Goal: Task Accomplishment & Management: Complete application form

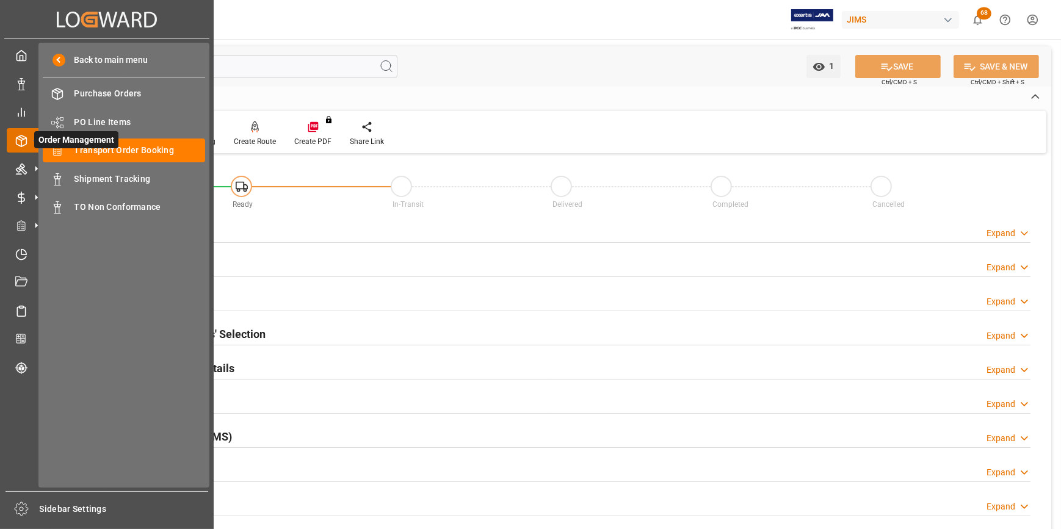
click at [114, 142] on span "Order Management" at bounding box center [76, 139] width 84 height 17
click at [135, 150] on span "Transport Order Booking" at bounding box center [139, 150] width 131 height 13
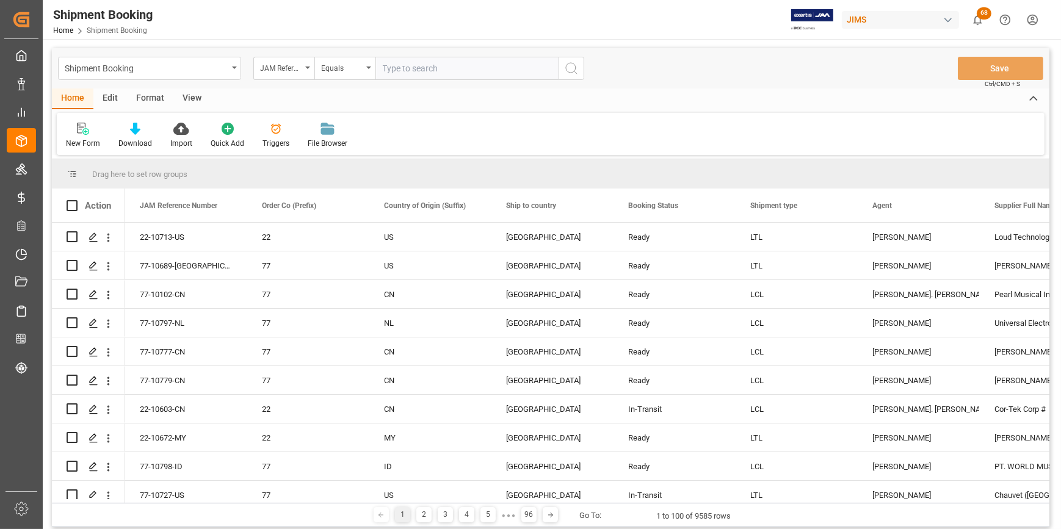
click at [402, 63] on input "text" at bounding box center [466, 68] width 183 height 23
type input "77-10741-us"
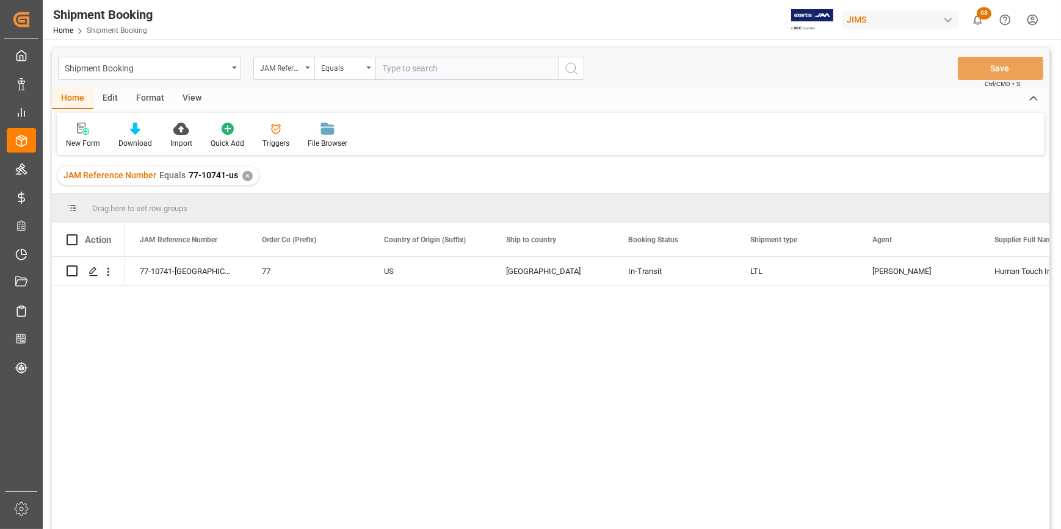
click at [411, 378] on div "77-10741-US 77 US [GEOGRAPHIC_DATA] In-Transit LTL [PERSON_NAME] Human Touch In…" at bounding box center [587, 397] width 924 height 280
click at [334, 395] on div "77-10741-US 77 US [GEOGRAPHIC_DATA] In-Transit LTL [PERSON_NAME] Human Touch In…" at bounding box center [587, 397] width 924 height 280
drag, startPoint x: 189, startPoint y: 277, endPoint x: 135, endPoint y: 280, distance: 53.8
click at [135, 280] on div "77-10741-[GEOGRAPHIC_DATA]" at bounding box center [186, 271] width 122 height 28
click at [323, 424] on div "77-10741-US 77 US [GEOGRAPHIC_DATA] In-Transit LTL [PERSON_NAME] Human Touch In…" at bounding box center [587, 397] width 924 height 280
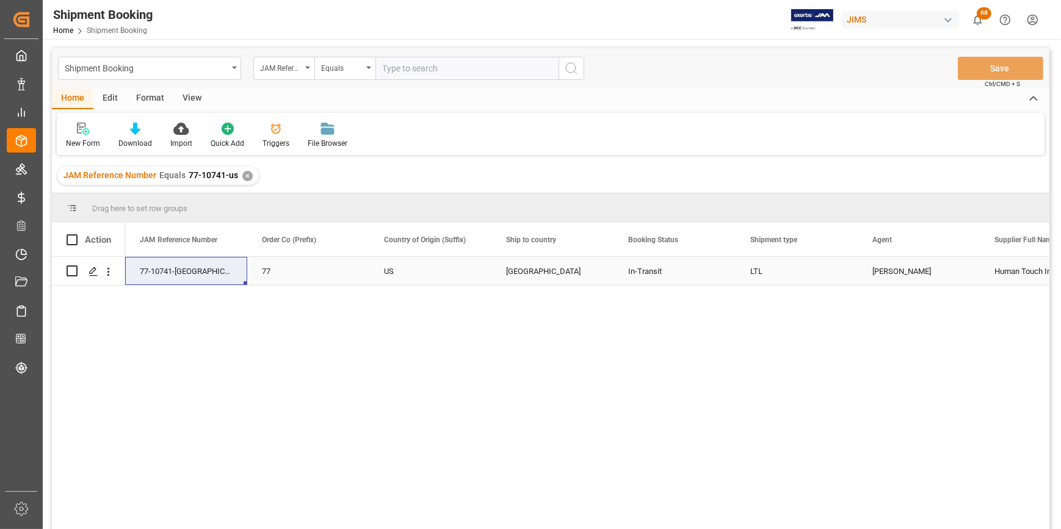
click at [171, 273] on div "77-10741-[GEOGRAPHIC_DATA]" at bounding box center [186, 271] width 122 height 28
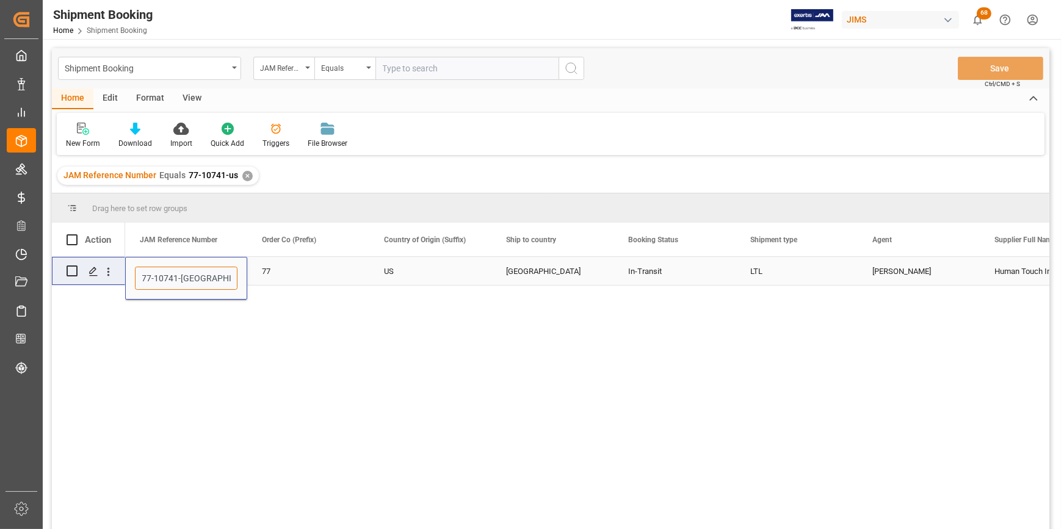
drag, startPoint x: 194, startPoint y: 281, endPoint x: 118, endPoint y: 277, distance: 76.4
click at [118, 277] on div "77-10741-US 77 US [GEOGRAPHIC_DATA] In-Transit LTL [PERSON_NAME] Human Touch In…" at bounding box center [550, 395] width 997 height 276
click at [527, 434] on div "77-10741-US 77 US [GEOGRAPHIC_DATA] In-Transit LTL [PERSON_NAME] Human Touch In…" at bounding box center [587, 397] width 924 height 280
click at [488, 314] on div "77-10741-US 77 US [GEOGRAPHIC_DATA] In-Transit LTL [PERSON_NAME] Human Touch In…" at bounding box center [587, 397] width 924 height 280
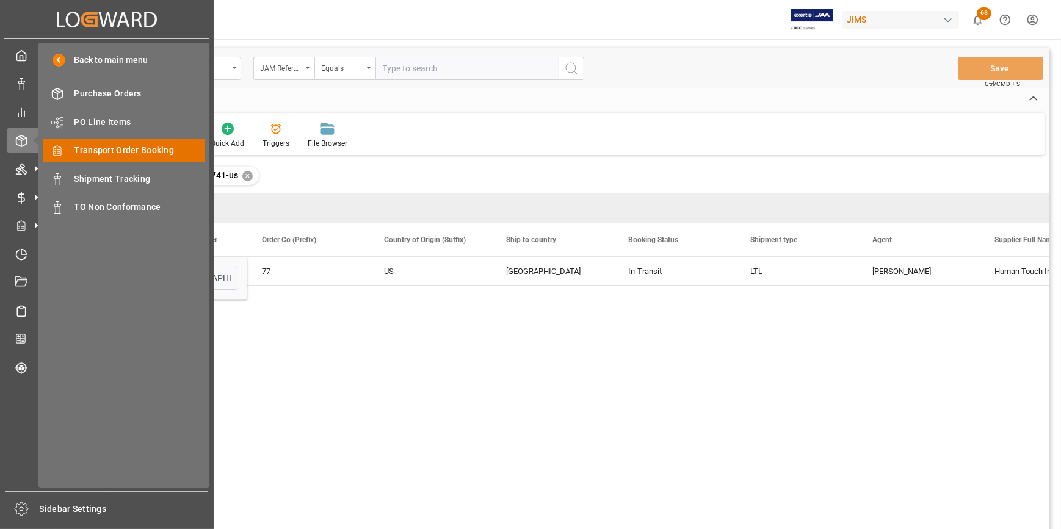
click at [122, 155] on span "Transport Order Booking" at bounding box center [139, 150] width 131 height 13
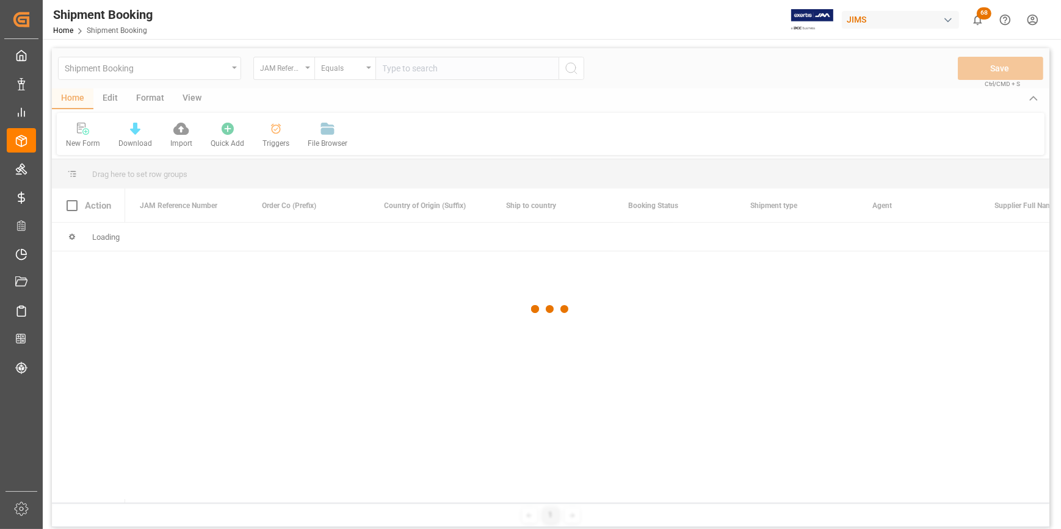
click at [381, 334] on div at bounding box center [550, 309] width 997 height 522
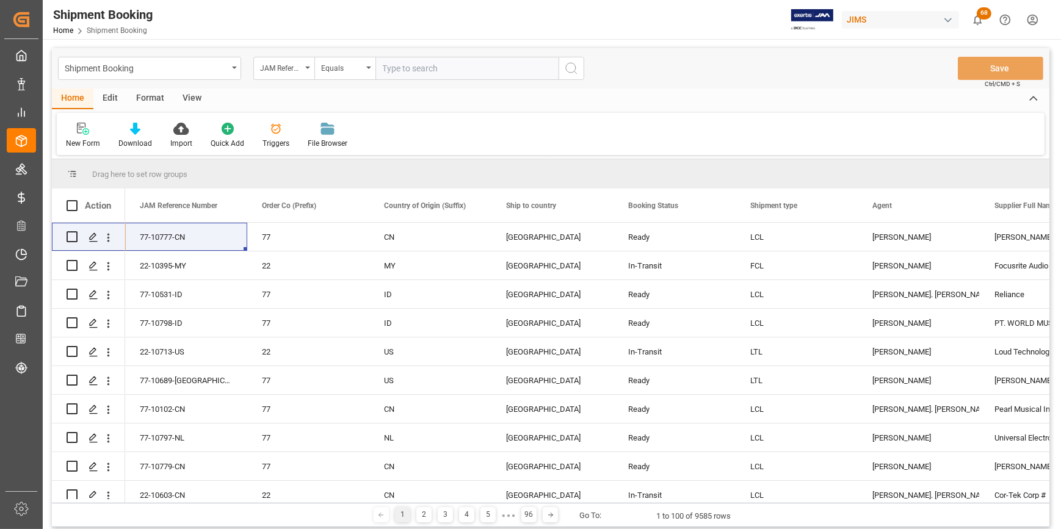
click at [413, 69] on input "text" at bounding box center [466, 68] width 183 height 23
paste input "22-9796-ID"
type input "22-9796-ID"
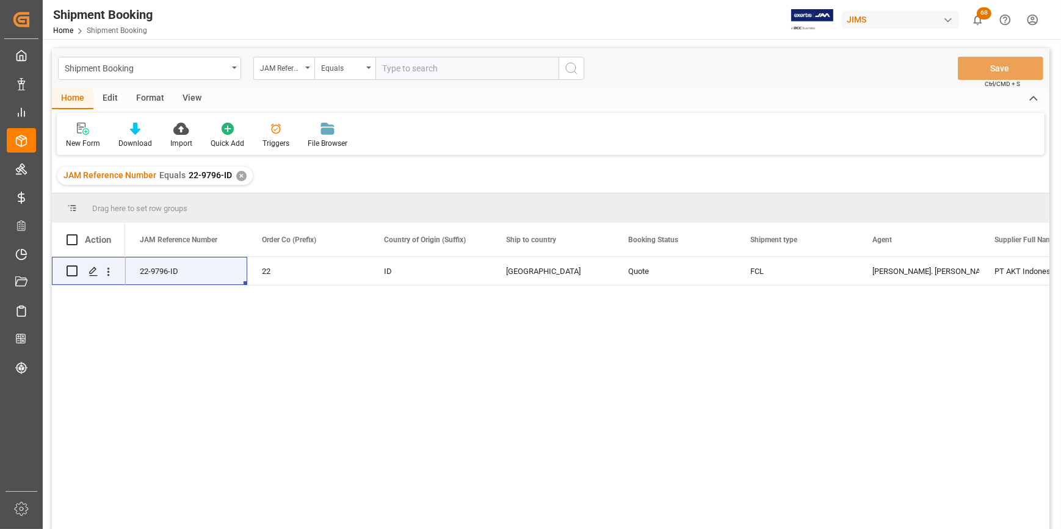
click at [206, 345] on div "22-9796-ID 22 ID United States Quote FCL [PERSON_NAME] St. [PERSON_NAME] PT AKT…" at bounding box center [587, 397] width 924 height 280
click at [92, 274] on icon "Press SPACE to select this row." at bounding box center [93, 272] width 10 height 10
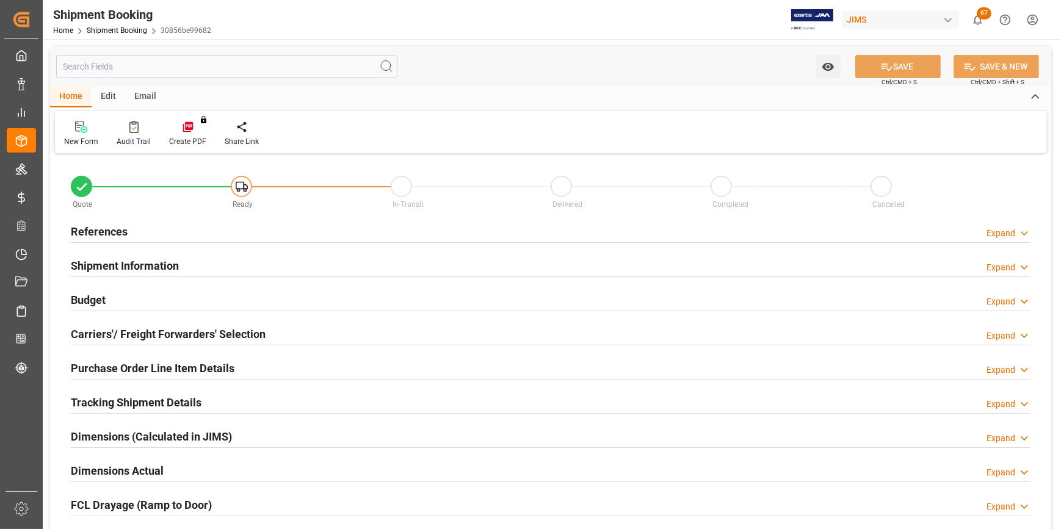
type input "1"
type input "[DATE]"
click at [93, 236] on h2 "References" at bounding box center [99, 231] width 57 height 16
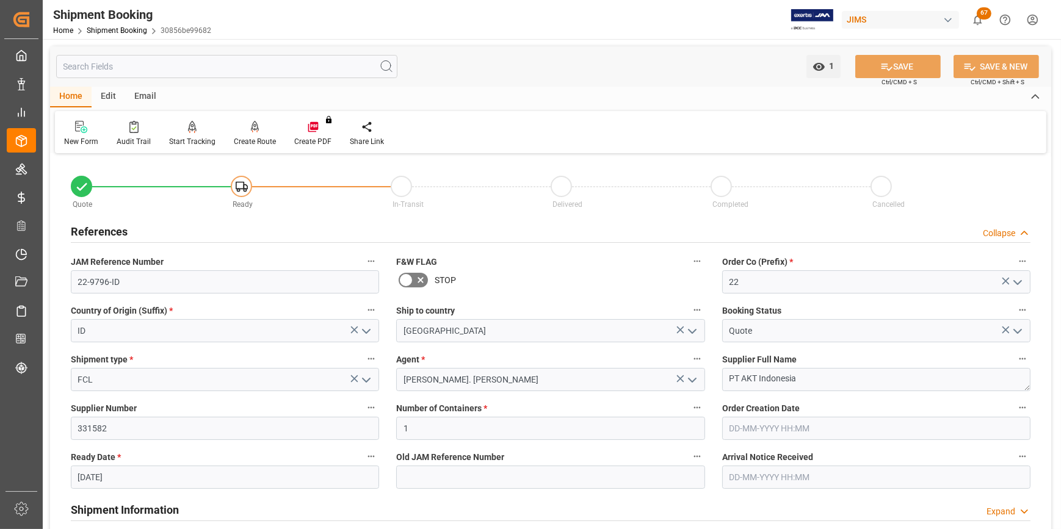
scroll to position [222, 0]
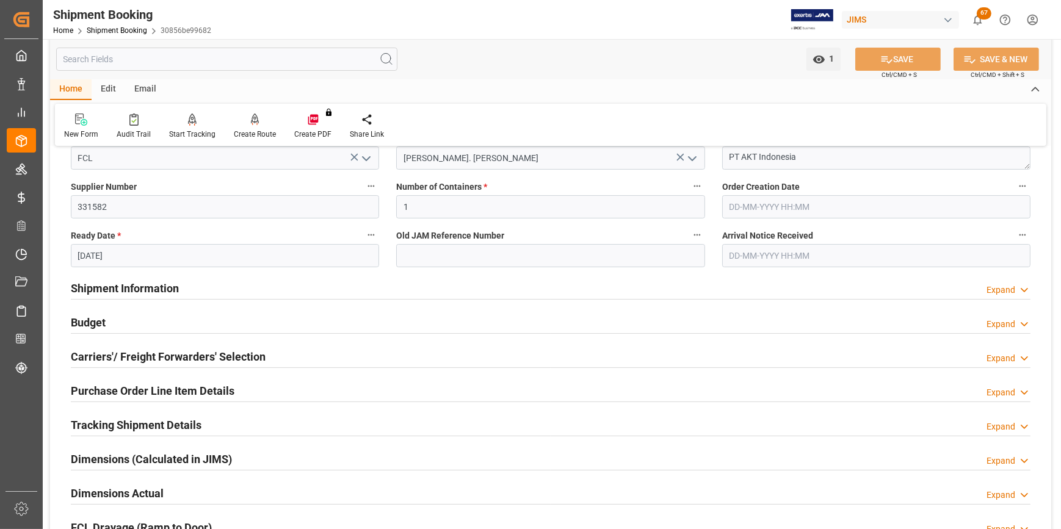
click at [135, 391] on h2 "Purchase Order Line Item Details" at bounding box center [153, 391] width 164 height 16
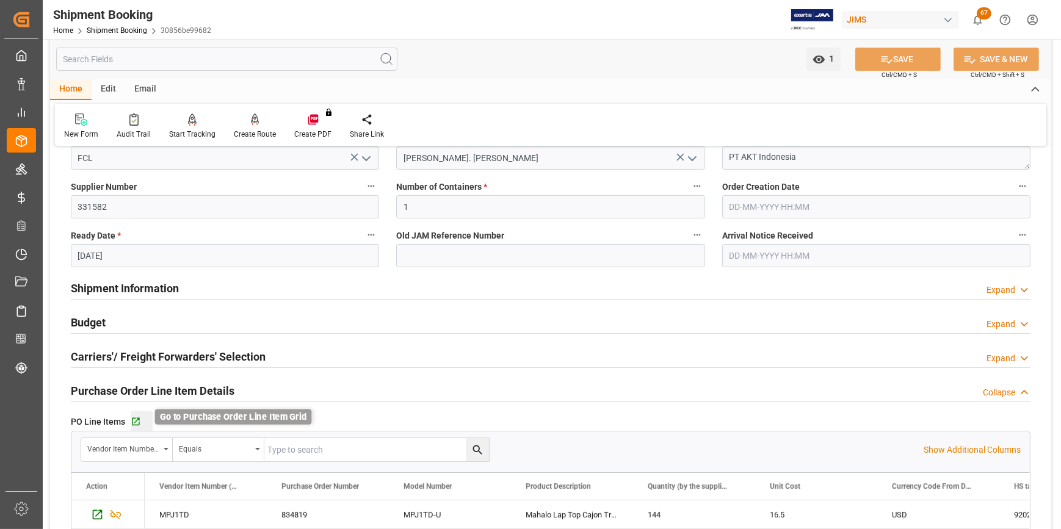
click at [134, 421] on icon "button" at bounding box center [136, 422] width 8 height 8
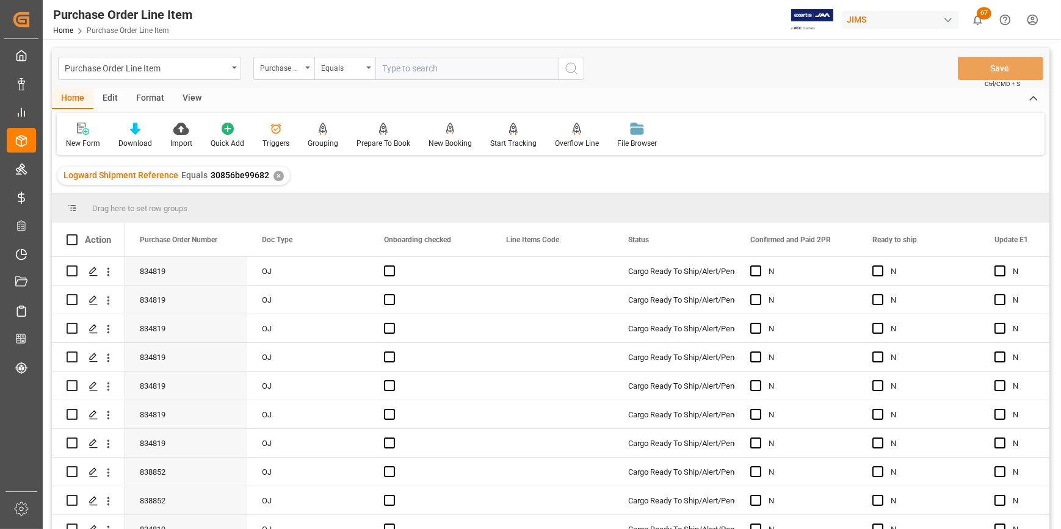
click at [191, 101] on div "View" at bounding box center [191, 98] width 37 height 21
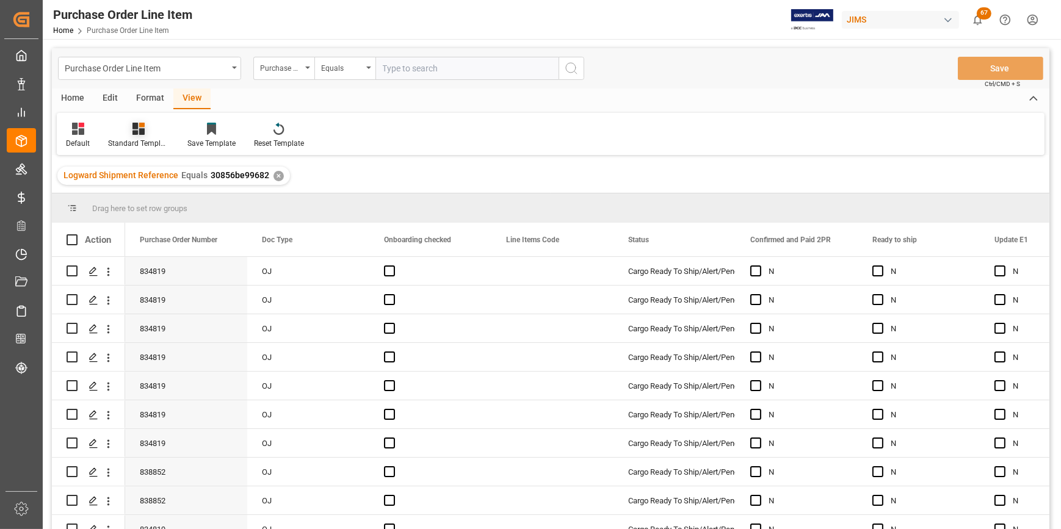
click at [142, 139] on div "Standard Templates" at bounding box center [138, 143] width 61 height 11
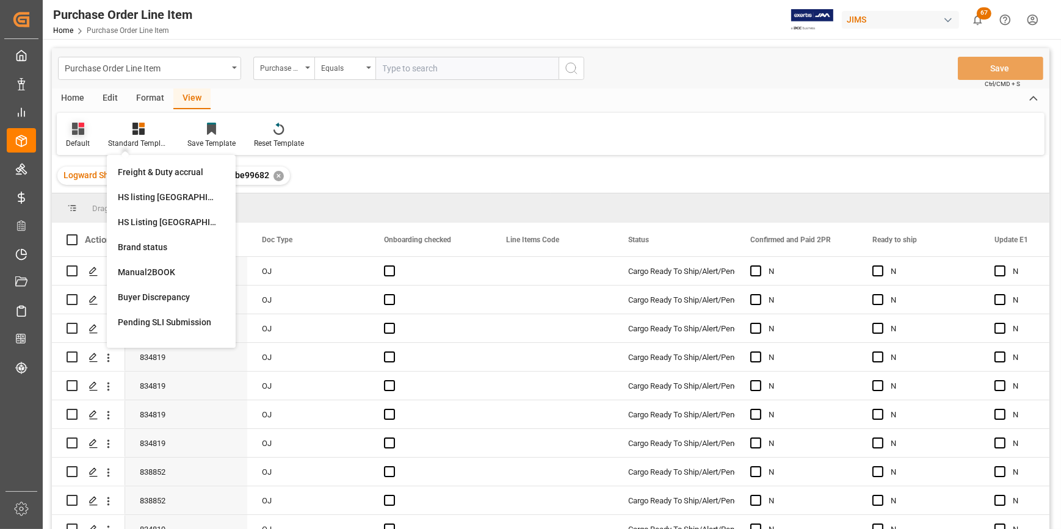
click at [77, 142] on div "Default" at bounding box center [78, 143] width 24 height 11
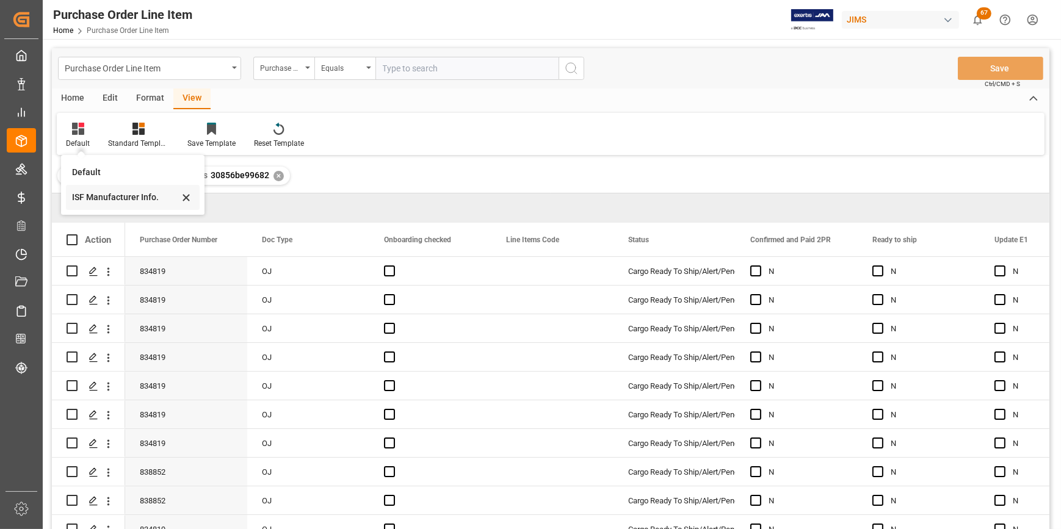
click at [106, 199] on div "ISF Manufacturer Info." at bounding box center [125, 197] width 107 height 13
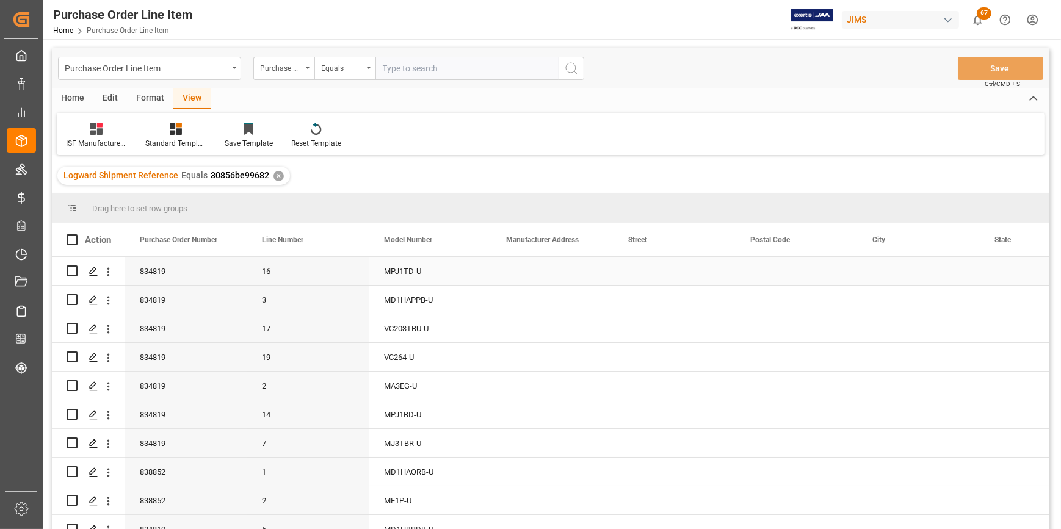
click at [509, 271] on div "Press SPACE to select this row." at bounding box center [552, 271] width 122 height 28
click at [554, 274] on div "Press SPACE to select this row." at bounding box center [552, 271] width 122 height 28
click at [526, 283] on input "Press SPACE to select this row." at bounding box center [552, 278] width 103 height 23
paste input "PT. AKT INDONESIA"
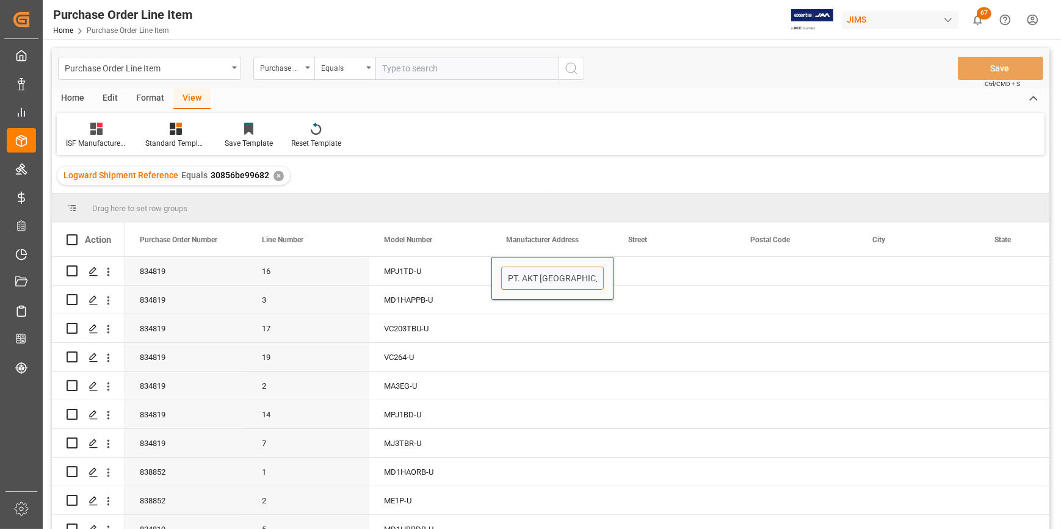
type input "PT. AKT INDONESIA"
click at [657, 269] on div "Press SPACE to select this row." at bounding box center [674, 271] width 122 height 28
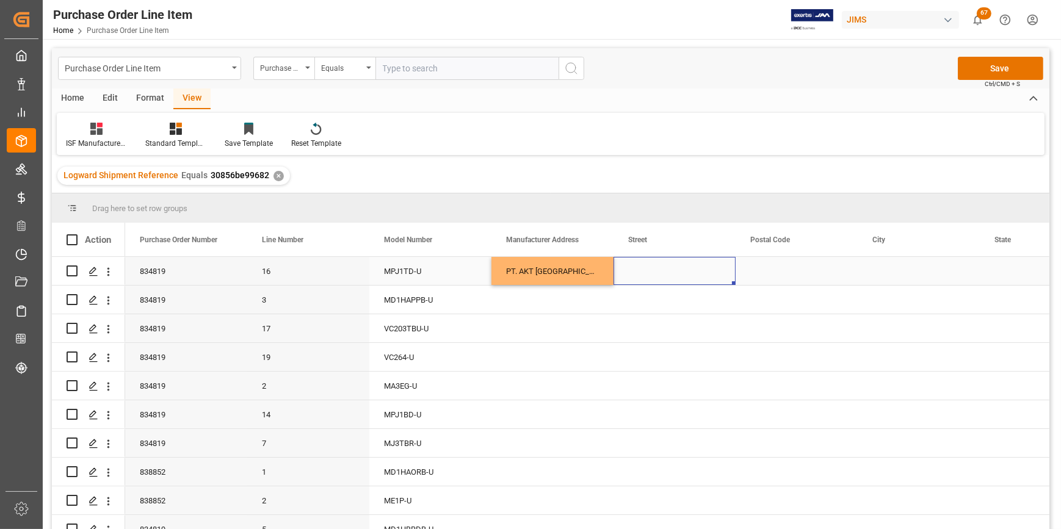
click at [664, 270] on div "Press SPACE to select this row." at bounding box center [674, 271] width 122 height 28
click at [632, 282] on input "Press SPACE to select this row." at bounding box center [674, 278] width 103 height 23
paste input "JL. REMBANG INDUSTRY RAYA NO.45"
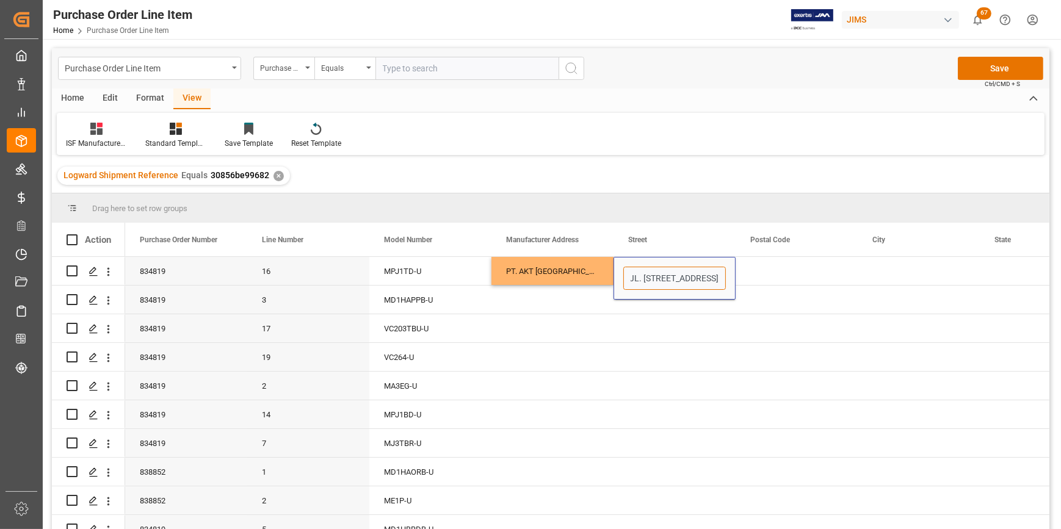
type input "JL. REMBANG INDUSTRY RAYA NO.45"
click at [651, 282] on input "JL. REMBANG INDUSTRY RAYA NO.45" at bounding box center [674, 278] width 103 height 23
click at [519, 269] on div "PT. AKT INDONESIA" at bounding box center [552, 271] width 122 height 28
click at [647, 271] on div "JL. REMBANG INDUSTRY RAYA NO.45" at bounding box center [674, 271] width 122 height 28
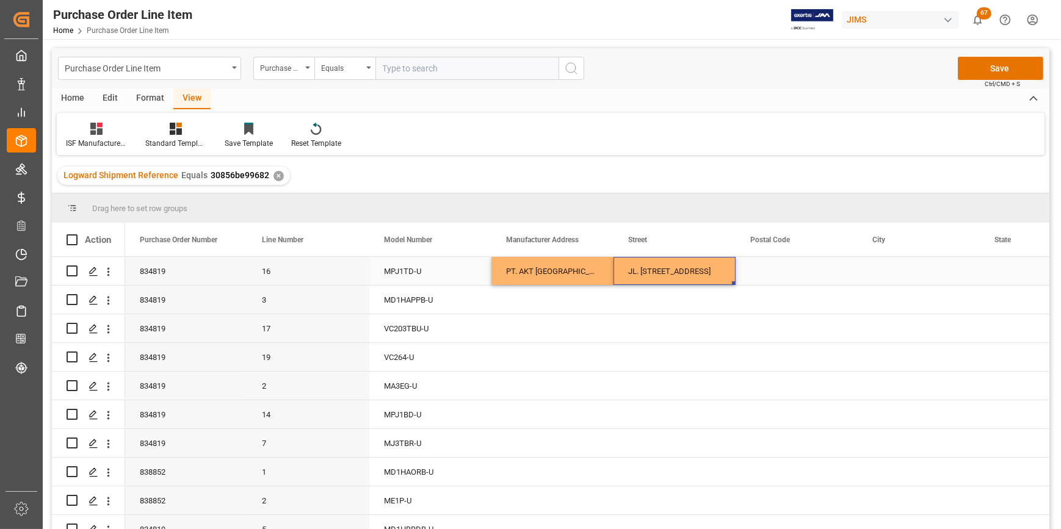
click at [647, 271] on div "JL. REMBANG INDUSTRY RAYA NO.45" at bounding box center [674, 271] width 122 height 28
click at [647, 271] on input "JL. REMBANG INDUSTRY RAYA NO.45" at bounding box center [674, 278] width 103 height 23
click at [673, 283] on input "JL. REMBANG INDUSTRY RAYA NO.45" at bounding box center [674, 278] width 103 height 23
click at [673, 282] on input "JL. REMBANG INDUSTRY RAYA NO.45" at bounding box center [674, 278] width 103 height 23
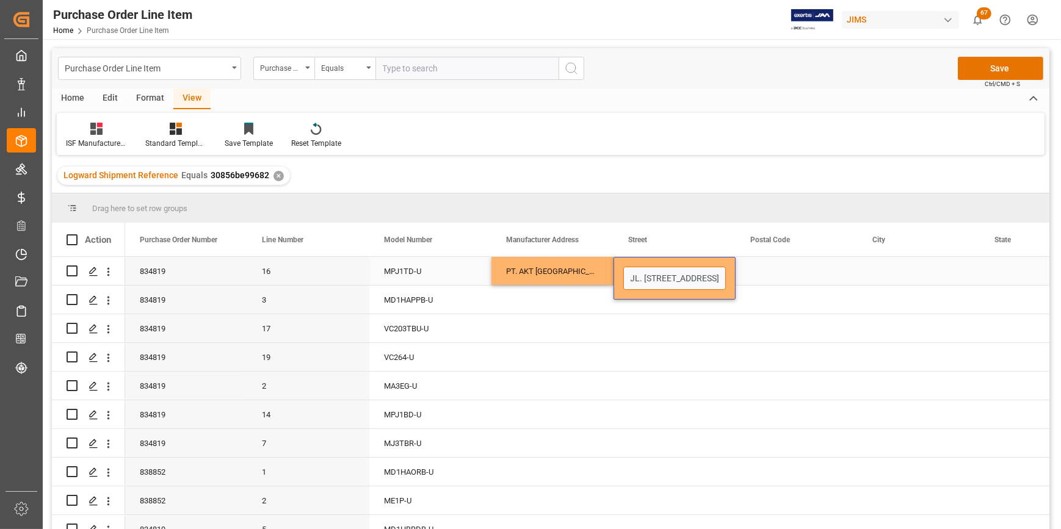
click at [673, 282] on input "JL. REMBANG INDUSTRY RAYA NO.45" at bounding box center [674, 278] width 103 height 23
paste input "JL. REMBANG INDUSTRY RAYA NO.45 PIER - PASURUAN"
type input "JL. REMBANG INDUSTRY RAYA NO.45 PIER - PASURUAN"
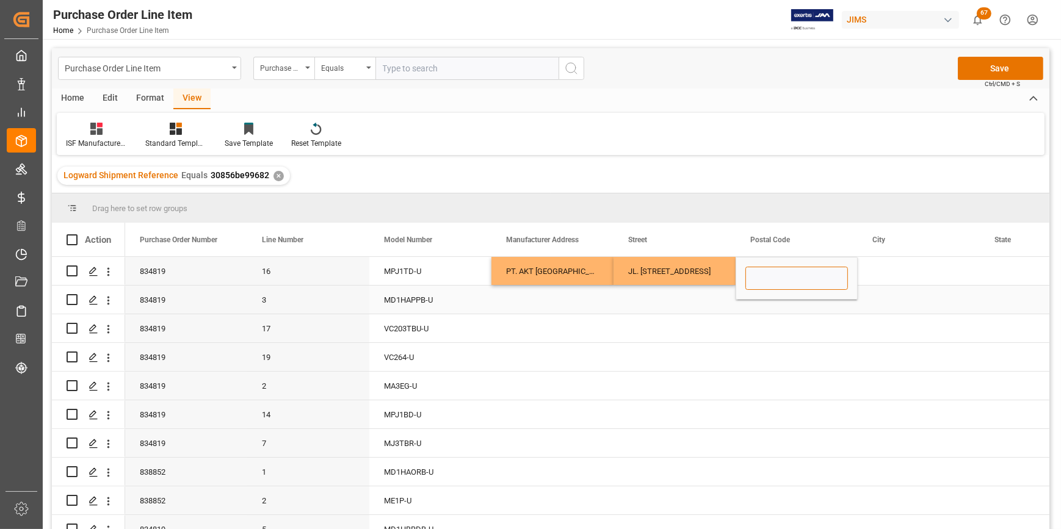
click at [753, 286] on input "Press SPACE to select this row." at bounding box center [796, 278] width 103 height 23
paste input "67152"
type input "67152"
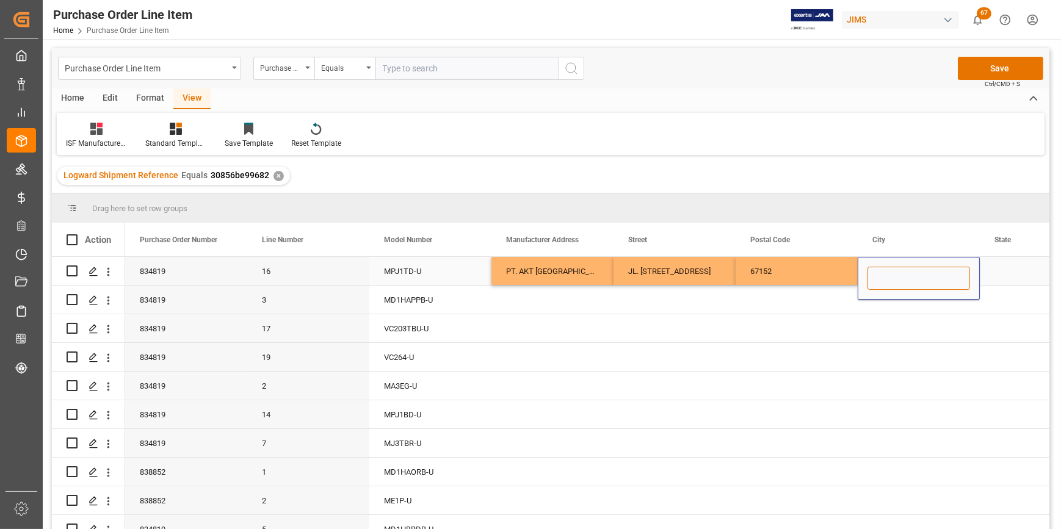
click at [876, 280] on input "Press SPACE to select this row." at bounding box center [918, 278] width 103 height 23
click at [892, 283] on input "Press SPACE to select this row." at bounding box center [918, 278] width 103 height 23
paste input "JAWA TIMUR"
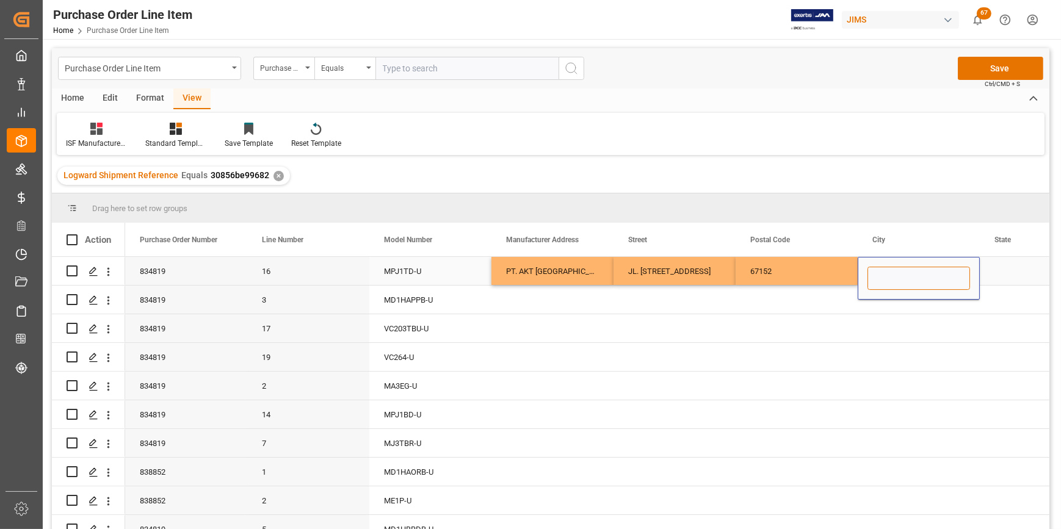
type input "JAWA TIMUR"
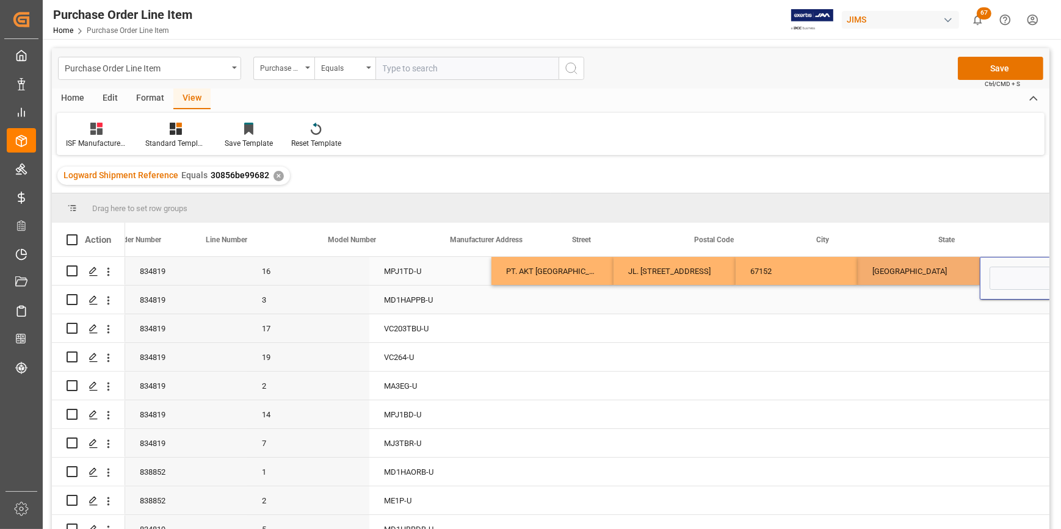
scroll to position [0, 56]
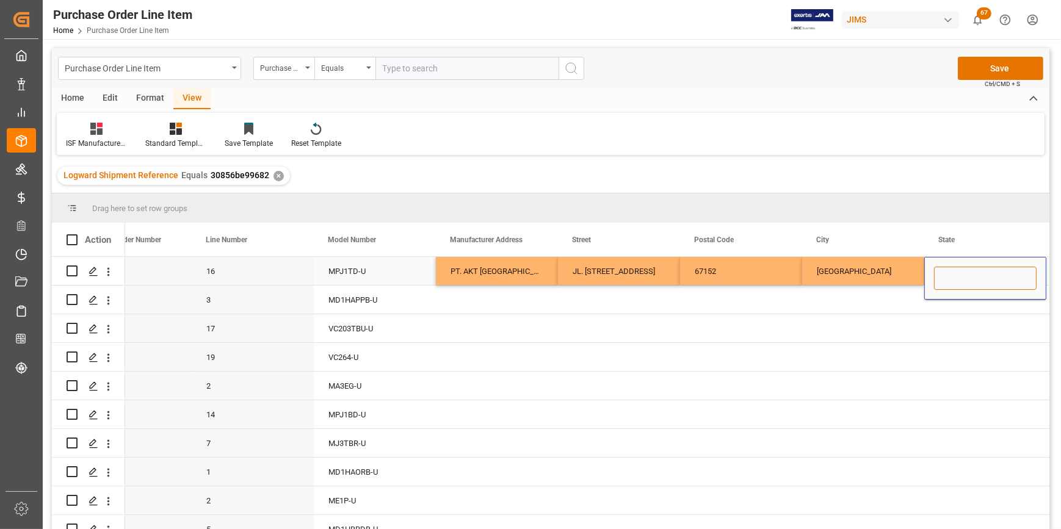
click at [979, 276] on input "Press SPACE to select this row." at bounding box center [985, 278] width 103 height 23
click at [842, 269] on div "JAWA TIMUR" at bounding box center [863, 271] width 122 height 28
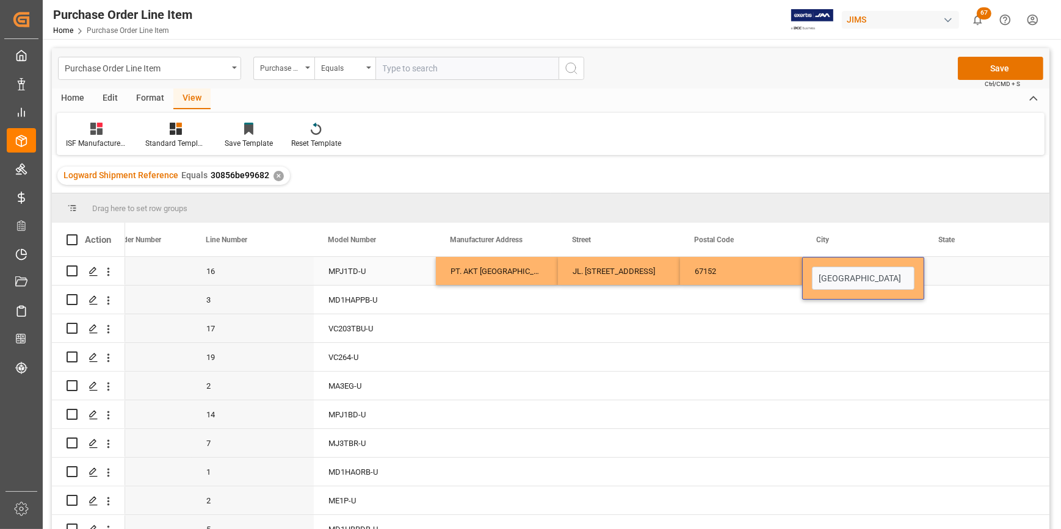
click at [842, 269] on input "JAWA TIMUR" at bounding box center [863, 278] width 103 height 23
click at [889, 279] on input "JAWA TIMUR" at bounding box center [863, 278] width 103 height 23
drag, startPoint x: 871, startPoint y: 278, endPoint x: 840, endPoint y: 279, distance: 31.7
click at [840, 279] on input "JAWA TIMUR" at bounding box center [863, 278] width 103 height 23
type input "JAWA"
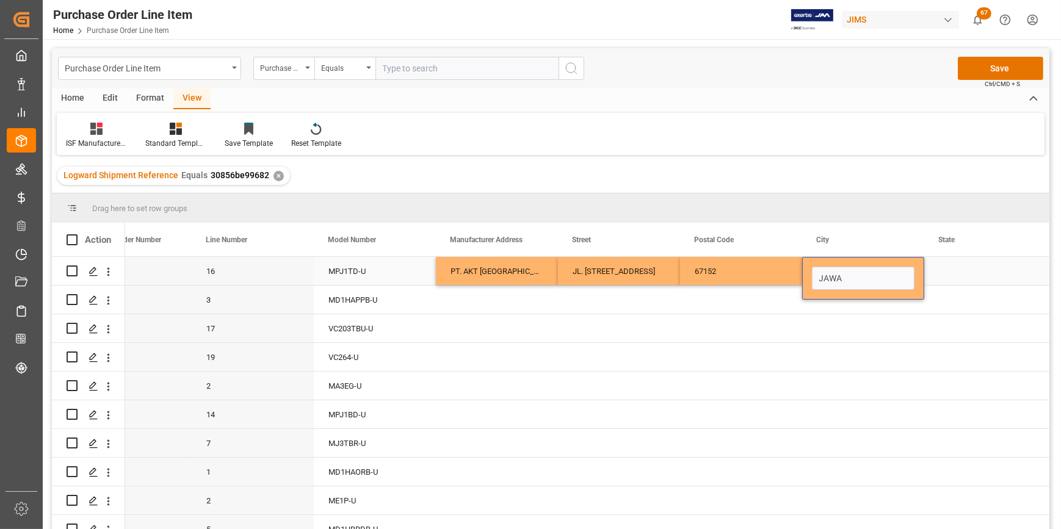
click at [961, 279] on div "Press SPACE to select this row." at bounding box center [985, 271] width 122 height 28
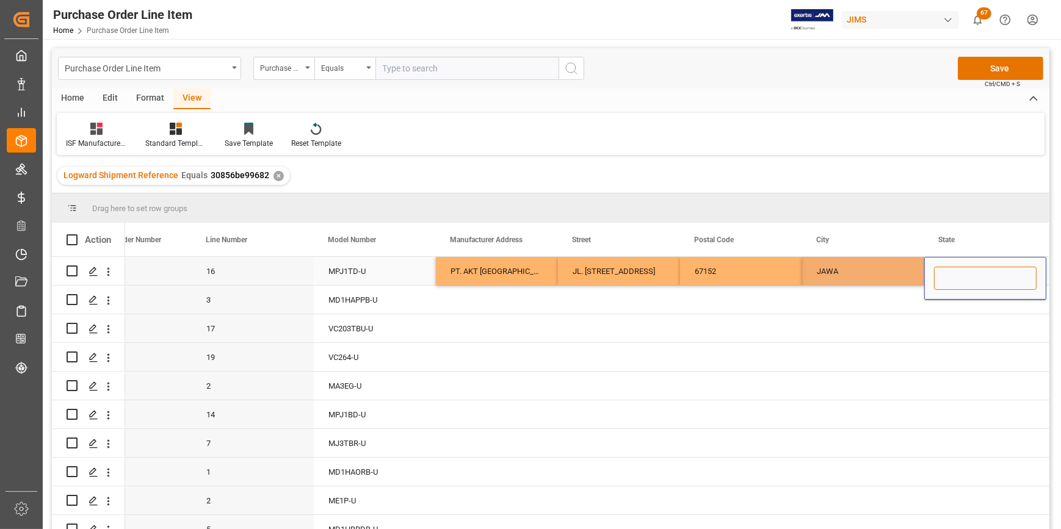
click at [952, 279] on input "Press SPACE to select this row." at bounding box center [985, 278] width 103 height 23
paste input "TIMUR"
type input "TIMUR"
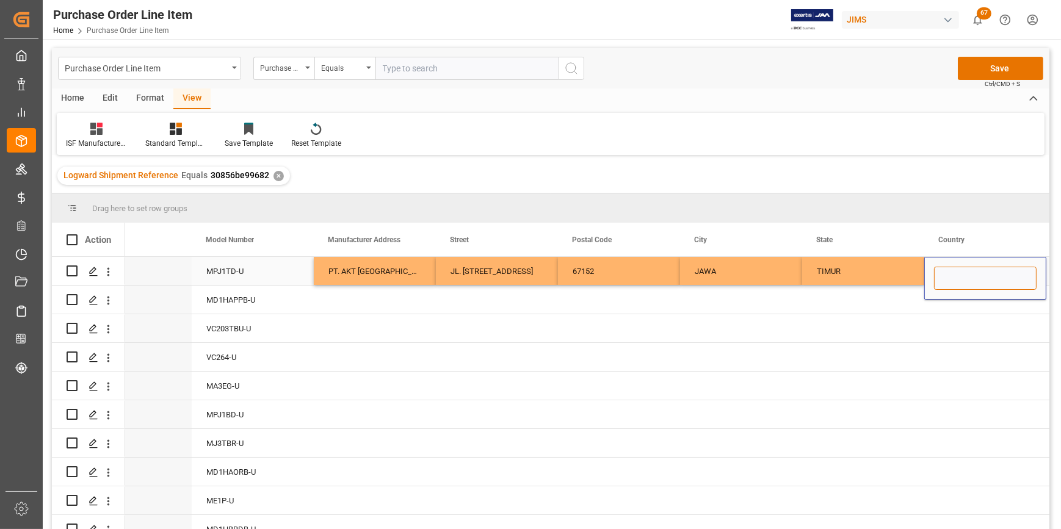
click at [952, 279] on input "Press SPACE to select this row." at bounding box center [985, 278] width 103 height 23
type input "i"
type input "ID"
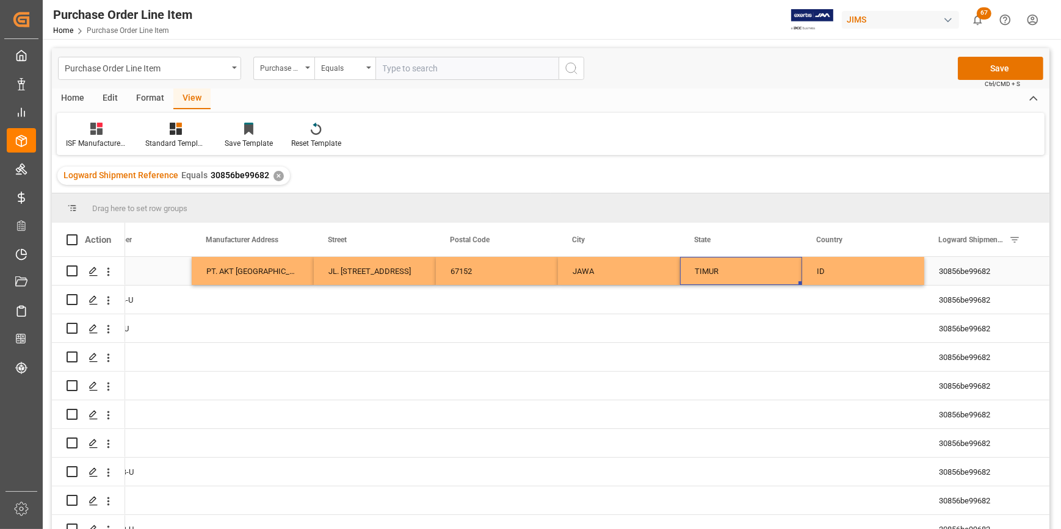
click at [702, 273] on div "TIMUR" at bounding box center [741, 271] width 122 height 28
click at [591, 272] on div "JAWA" at bounding box center [619, 271] width 122 height 28
click at [580, 282] on input "JAWA" at bounding box center [619, 278] width 103 height 23
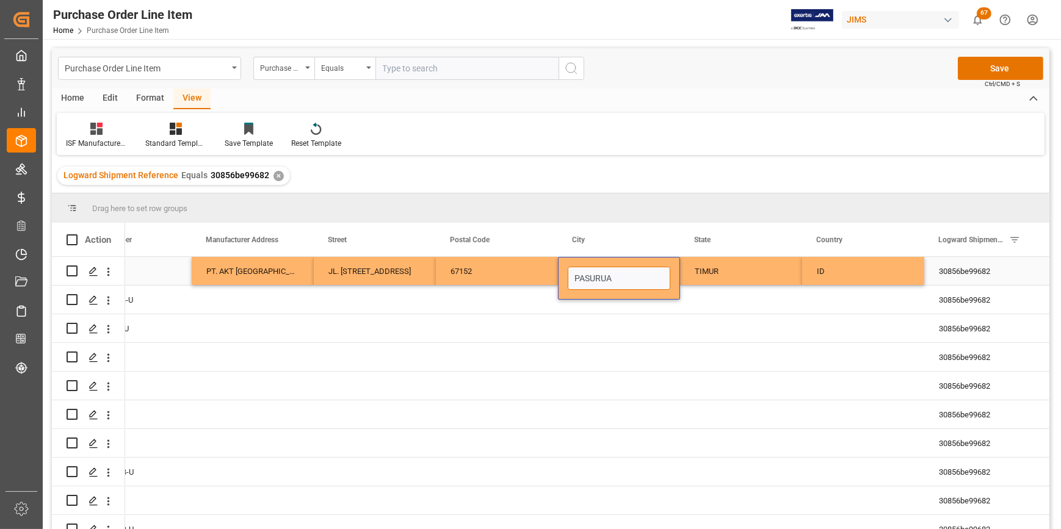
type input "PASURUAN"
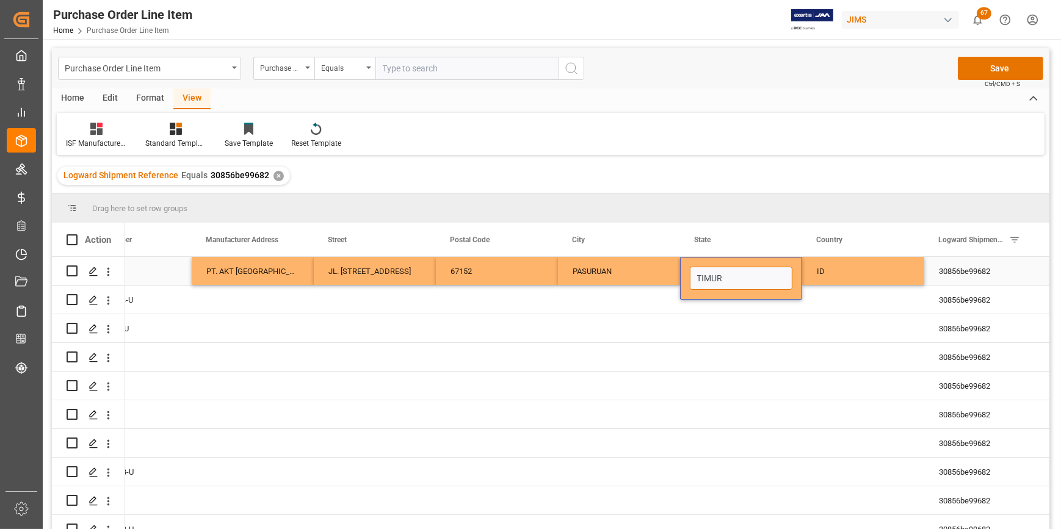
click at [699, 283] on input "TIMUR" at bounding box center [741, 278] width 103 height 23
click at [697, 280] on input "TIMUR" at bounding box center [741, 278] width 103 height 23
type input "JAWA TIMUR"
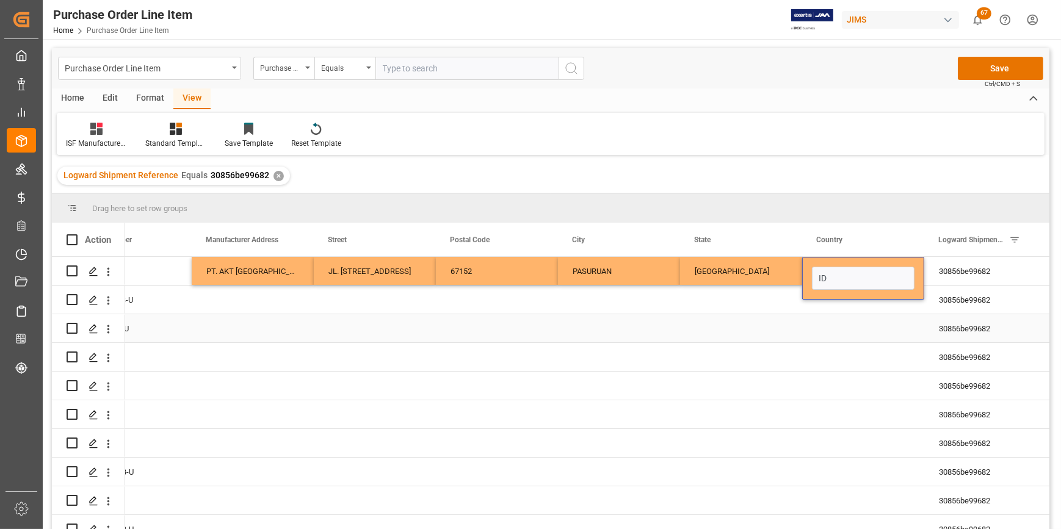
click at [665, 328] on div "Press SPACE to select this row." at bounding box center [619, 328] width 122 height 28
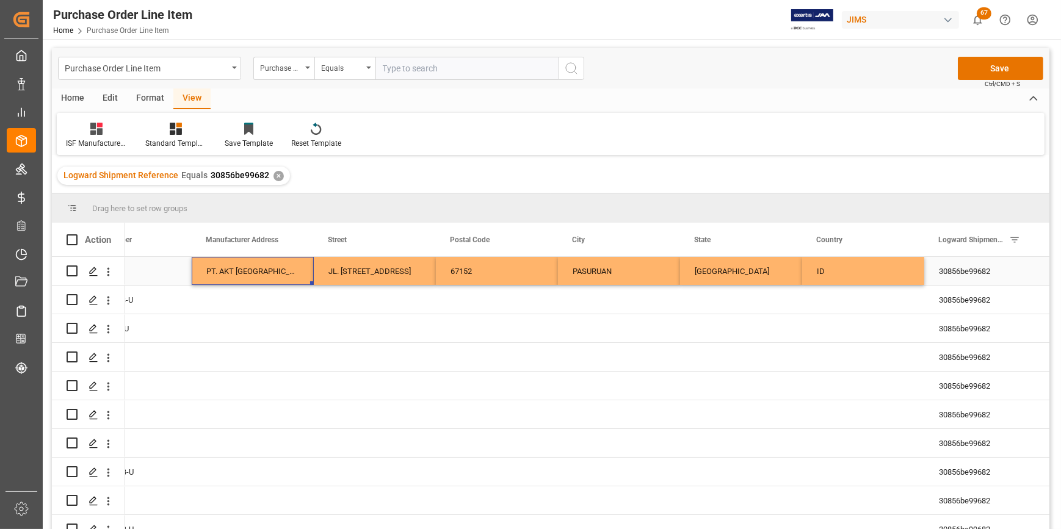
click at [262, 282] on div "PT. AKT INDONESIA" at bounding box center [253, 271] width 122 height 28
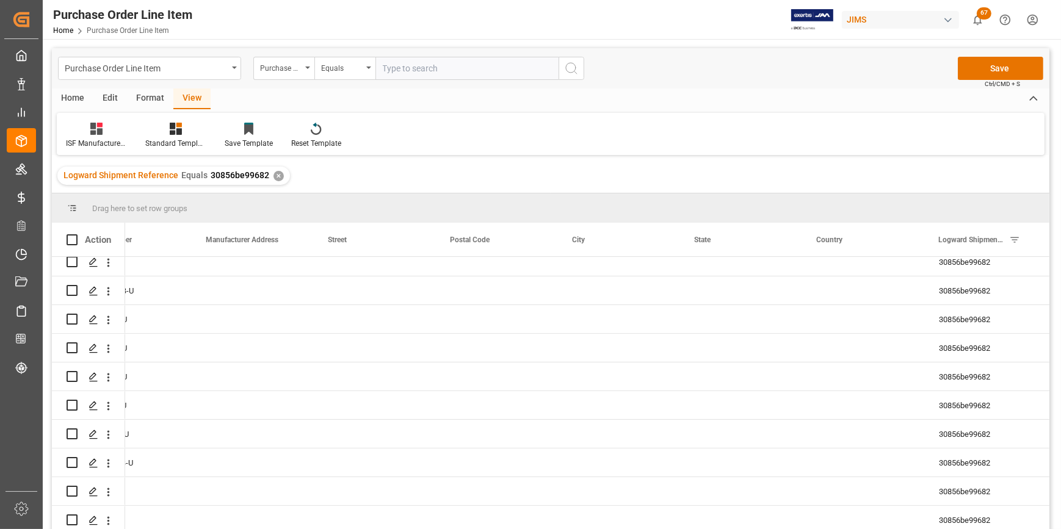
scroll to position [501, 0]
drag, startPoint x: 309, startPoint y: 281, endPoint x: 257, endPoint y: 491, distance: 216.4
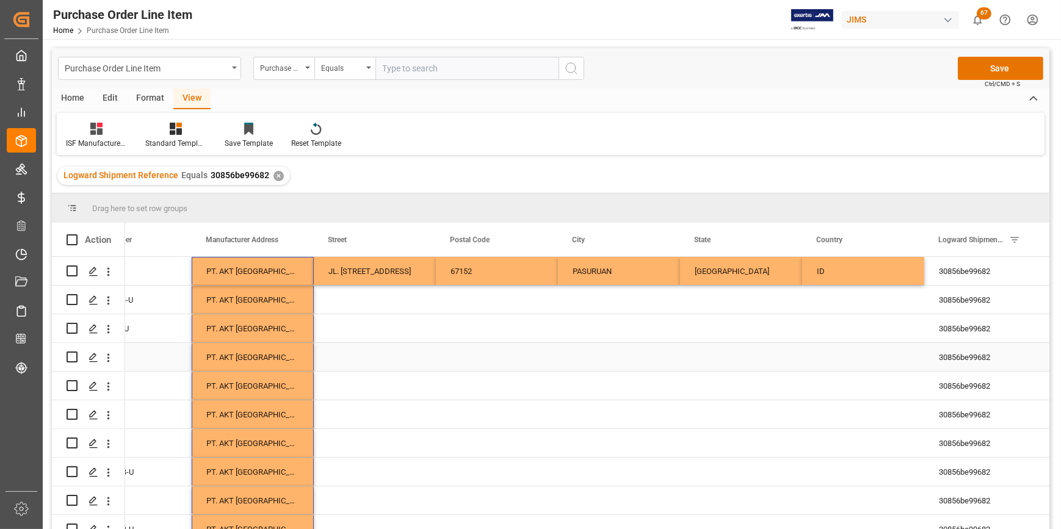
scroll to position [0, 0]
click at [178, 312] on div "MD1HAPPB-U" at bounding box center [131, 300] width 122 height 28
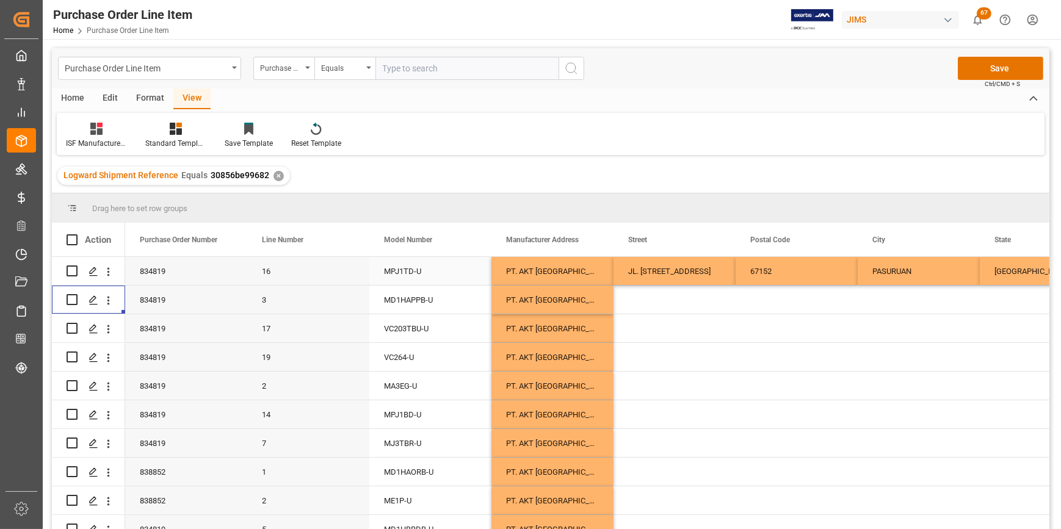
click at [653, 263] on div "JL. REMBANG INDUSTRY RAYA NO.45 PIER - PASURUAN" at bounding box center [674, 271] width 122 height 28
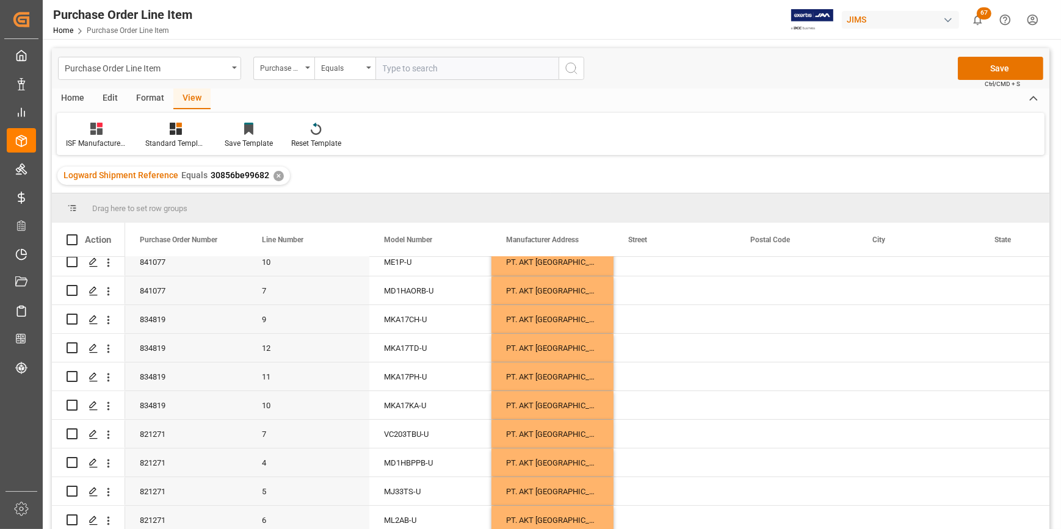
scroll to position [501, 0]
drag, startPoint x: 734, startPoint y: 284, endPoint x: 702, endPoint y: 528, distance: 246.2
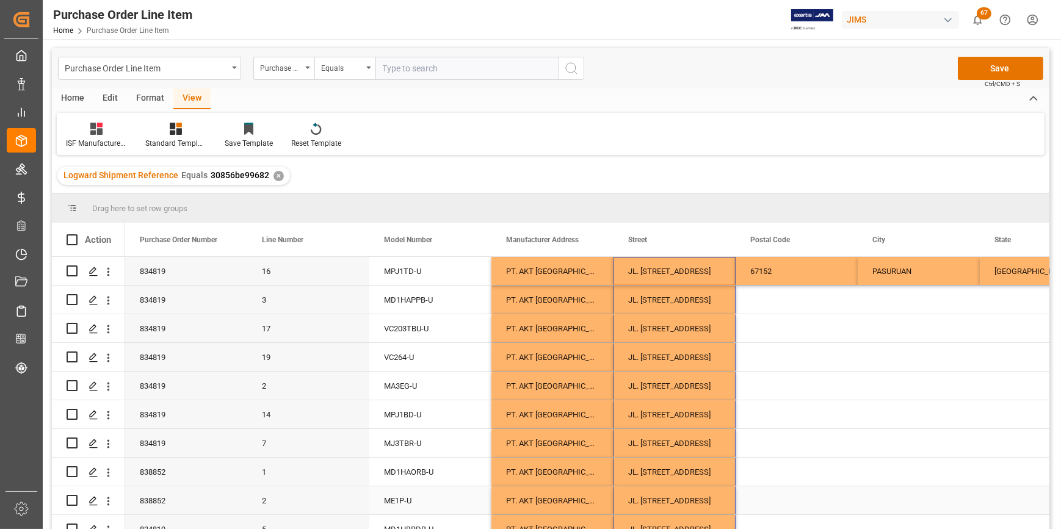
scroll to position [0, 0]
click at [790, 272] on div "67152" at bounding box center [796, 271] width 122 height 28
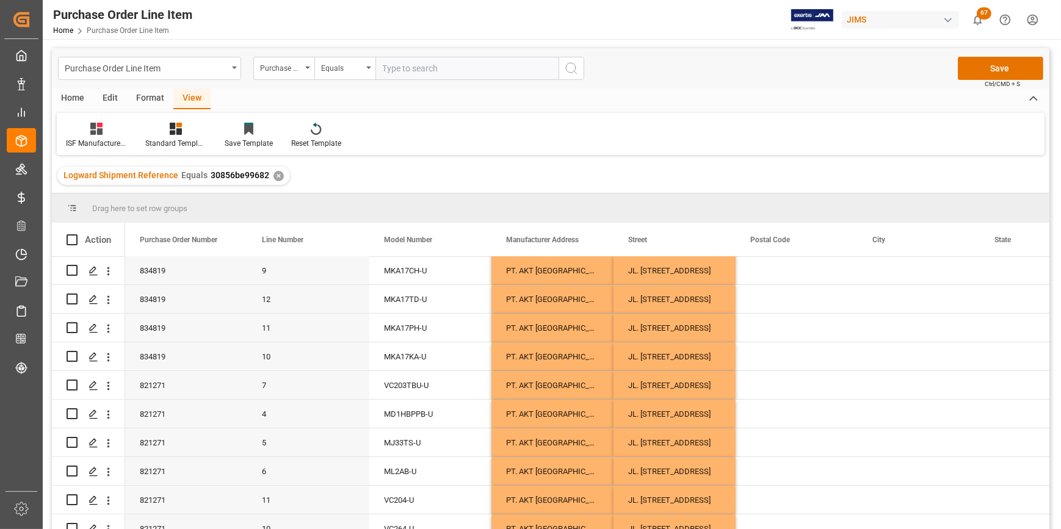
scroll to position [501, 0]
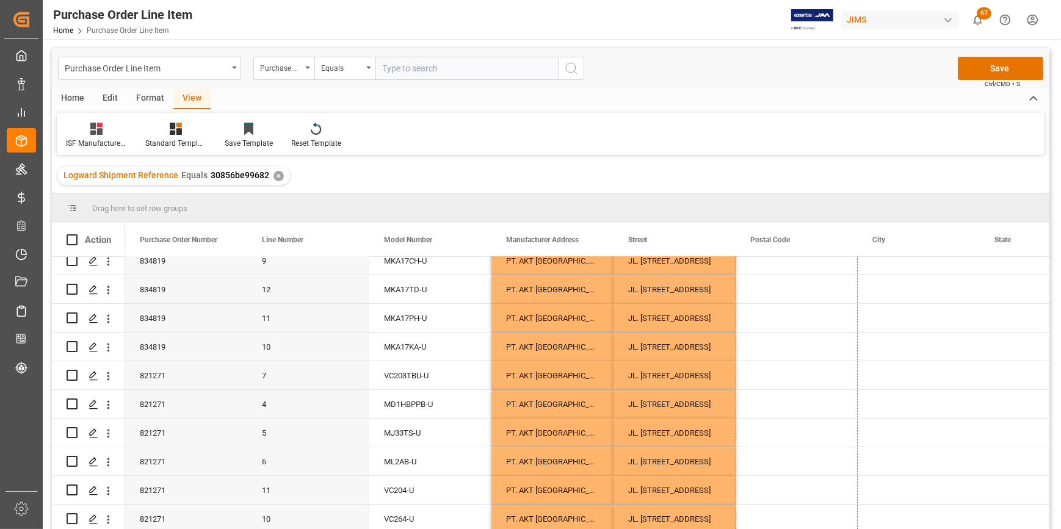
drag, startPoint x: 855, startPoint y: 283, endPoint x: 861, endPoint y: 536, distance: 253.3
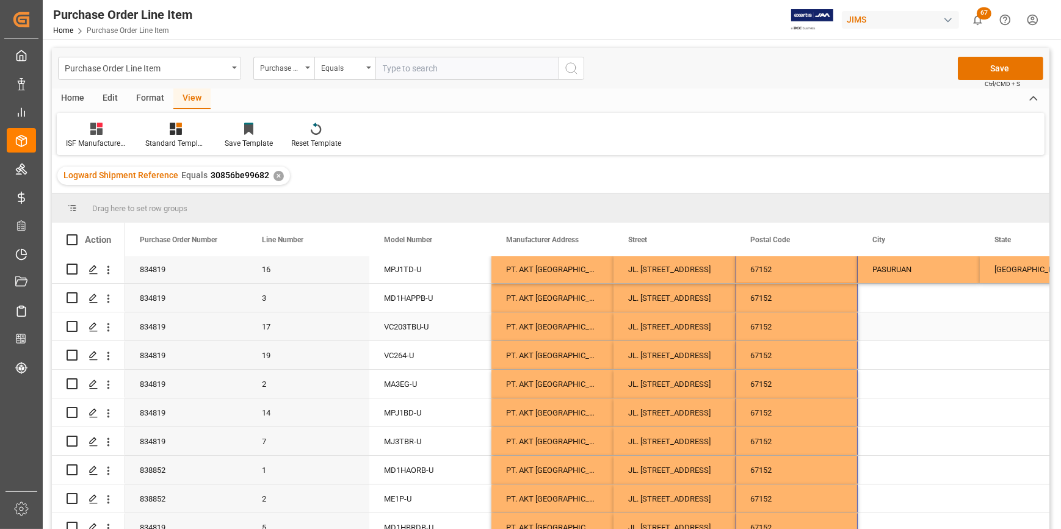
scroll to position [0, 0]
click at [913, 278] on div "PASURUAN" at bounding box center [918, 271] width 122 height 28
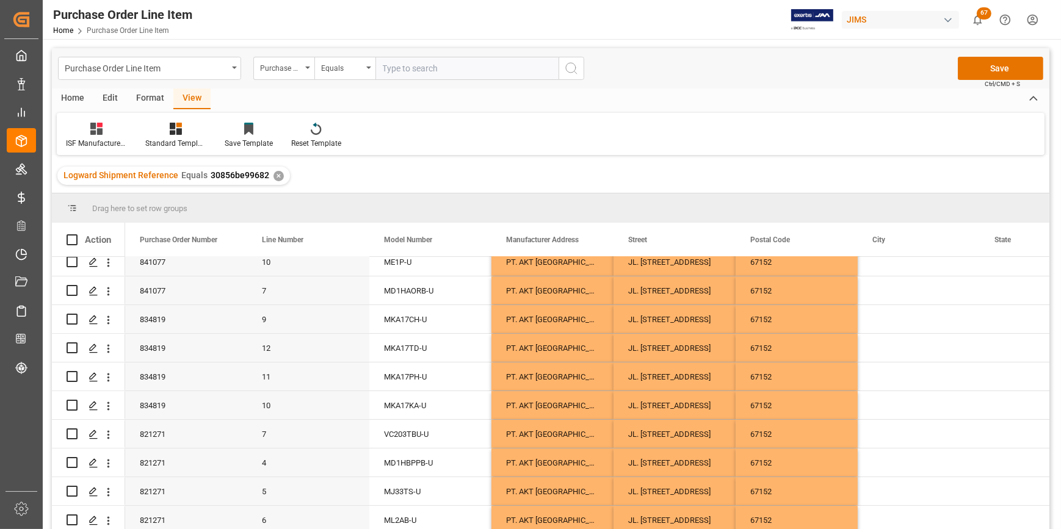
scroll to position [501, 0]
drag, startPoint x: 976, startPoint y: 283, endPoint x: 1012, endPoint y: 491, distance: 211.2
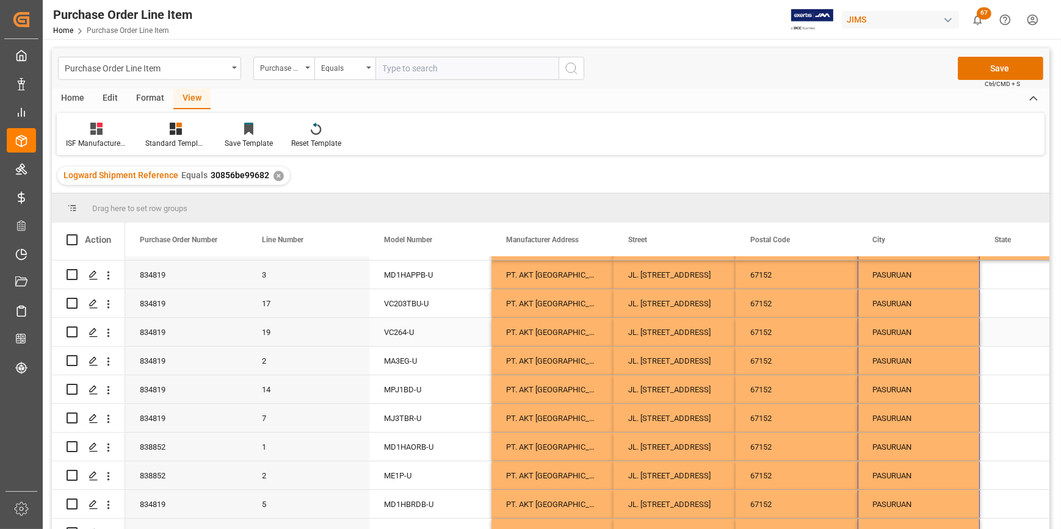
scroll to position [0, 0]
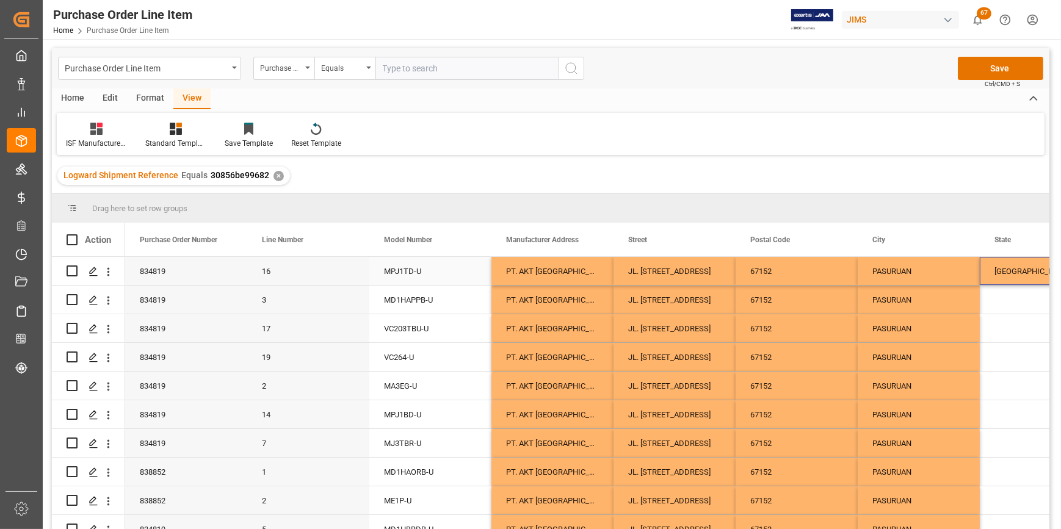
click at [1008, 272] on div "JAWA TIMUR" at bounding box center [1040, 271] width 122 height 28
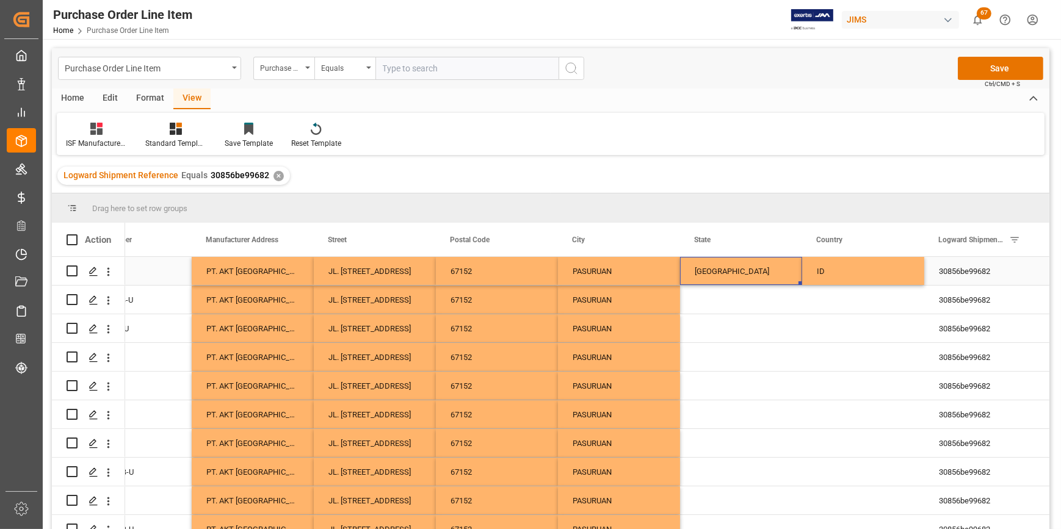
click at [734, 258] on div "JAWA TIMUR" at bounding box center [741, 271] width 122 height 28
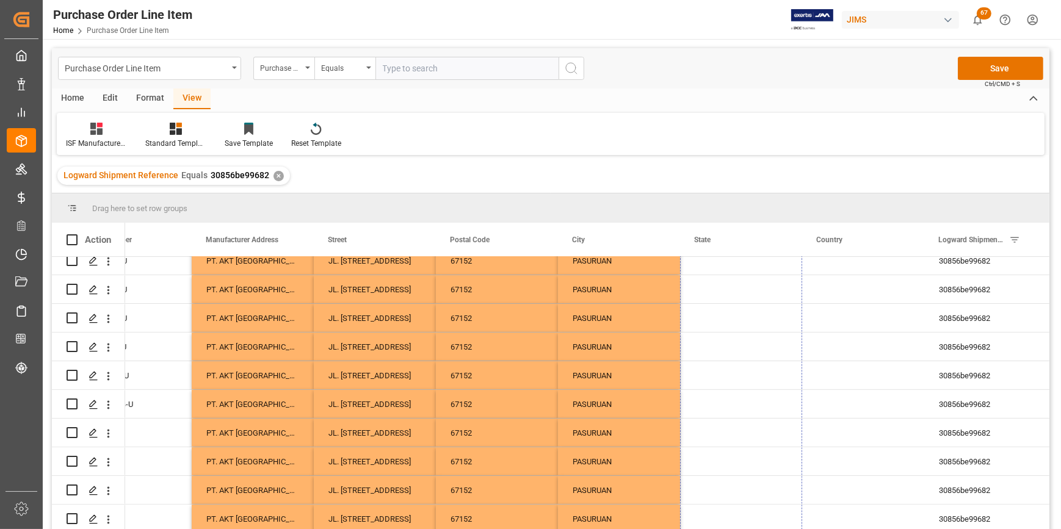
drag, startPoint x: 798, startPoint y: 282, endPoint x: 705, endPoint y: 557, distance: 290.4
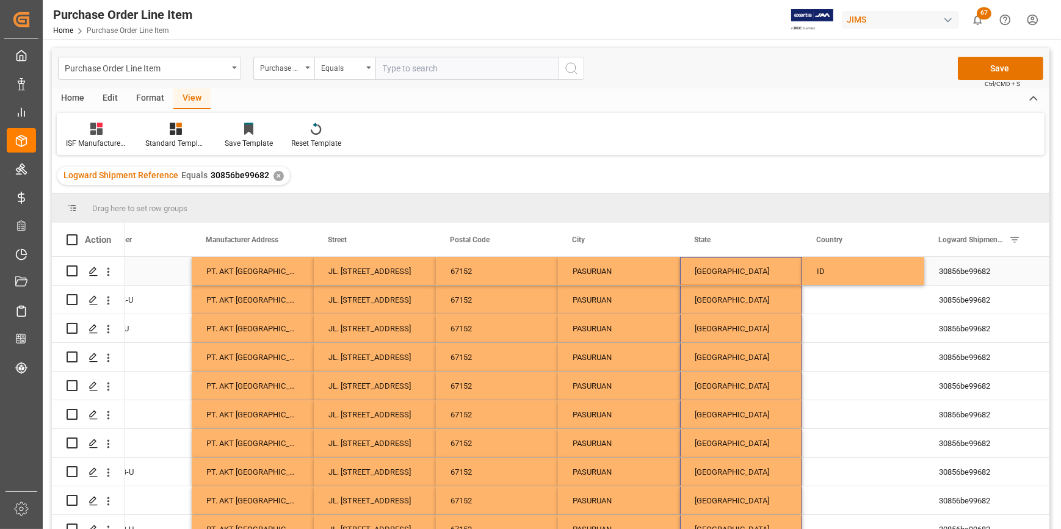
click at [853, 269] on div "ID" at bounding box center [863, 271] width 122 height 28
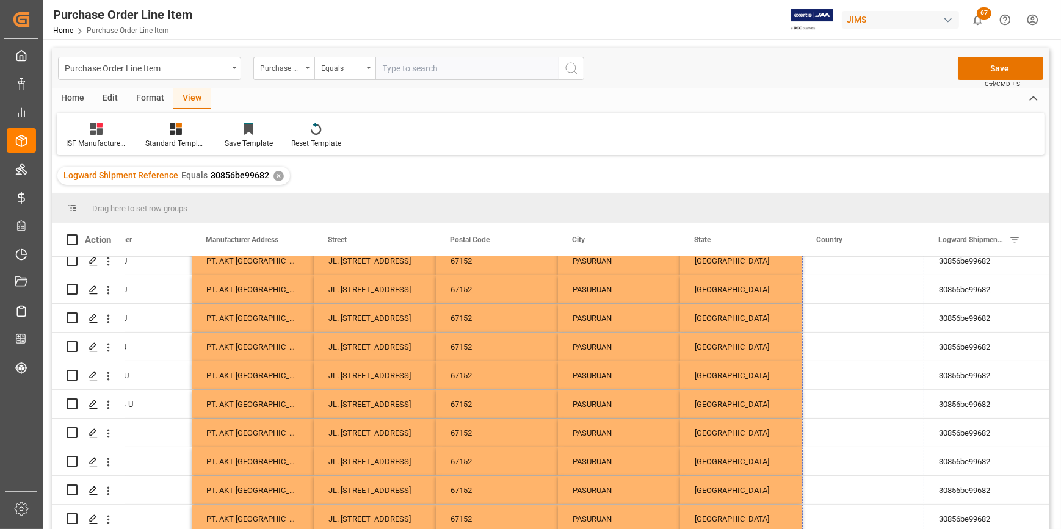
drag, startPoint x: 920, startPoint y: 282, endPoint x: 879, endPoint y: 528, distance: 249.8
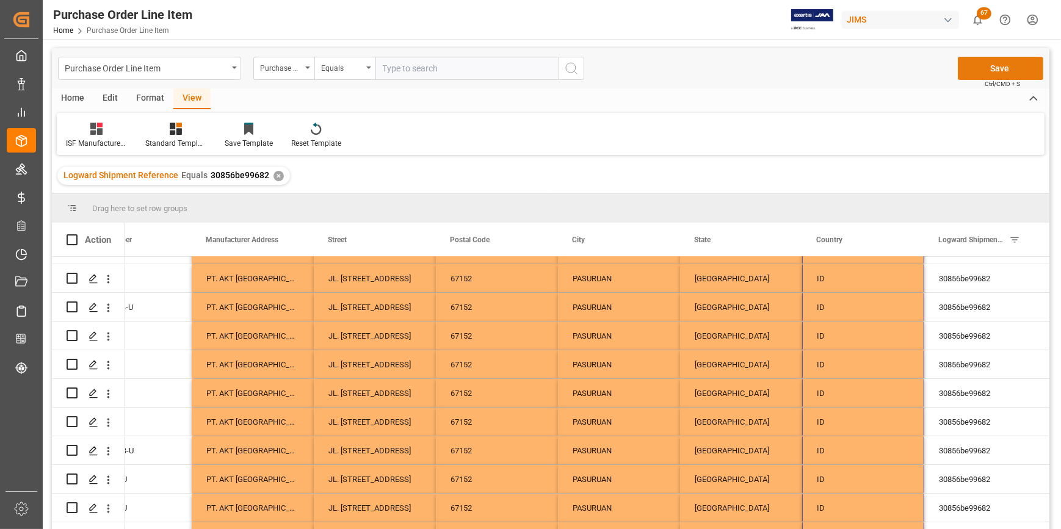
click at [1009, 66] on button "Save" at bounding box center [1000, 68] width 85 height 23
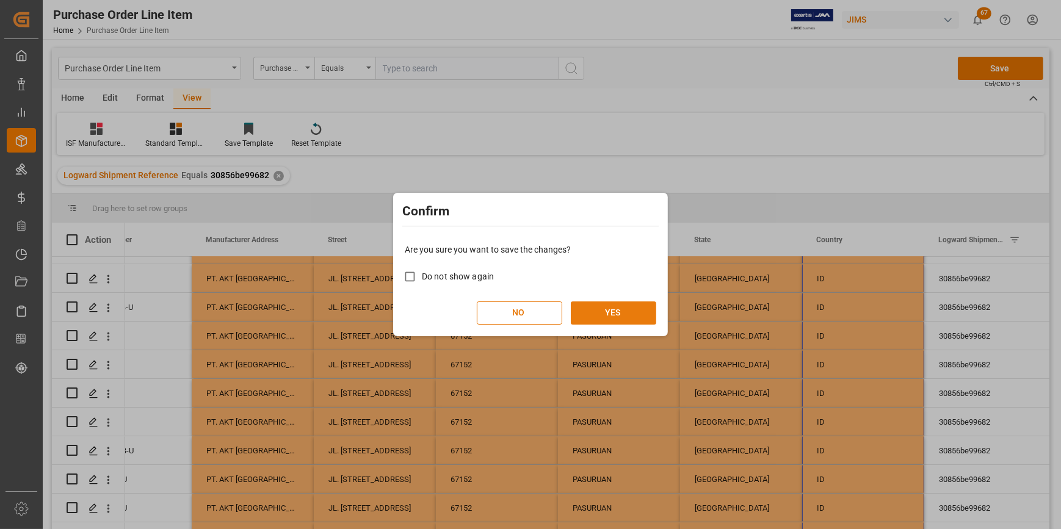
click at [615, 314] on button "YES" at bounding box center [613, 312] width 85 height 23
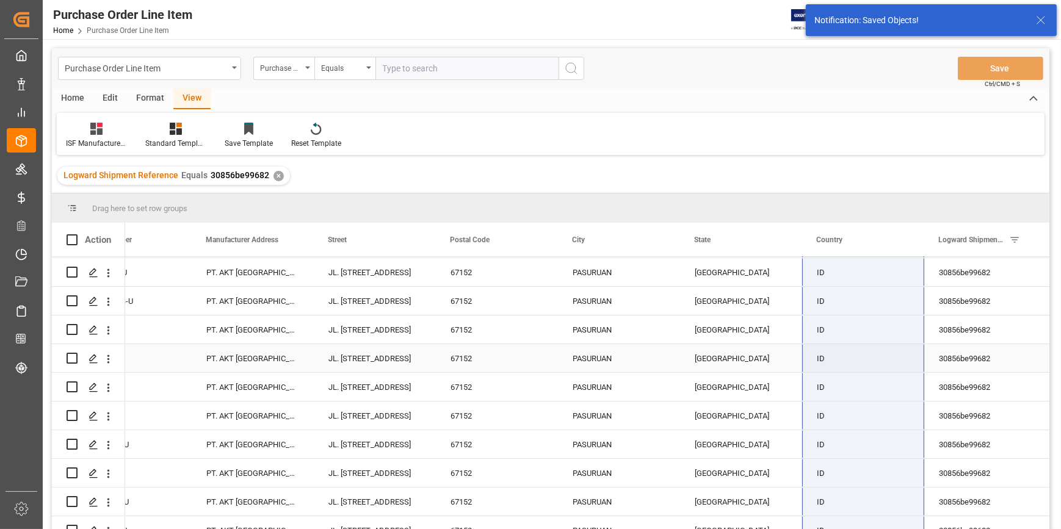
scroll to position [54, 0]
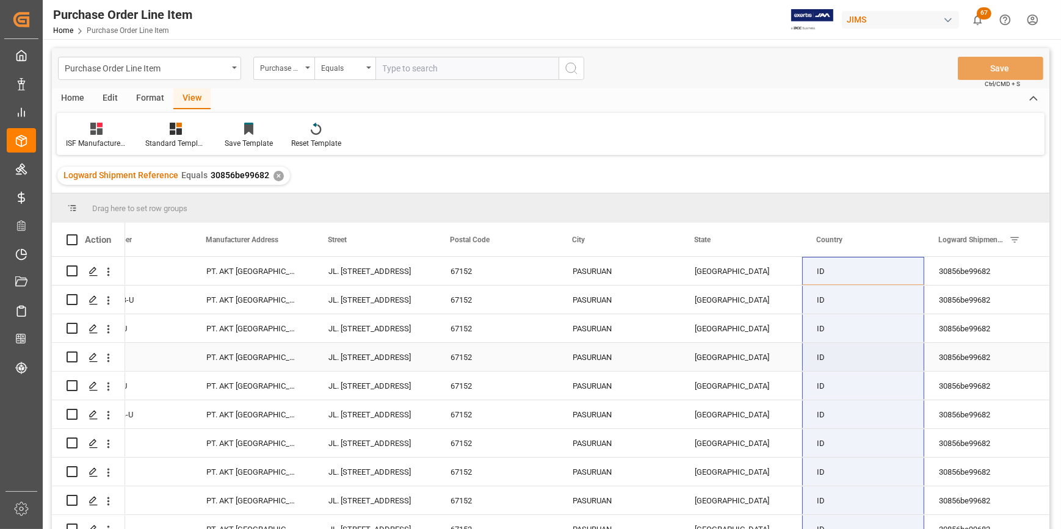
click at [465, 367] on div "67152" at bounding box center [497, 357] width 122 height 28
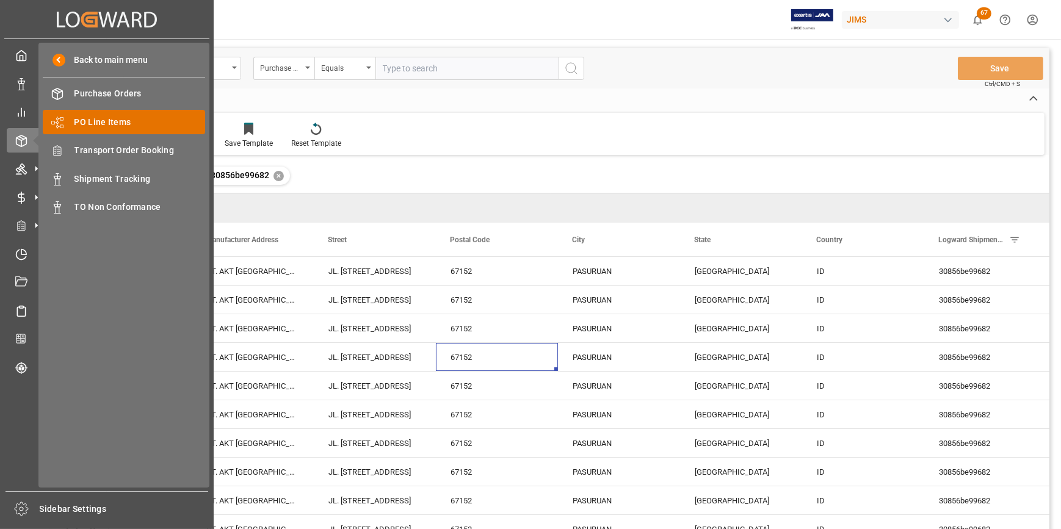
click at [98, 119] on span "PO Line Items" at bounding box center [139, 122] width 131 height 13
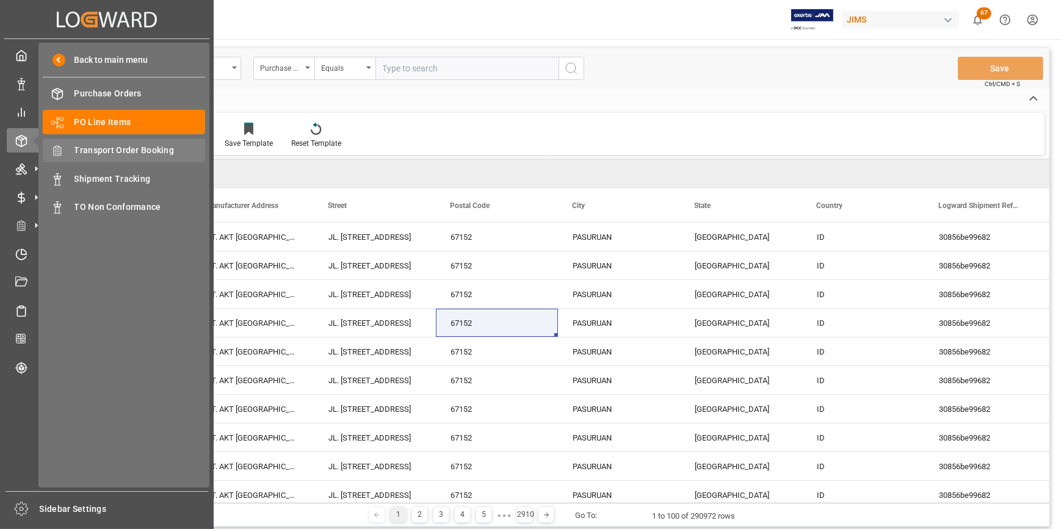
click at [116, 154] on span "Transport Order Booking" at bounding box center [139, 150] width 131 height 13
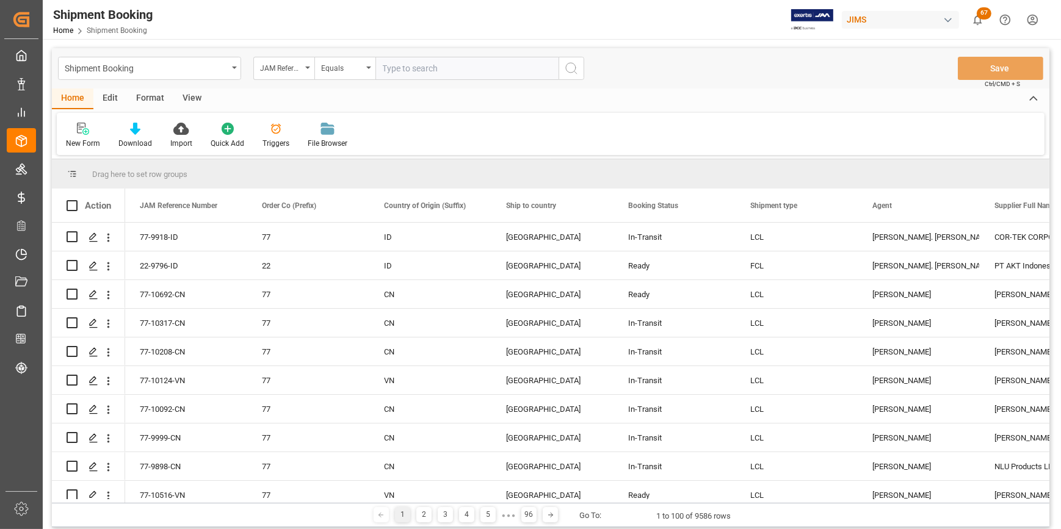
click at [395, 68] on input "text" at bounding box center [466, 68] width 183 height 23
click at [89, 264] on icon "Press SPACE to select this row." at bounding box center [93, 266] width 10 height 10
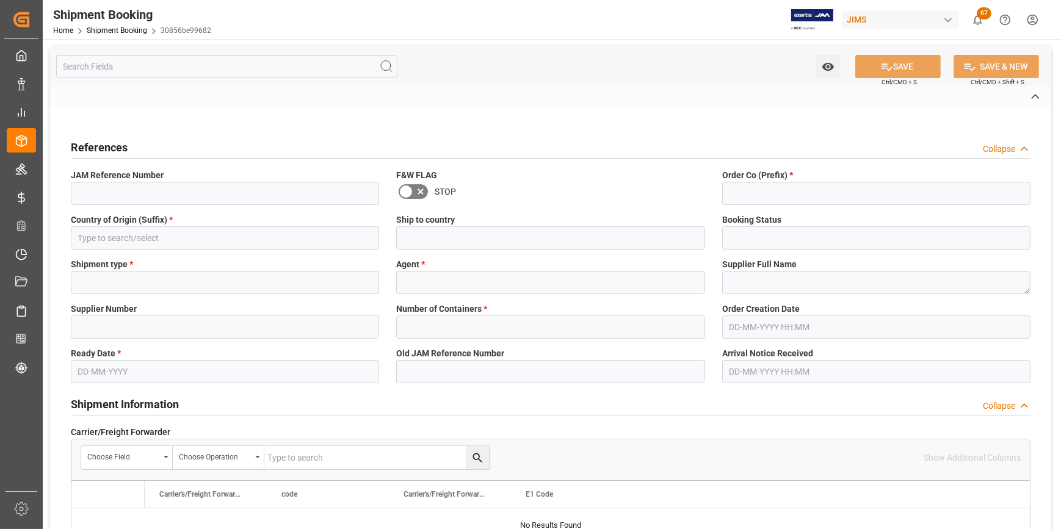
type input "EIN# 47-2067090S2"
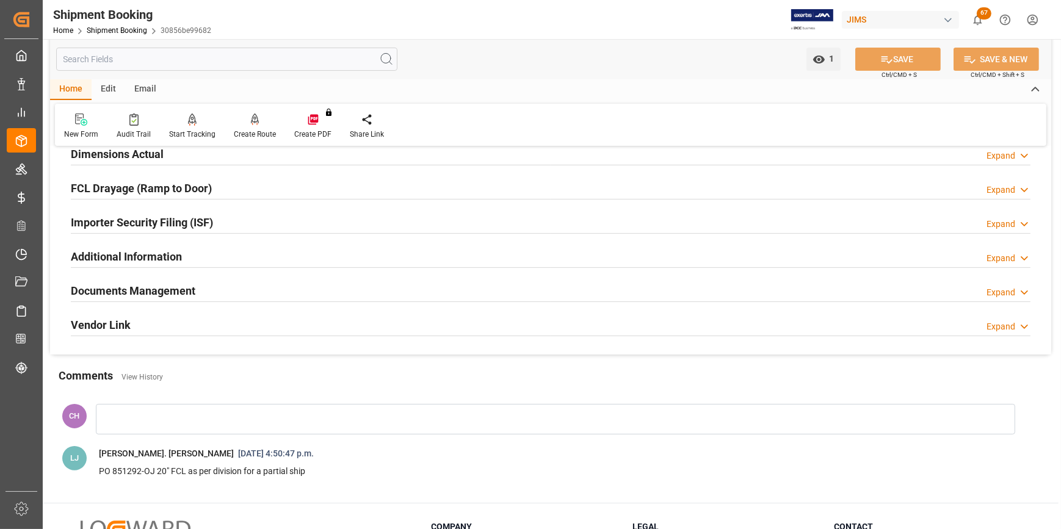
scroll to position [333, 0]
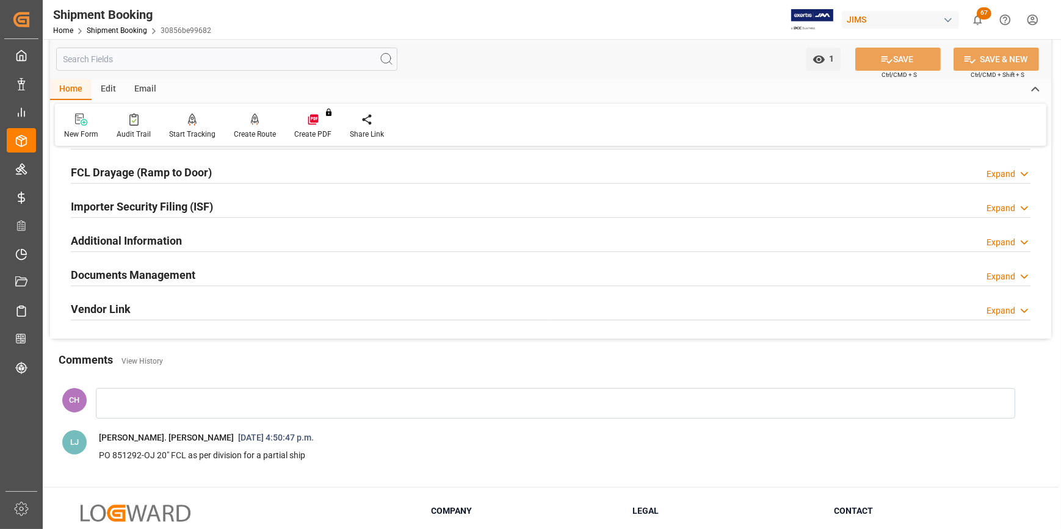
click at [132, 209] on h2 "Importer Security Filing (ISF)" at bounding box center [142, 206] width 142 height 16
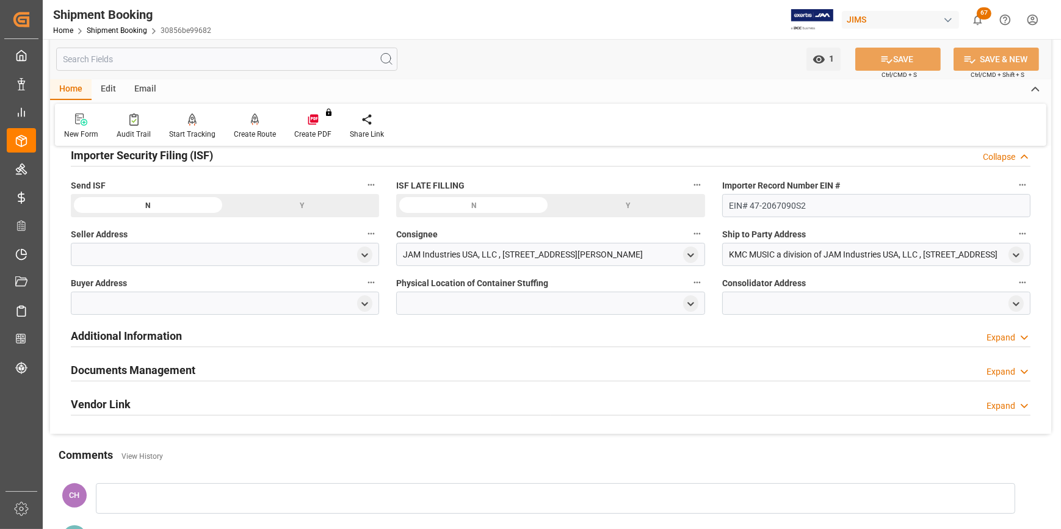
scroll to position [277, 0]
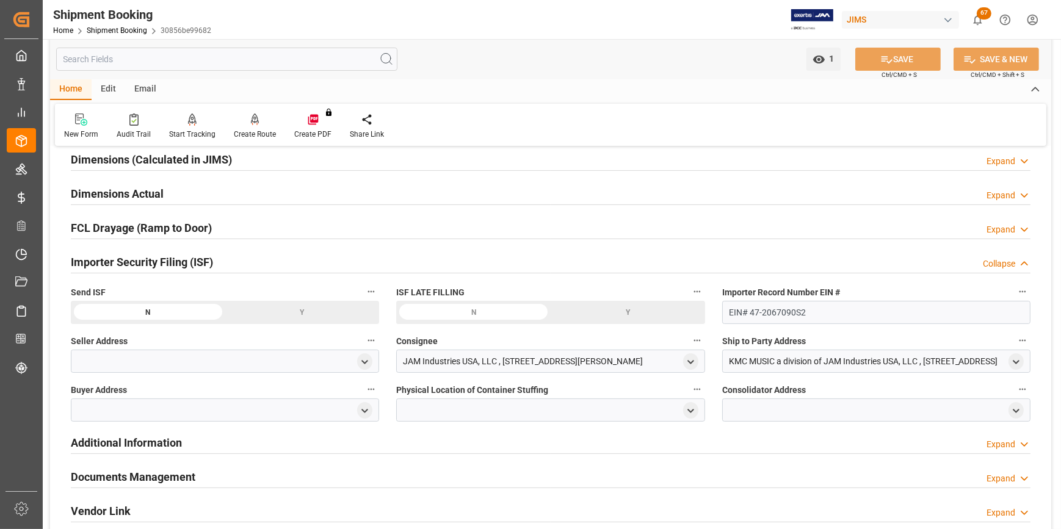
click at [129, 360] on div at bounding box center [225, 361] width 308 height 23
click at [106, 347] on label "Seller Address" at bounding box center [225, 341] width 308 height 17
click at [363, 347] on button "Seller Address" at bounding box center [371, 341] width 16 height 16
click at [362, 363] on div at bounding box center [530, 264] width 1061 height 529
click at [360, 361] on icon "open menu" at bounding box center [364, 362] width 10 height 10
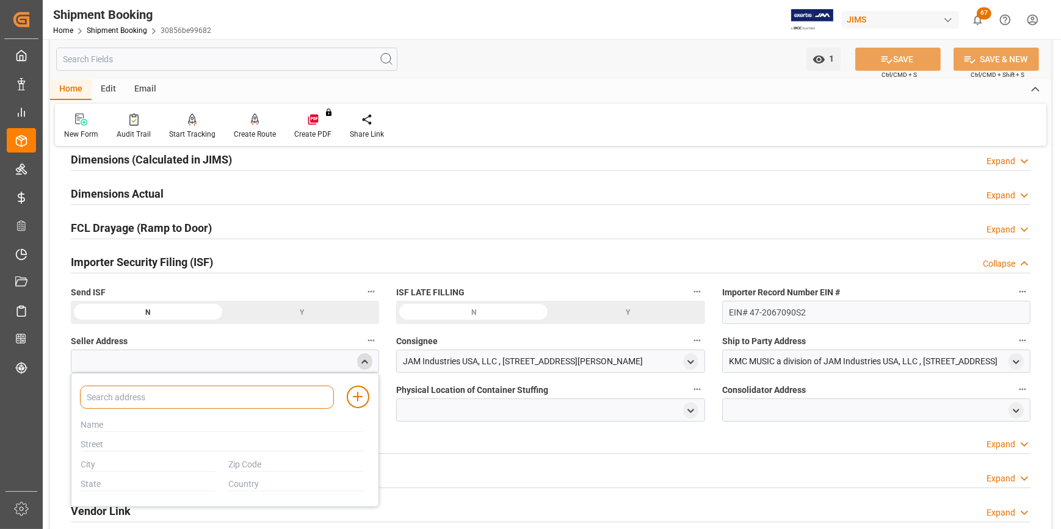
click at [222, 395] on input at bounding box center [207, 397] width 254 height 23
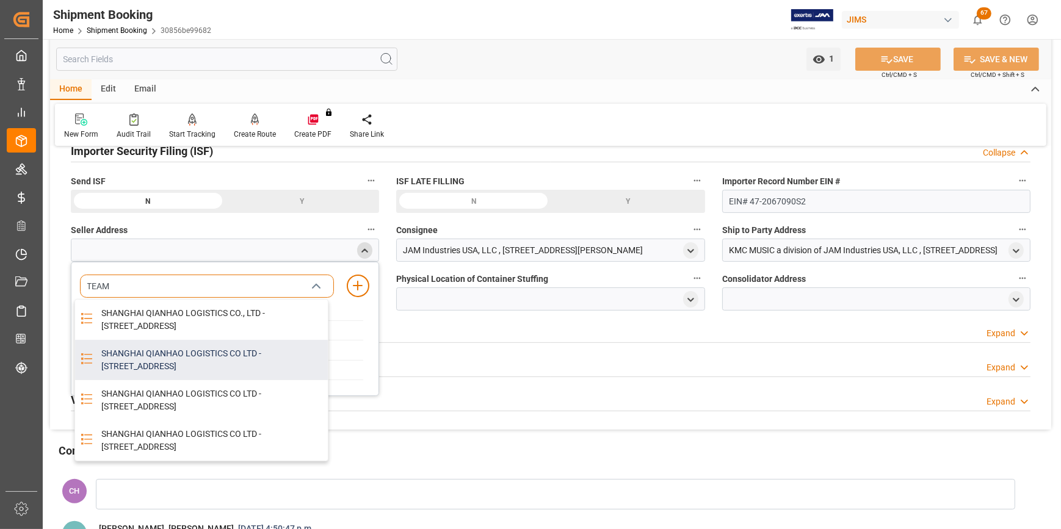
scroll to position [0, 0]
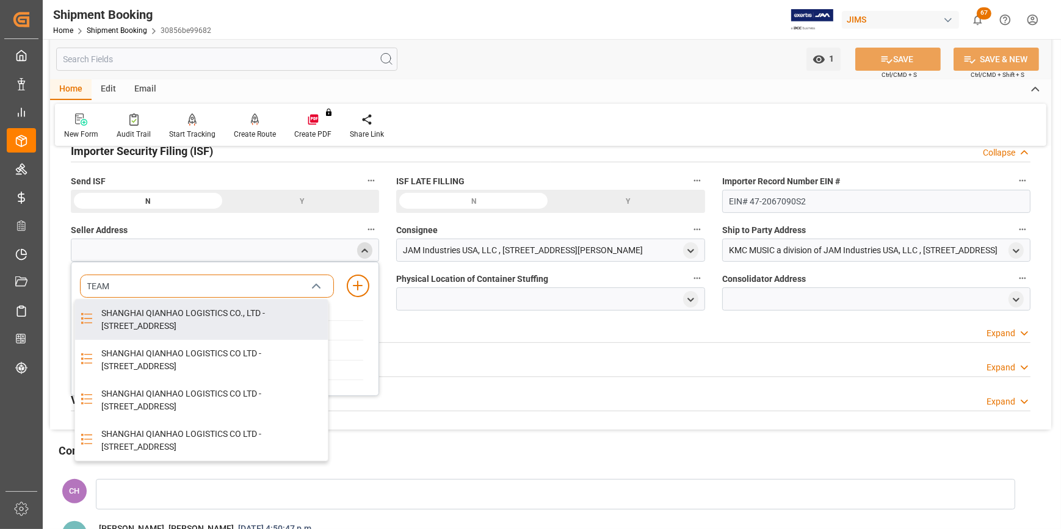
click at [142, 290] on input "TEAM" at bounding box center [207, 286] width 254 height 23
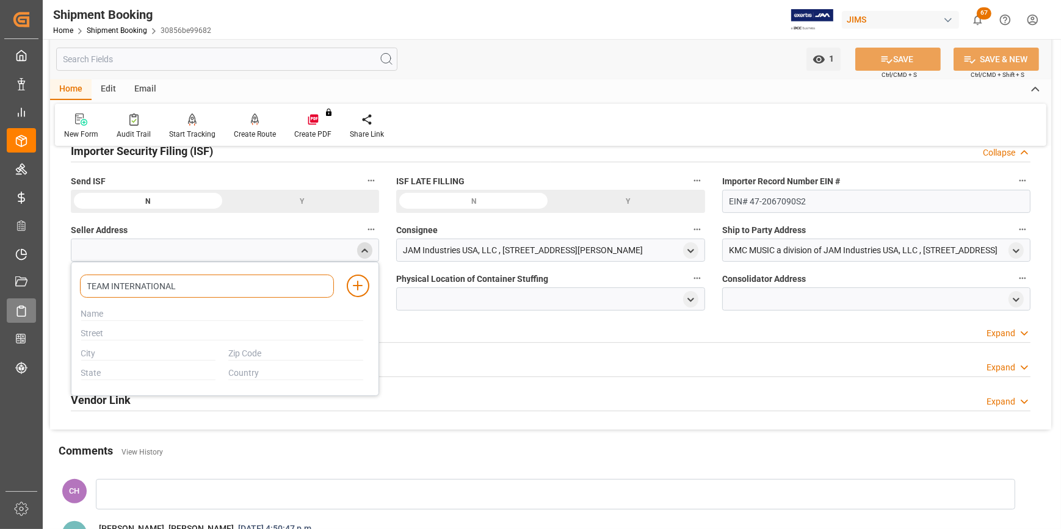
type input "TEAM INTERNATIONAL"
click at [206, 286] on input at bounding box center [207, 286] width 254 height 23
paste input "Team international (H.K.) CO.,LTD"
type input "Team international (H.K.) CO.,LTD"
click at [148, 309] on div at bounding box center [201, 306] width 254 height 14
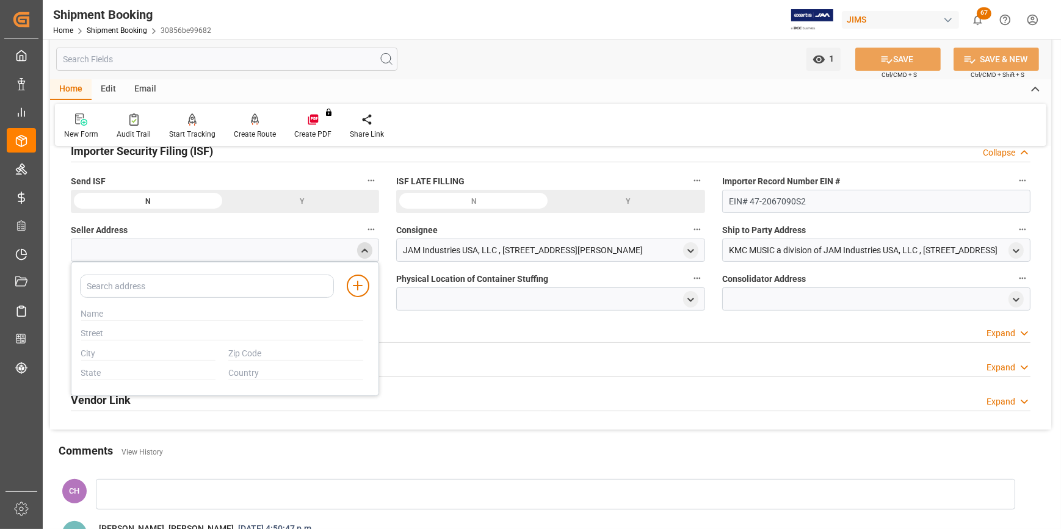
click at [101, 311] on div at bounding box center [201, 306] width 254 height 14
click at [121, 320] on div at bounding box center [221, 314] width 295 height 20
paste input "Team international (H.K.) CO.,LTD"
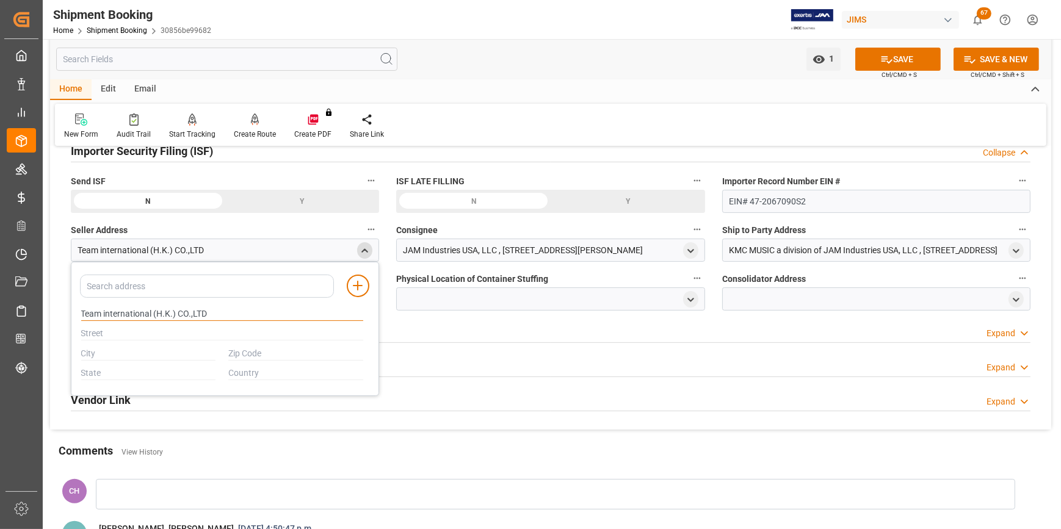
type input "Team international (H.K.) CO.,LTD"
click at [105, 333] on input "text" at bounding box center [222, 333] width 282 height 13
click at [139, 330] on input "text" at bounding box center [222, 333] width 282 height 13
paste input "Flat/RM C 16/F Chinaweal CTR"
click at [134, 360] on div at bounding box center [148, 354] width 148 height 20
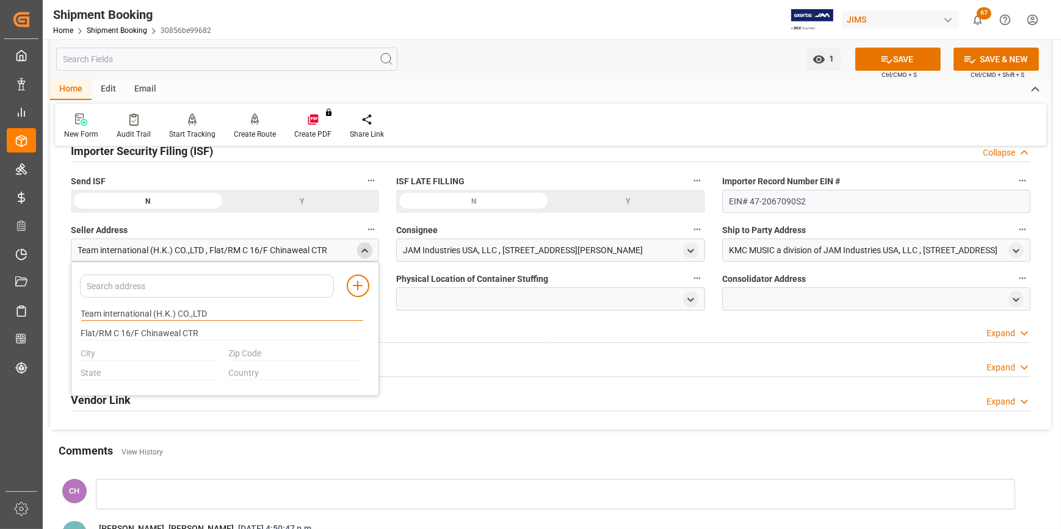
click at [109, 318] on input "Team international (H.K.) CO.,LTD" at bounding box center [222, 314] width 282 height 13
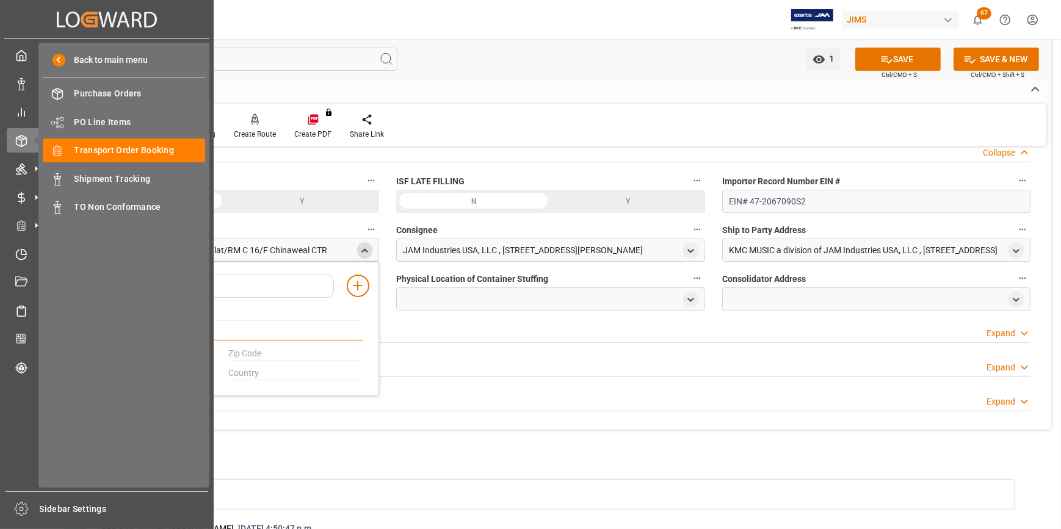
drag, startPoint x: 214, startPoint y: 337, endPoint x: 39, endPoint y: 342, distance: 175.2
click at [39, 342] on div "Created by potrace 1.15, written by Peter Selinger 2001-2017 Created by potrace…" at bounding box center [530, 264] width 1061 height 529
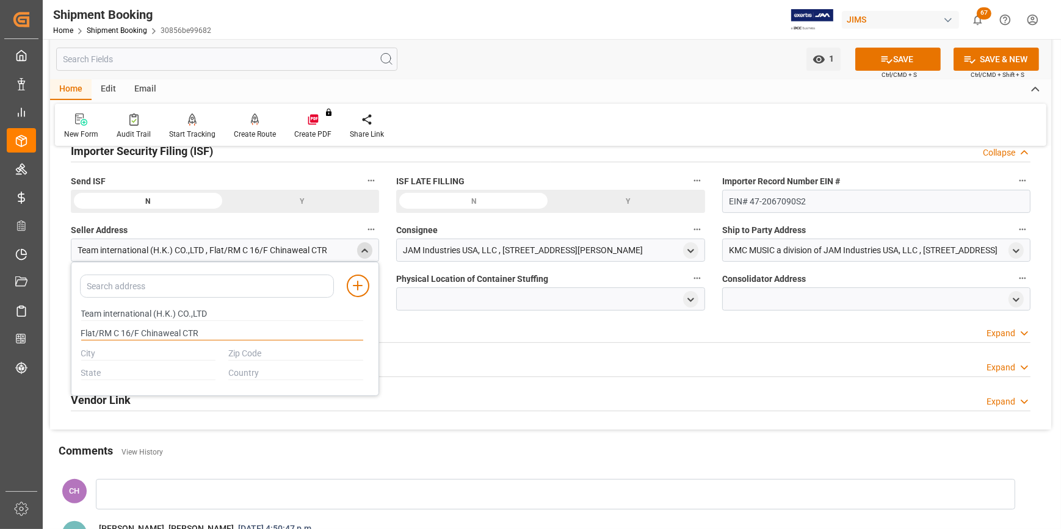
paste input "414-424, Jaff RD Causeway Bay"
type input "Flat/RM C 16/F Chinaweal CTR 414-424, Jaff RD Causeway Bay"
click at [106, 355] on input "text" at bounding box center [148, 353] width 135 height 13
type input "HONG KONG"
click at [122, 371] on input "text" at bounding box center [148, 373] width 135 height 13
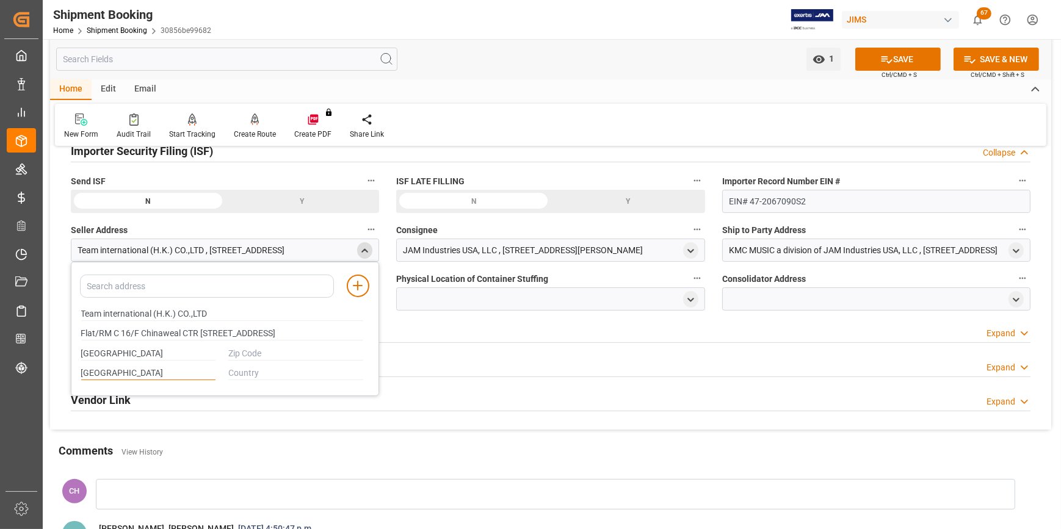
type input "HONG KONG"
type input "CN"
click at [270, 354] on input "text" at bounding box center [295, 353] width 135 height 13
paste input "999077"
type input "999077"
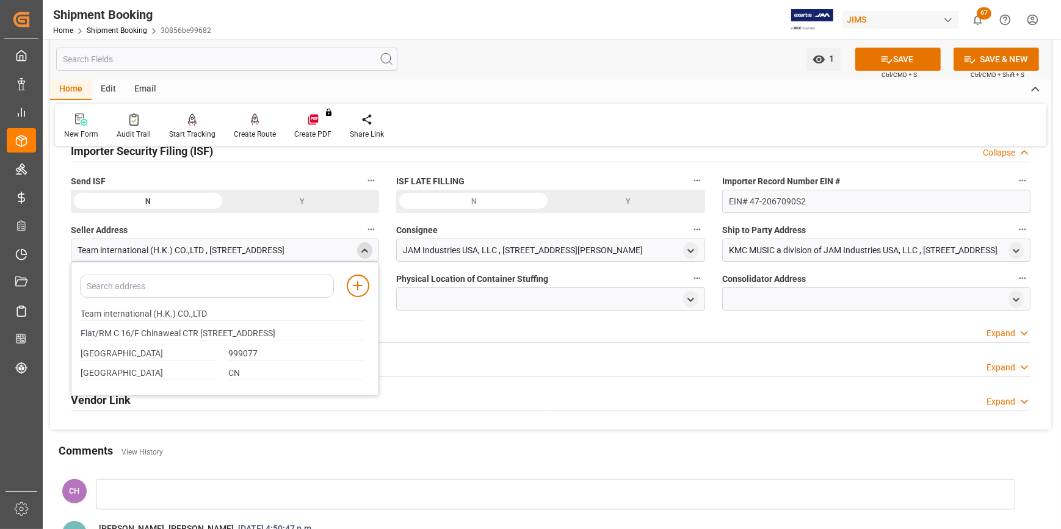
click at [461, 325] on div "Additional Information Expand" at bounding box center [550, 330] width 959 height 23
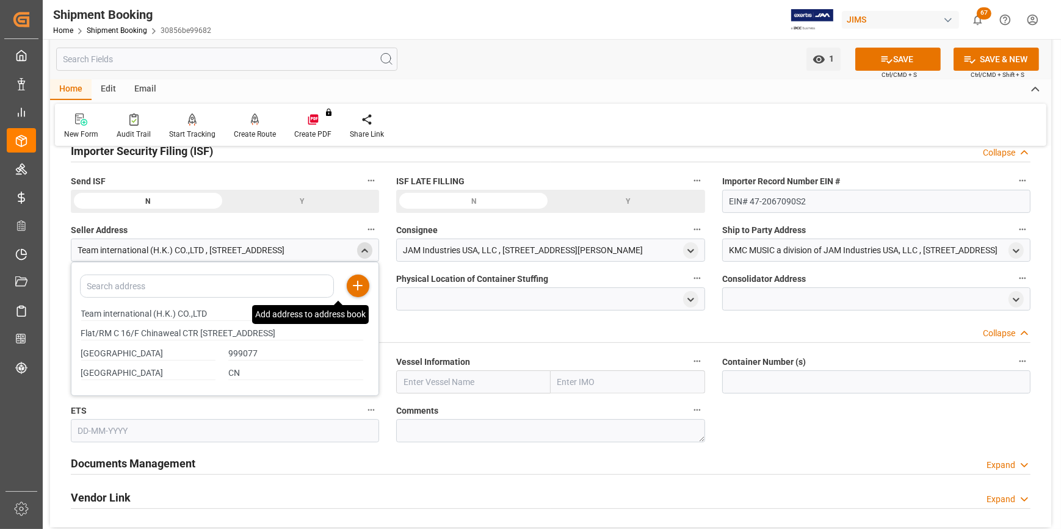
click at [358, 286] on line at bounding box center [357, 286] width 9 height 0
click at [363, 251] on icon "close menu" at bounding box center [364, 251] width 10 height 10
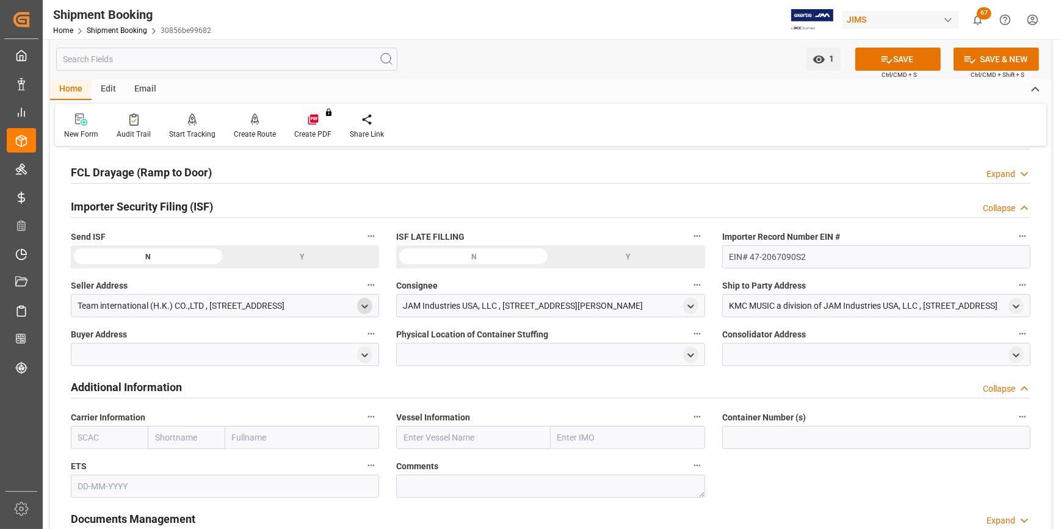
scroll to position [333, 0]
click at [691, 307] on icon "open menu" at bounding box center [690, 306] width 10 height 10
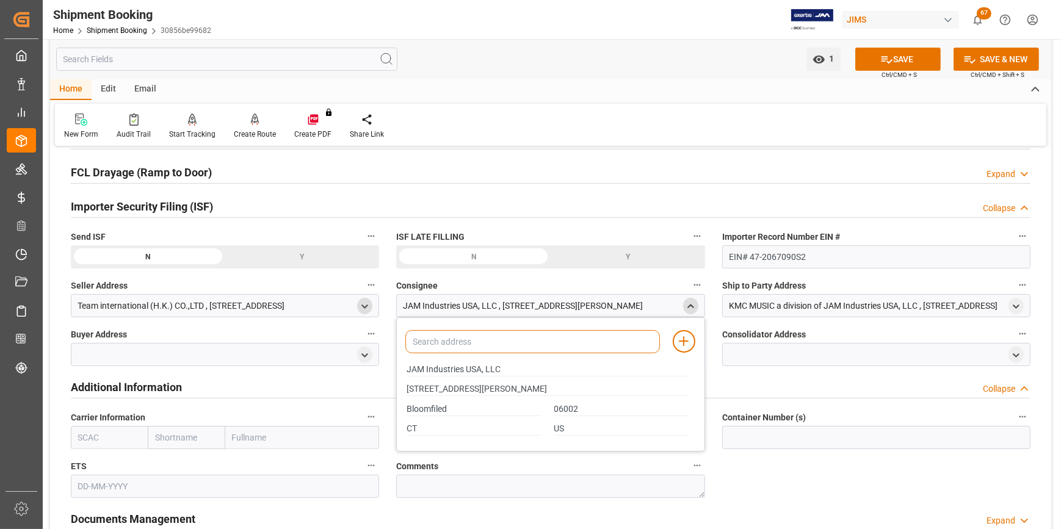
click at [479, 346] on input at bounding box center [532, 341] width 254 height 23
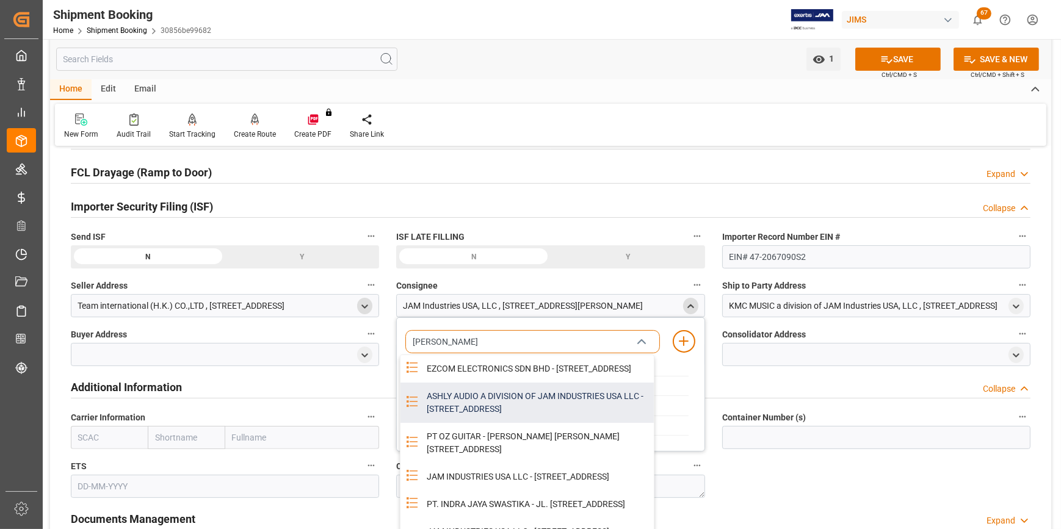
type input "JAM"
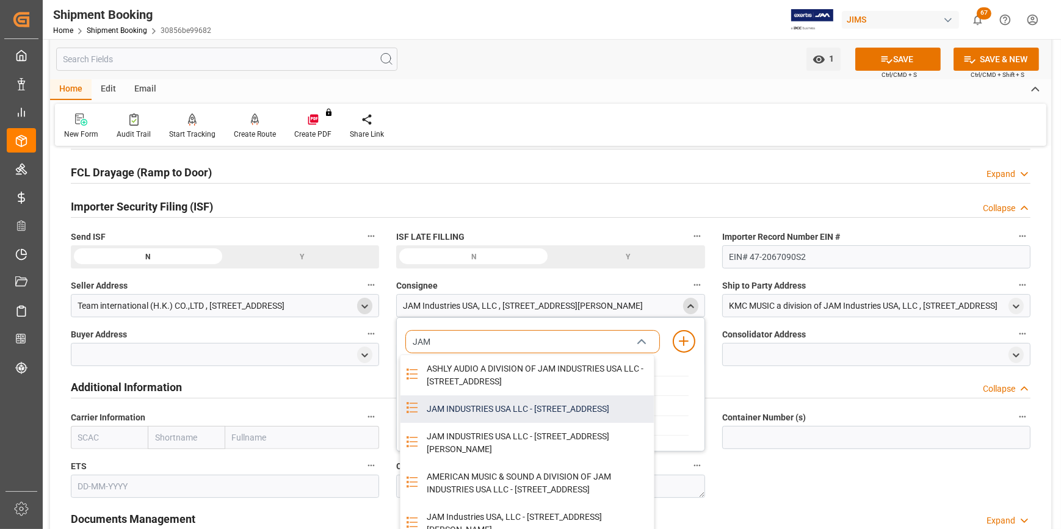
click at [480, 423] on div "JAM INDUSTRIES USA LLC - 154 WOODLAWN RD, BERLIN, CT, US, 06037" at bounding box center [536, 408] width 234 height 27
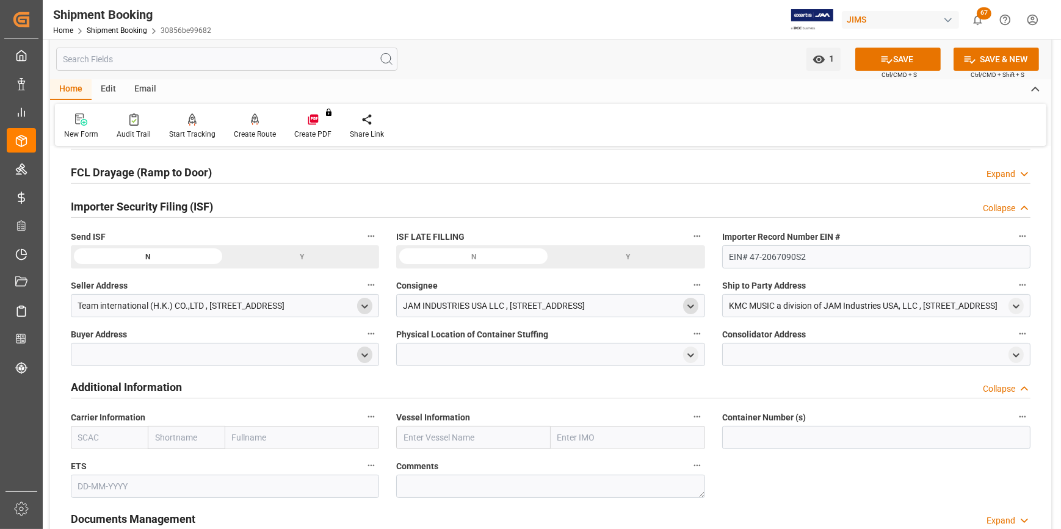
click at [362, 355] on icon "open menu" at bounding box center [364, 355] width 10 height 10
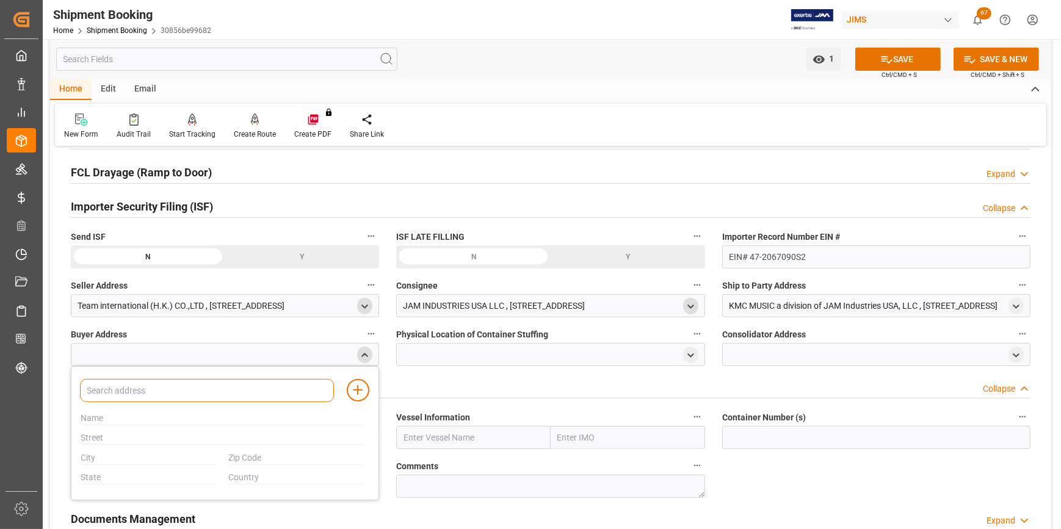
click at [173, 383] on input at bounding box center [207, 390] width 254 height 23
type input "JAM"
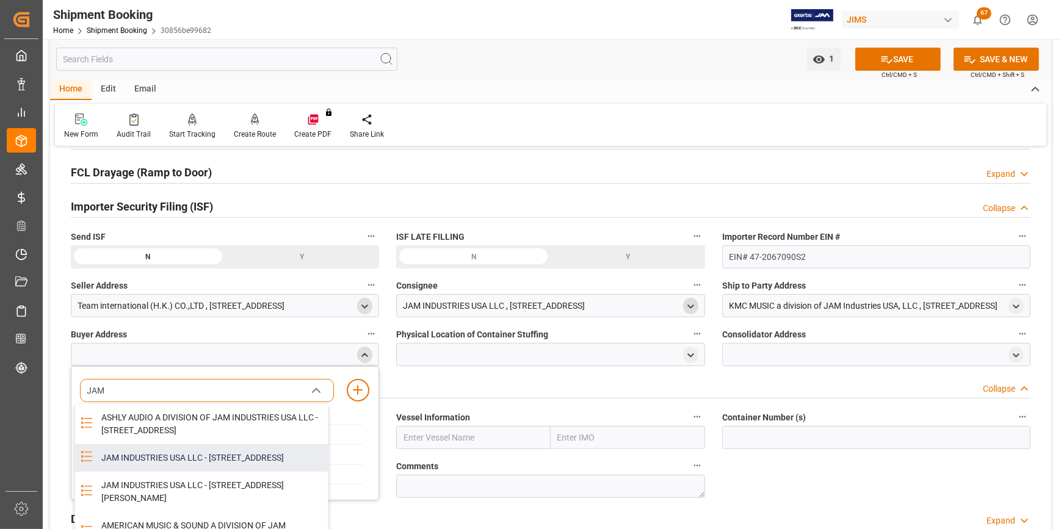
click at [171, 472] on div "JAM INDUSTRIES USA LLC - 154 WOODLAWN RD, BERLIN, CT, US, 06037" at bounding box center [211, 457] width 234 height 27
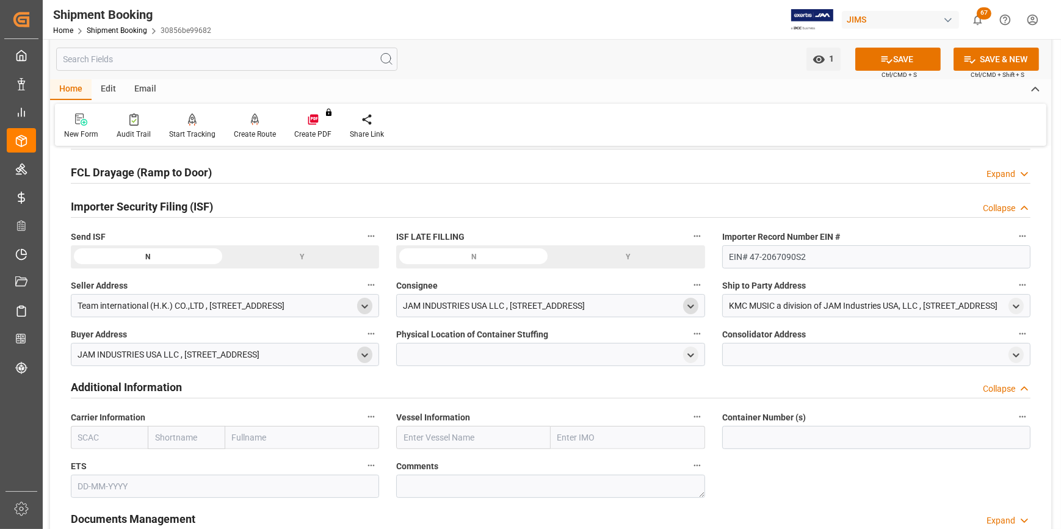
click at [449, 352] on div at bounding box center [550, 354] width 308 height 23
click at [690, 359] on icon "open menu" at bounding box center [690, 355] width 10 height 10
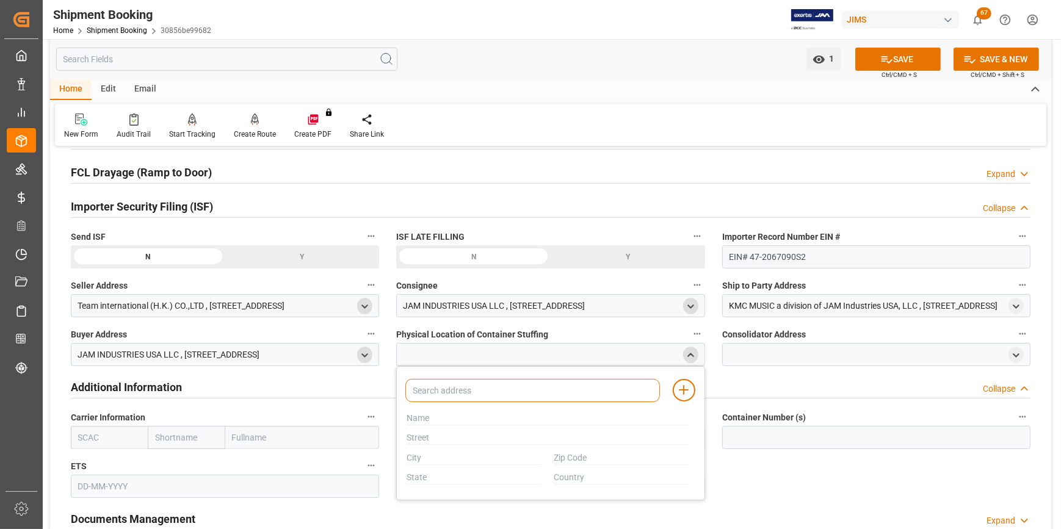
click at [528, 395] on input at bounding box center [532, 390] width 254 height 23
type input "["
type input "PT AKT"
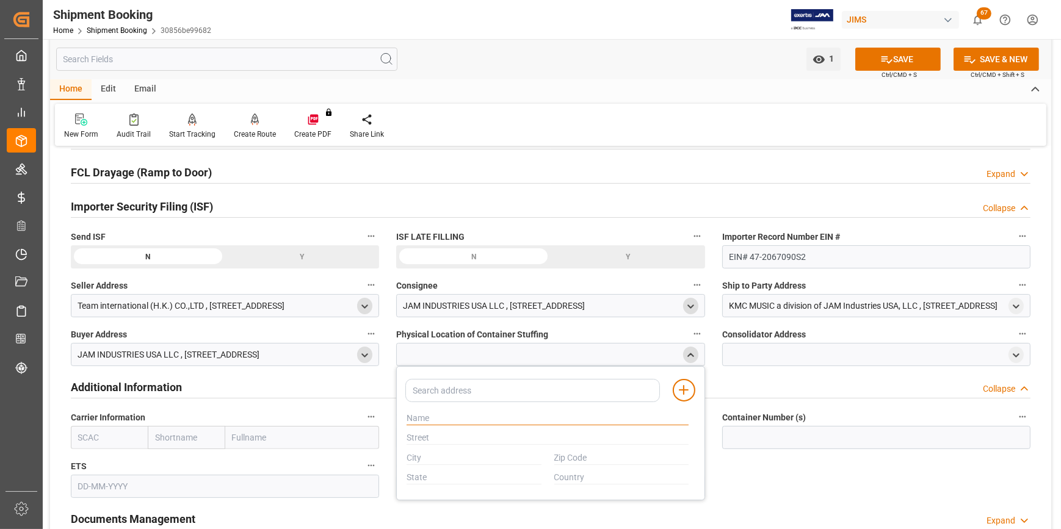
click at [448, 417] on input "text" at bounding box center [547, 418] width 282 height 13
paste input "PT. AKT INDONESIA"
type input "PT. AKT INDONESIA"
click at [422, 443] on input "text" at bounding box center [547, 437] width 282 height 13
paste input "JL. REMBANG INDUSTRY RAYA NO.45"
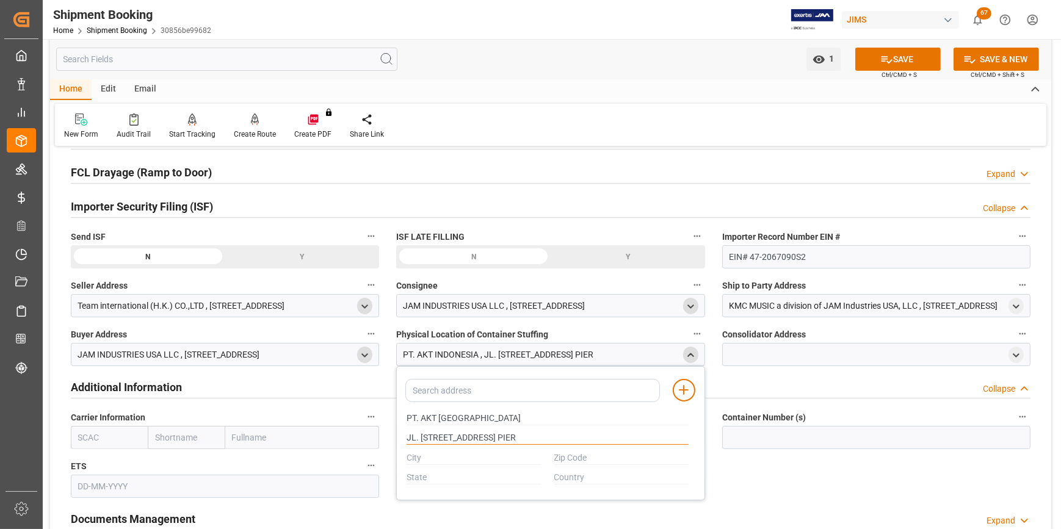
type input "JL. REMBANG INDUSTRY RAYA NO.45 PIER"
click at [451, 457] on input "text" at bounding box center [473, 458] width 135 height 13
paste input "PASURUAN"
type input "PASURUAN"
click at [574, 457] on input "text" at bounding box center [621, 458] width 135 height 13
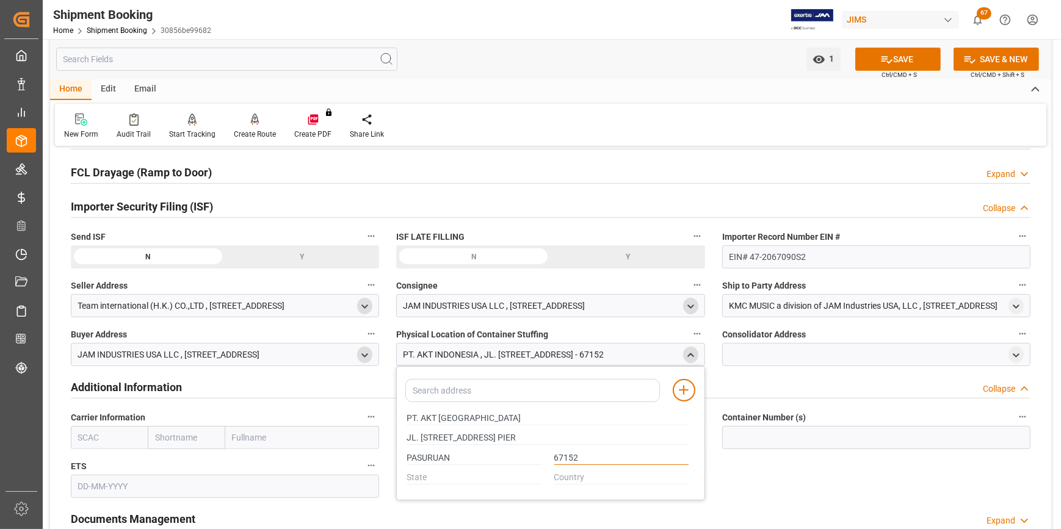
type input "67152"
click at [461, 471] on input "text" at bounding box center [473, 477] width 135 height 13
click at [427, 471] on input "text" at bounding box center [473, 477] width 135 height 13
paste input "JAWA TIMUR"
type input "JAWA TIMUR"
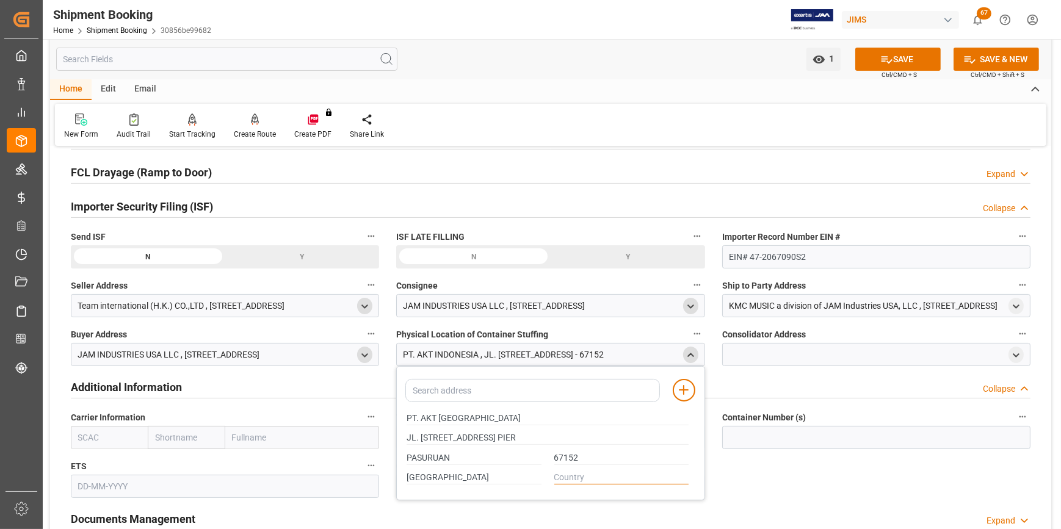
click at [593, 477] on input "text" at bounding box center [621, 477] width 135 height 13
type input "ID"
click at [462, 421] on input "PT. AKT INDONESIA" at bounding box center [547, 418] width 282 height 13
click at [461, 420] on input "PT. AKT INDONESIA" at bounding box center [547, 418] width 282 height 13
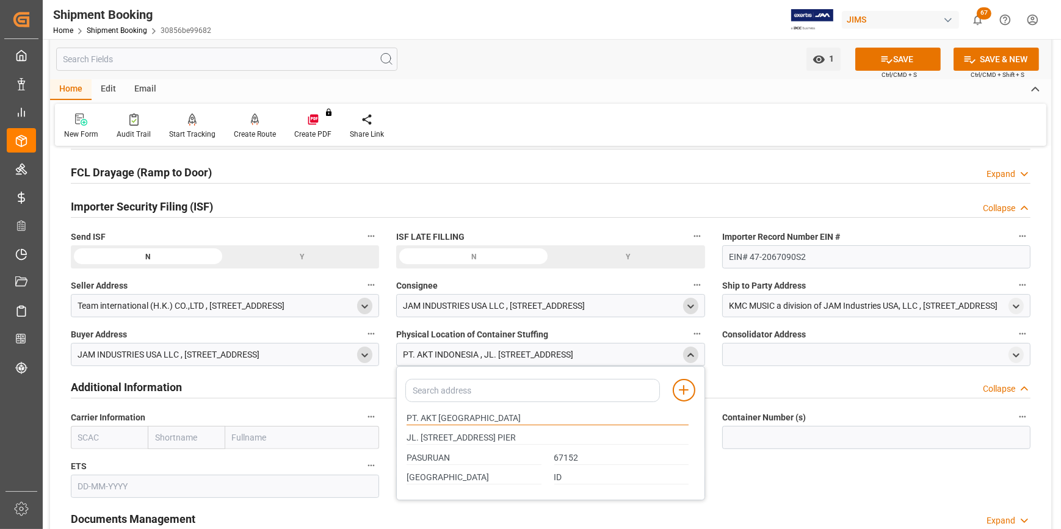
click at [461, 420] on input "PT. AKT INDONESIA" at bounding box center [547, 418] width 282 height 13
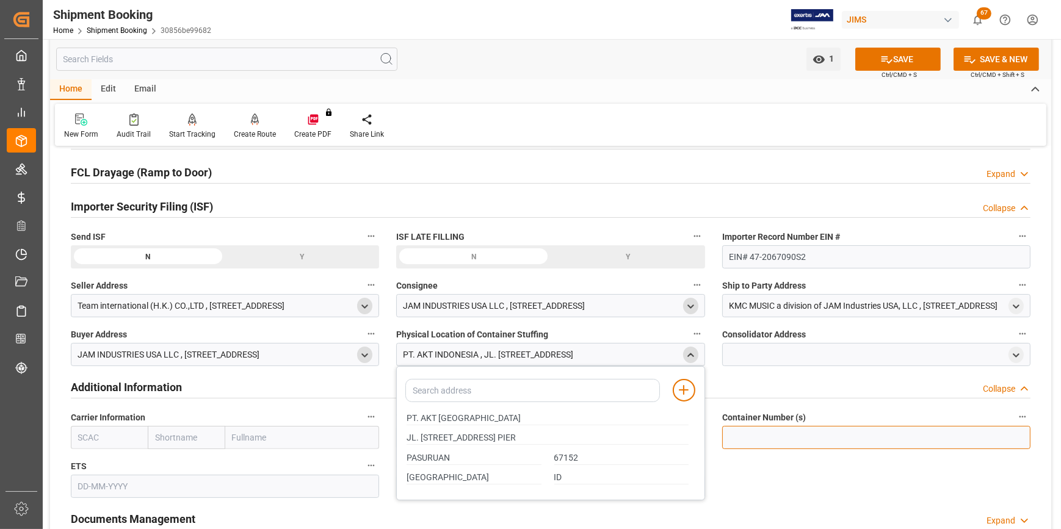
click at [806, 437] on input at bounding box center [876, 437] width 308 height 23
click at [848, 453] on div "Quote Ready In-Transit Delivered Completed Cancelled References Expand JAM Refe…" at bounding box center [550, 203] width 1001 height 759
click at [760, 414] on span "Container Number (s)" at bounding box center [764, 417] width 84 height 13
click at [1014, 414] on button "Container Number (s)" at bounding box center [1022, 417] width 16 height 16
click at [808, 352] on div at bounding box center [530, 264] width 1061 height 529
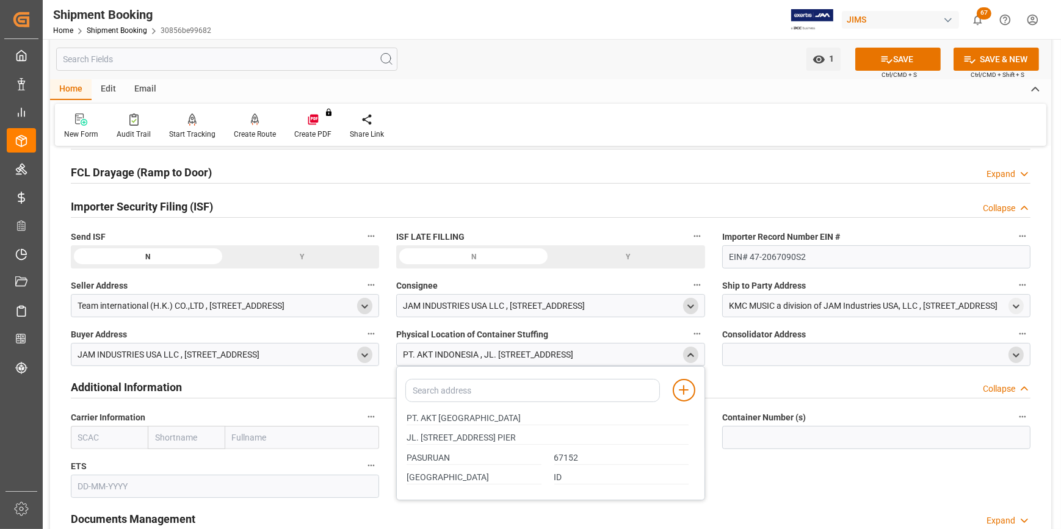
click at [1011, 354] on icon "open menu" at bounding box center [1016, 355] width 10 height 10
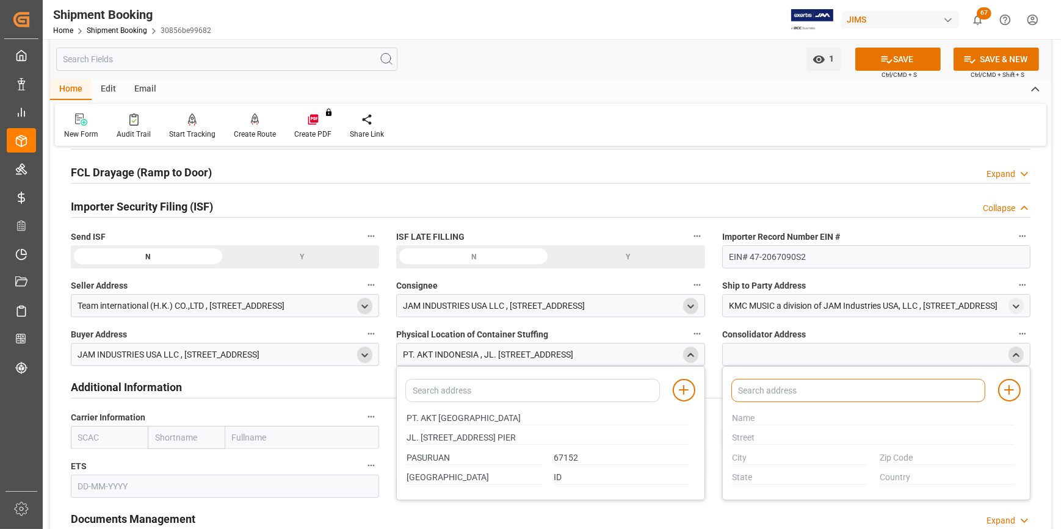
click at [846, 393] on input at bounding box center [858, 390] width 254 height 23
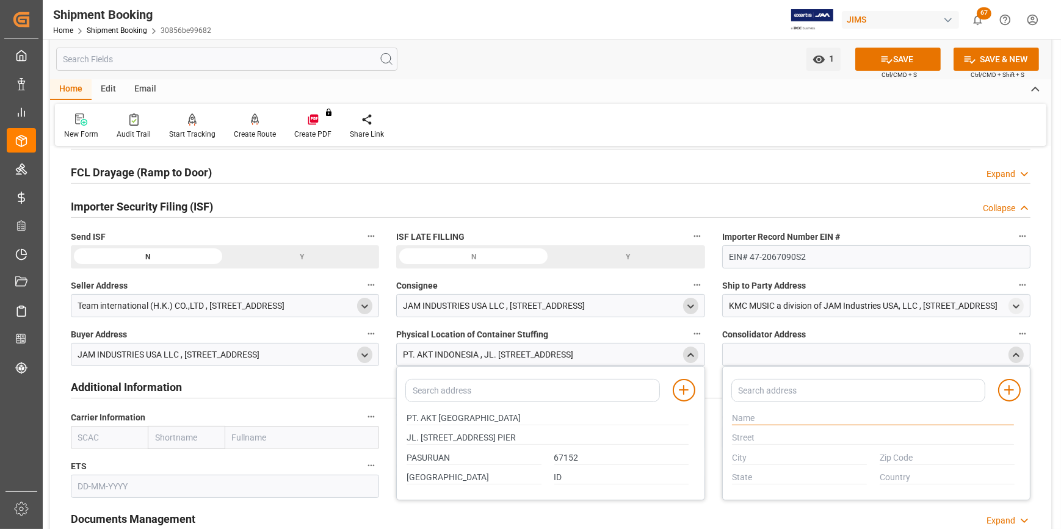
click at [805, 415] on input "text" at bounding box center [873, 418] width 282 height 13
paste input "PT. AKT INDONESIA"
type input "PT. AKT INDONESIA"
click at [798, 439] on input "text" at bounding box center [873, 437] width 282 height 13
click at [461, 439] on input "JL. REMBANG INDUSTRY RAYA NO.45 PIER" at bounding box center [547, 437] width 282 height 13
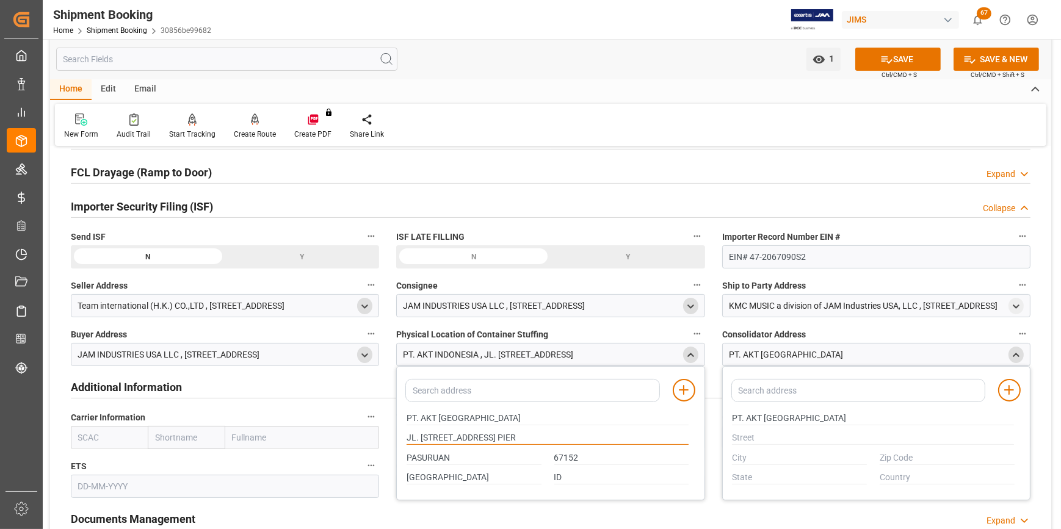
click at [461, 439] on input "JL. REMBANG INDUSTRY RAYA NO.45 PIER" at bounding box center [547, 437] width 282 height 13
click at [462, 438] on input "JL. REMBANG INDUSTRY RAYA NO.45 PIER" at bounding box center [547, 437] width 282 height 13
click at [749, 436] on input "text" at bounding box center [873, 437] width 282 height 13
paste input "JL. REMBANG INDUSTRY RAYA NO.45 PIER"
type input "JL. REMBANG INDUSTRY RAYA NO.45 PIER"
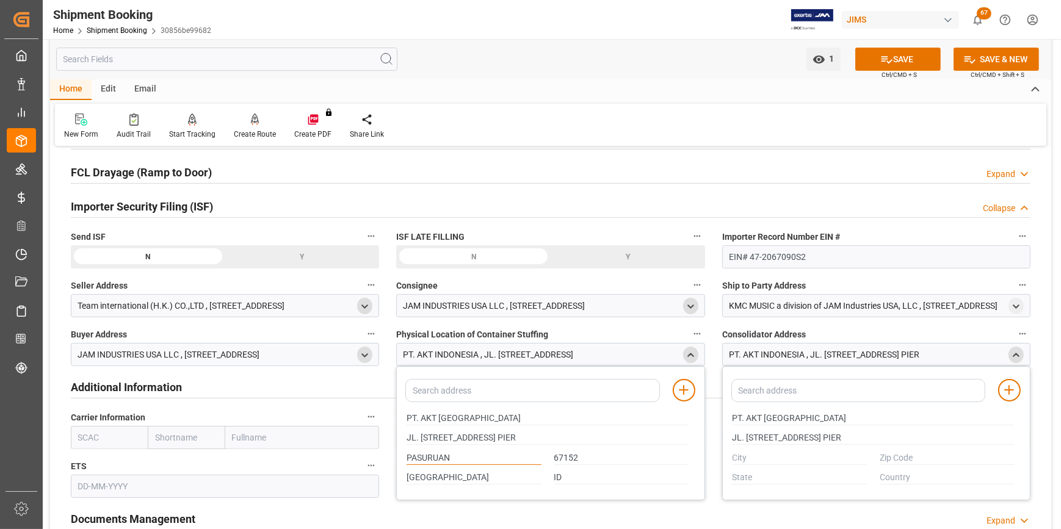
click at [433, 454] on input "PASURUAN" at bounding box center [473, 458] width 135 height 13
click at [732, 460] on div at bounding box center [800, 458] width 148 height 20
click at [748, 456] on input "text" at bounding box center [799, 458] width 135 height 13
click at [748, 455] on input "text" at bounding box center [799, 458] width 135 height 13
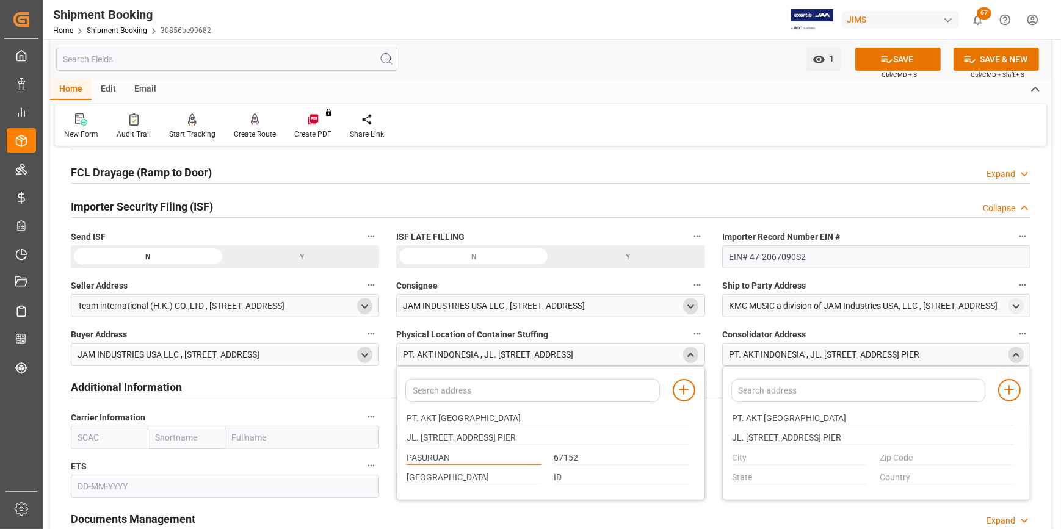
click at [425, 456] on input "PASURUAN" at bounding box center [473, 458] width 135 height 13
click at [746, 455] on input "text" at bounding box center [799, 458] width 135 height 13
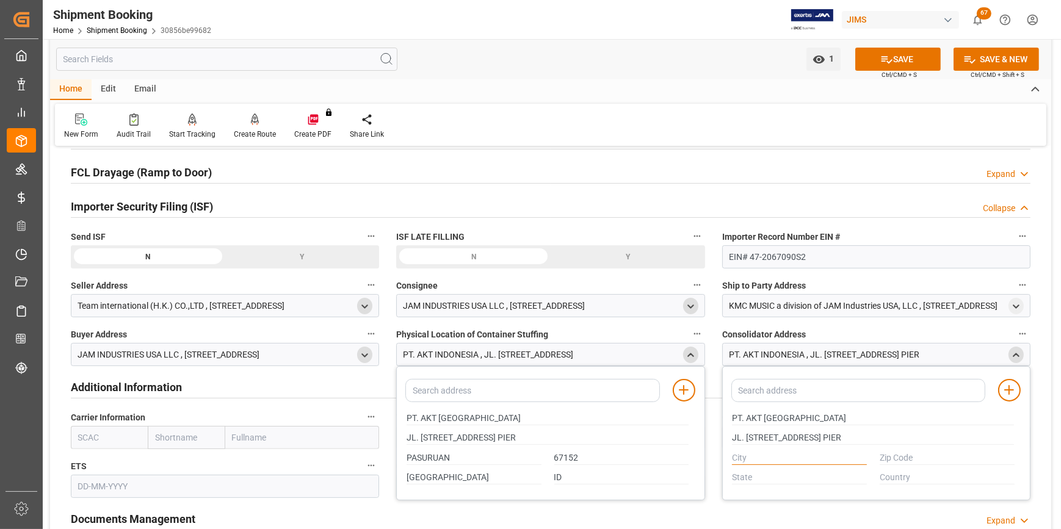
paste input "PASURUAN"
type input "PASURUAN"
click at [451, 478] on input "JAWA TIMUR" at bounding box center [473, 477] width 135 height 13
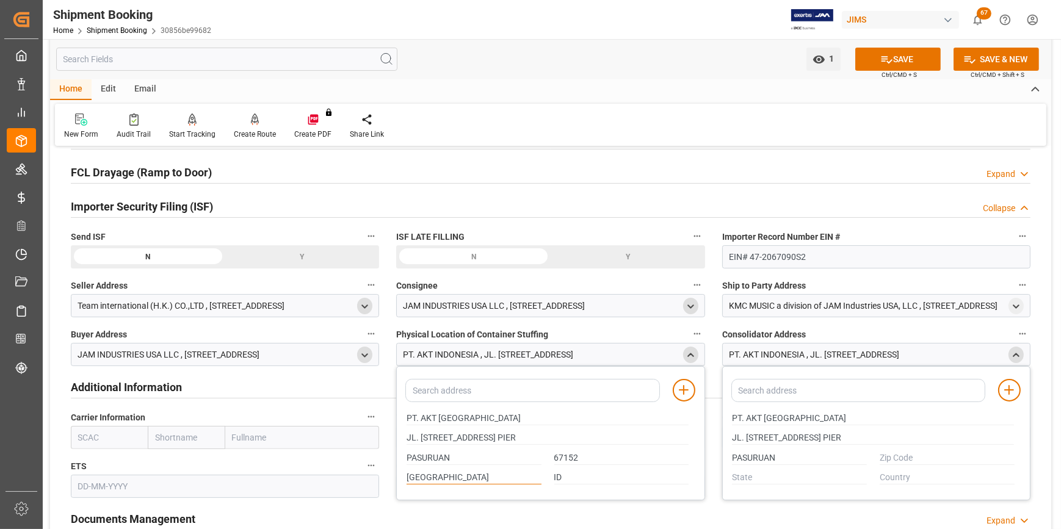
type input "C"
paste input "PASURUAN"
click at [419, 476] on input "PASURUAN" at bounding box center [473, 477] width 135 height 13
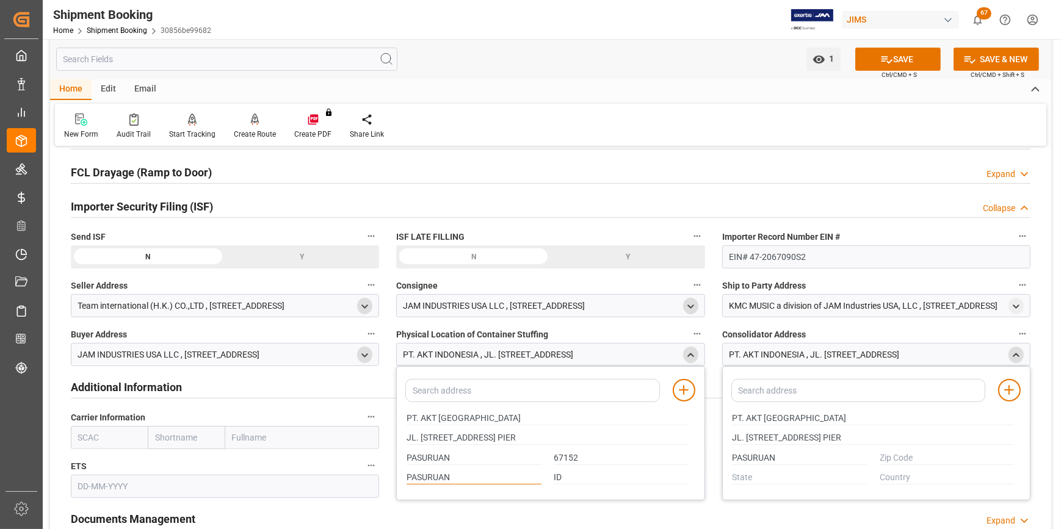
paste input "JAWA TIMUR"
click at [446, 473] on input "JAWA TIMUR" at bounding box center [473, 477] width 135 height 13
drag, startPoint x: 458, startPoint y: 475, endPoint x: 372, endPoint y: 474, distance: 85.4
click at [359, 474] on div "Quote Ready In-Transit Delivered Completed Cancelled References Expand JAM Refe…" at bounding box center [550, 203] width 1001 height 759
type input "JAWA TIMUR"
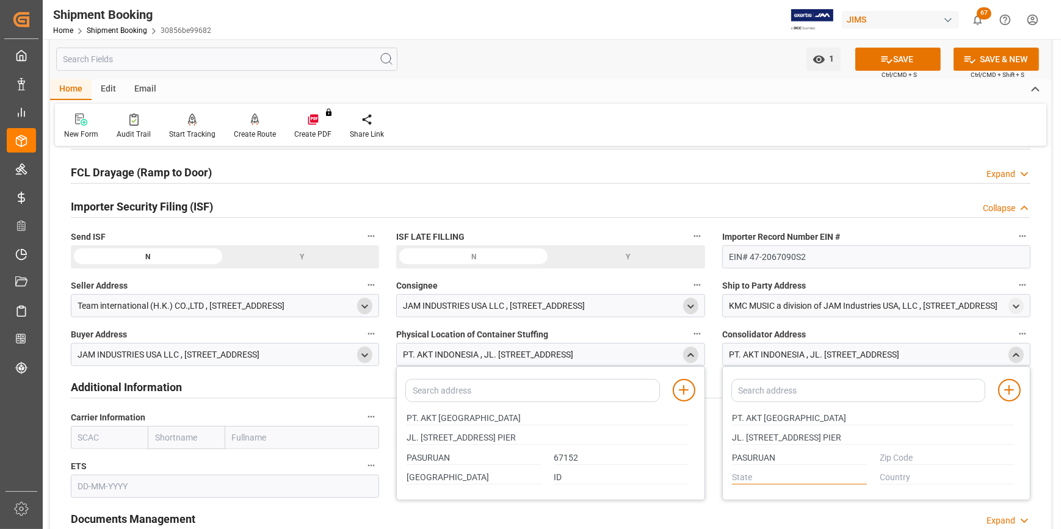
click at [759, 481] on input "text" at bounding box center [799, 477] width 135 height 13
paste input "JAWA TIMUR"
type input "JAWA TIMUR"
click at [891, 479] on input "text" at bounding box center [946, 477] width 135 height 13
type input "ID"
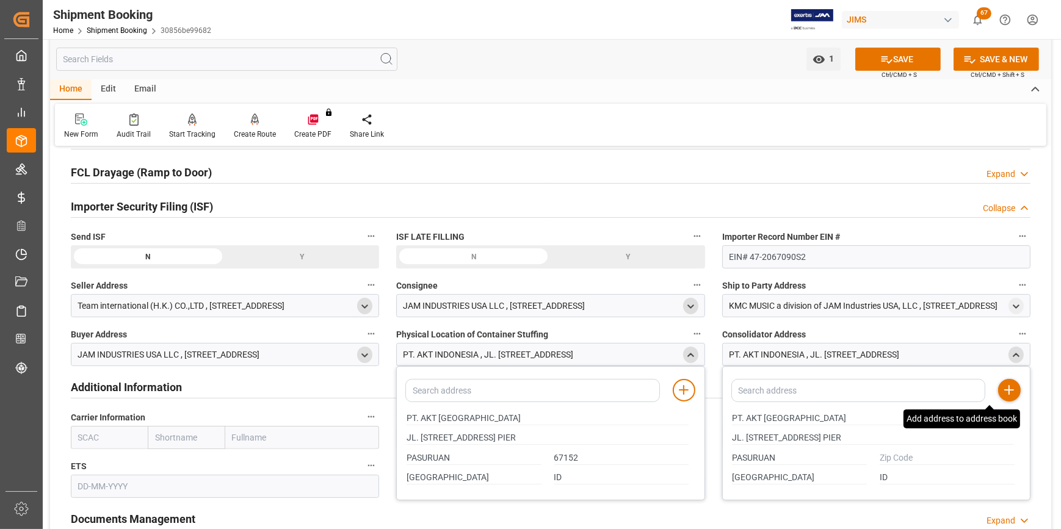
click at [1012, 394] on icon at bounding box center [1008, 390] width 15 height 15
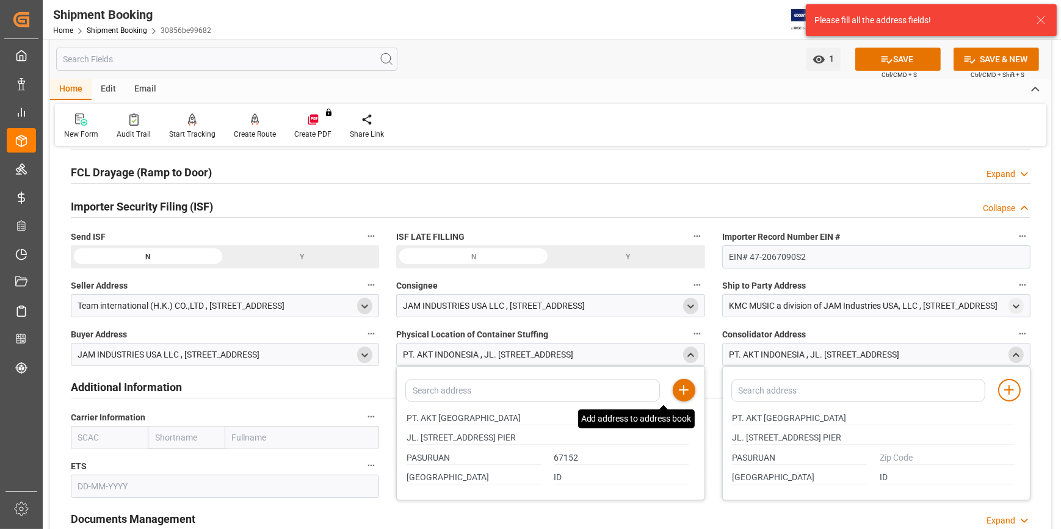
click at [683, 388] on line at bounding box center [683, 390] width 0 height 9
click at [123, 477] on input "text" at bounding box center [225, 486] width 308 height 23
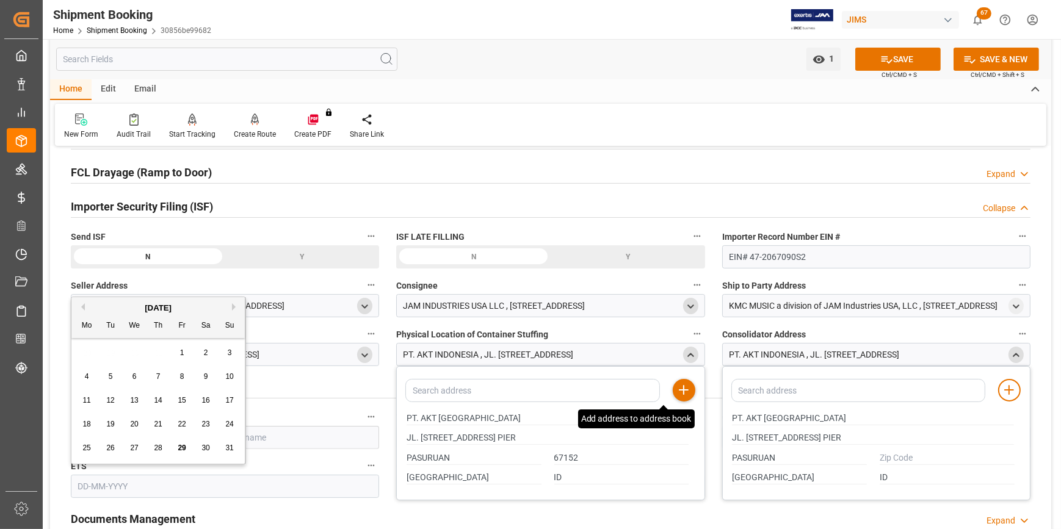
click at [231, 306] on div "August 2025" at bounding box center [157, 308] width 173 height 12
click at [236, 303] on button "Next Month" at bounding box center [235, 306] width 7 height 7
click at [181, 350] on span "5" at bounding box center [182, 352] width 4 height 9
type input "05-09-2025"
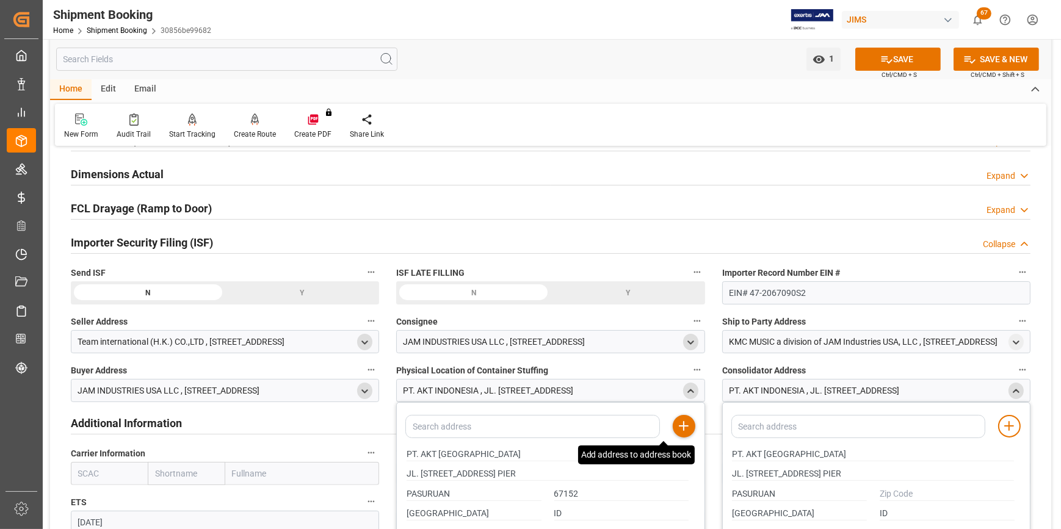
scroll to position [277, 0]
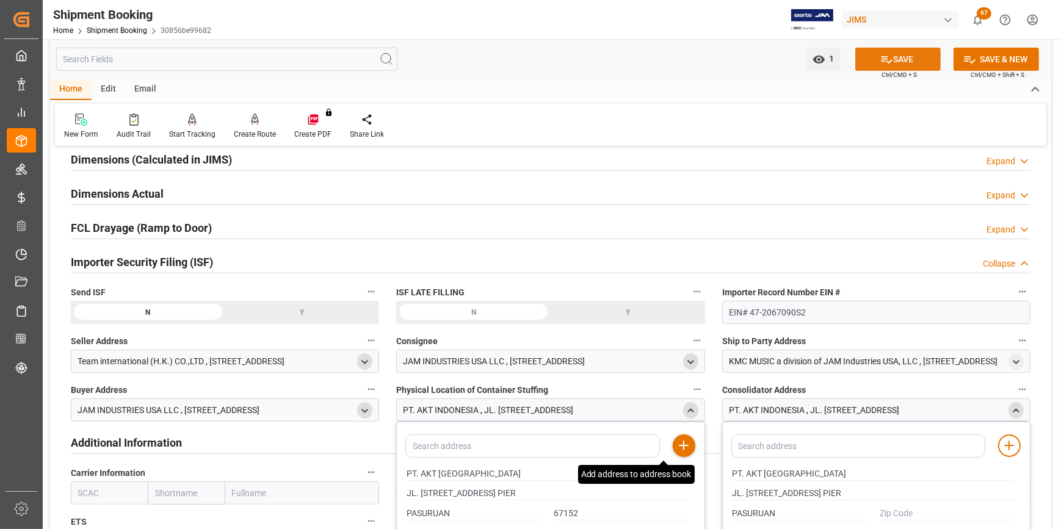
click at [894, 63] on button "SAVE" at bounding box center [897, 59] width 85 height 23
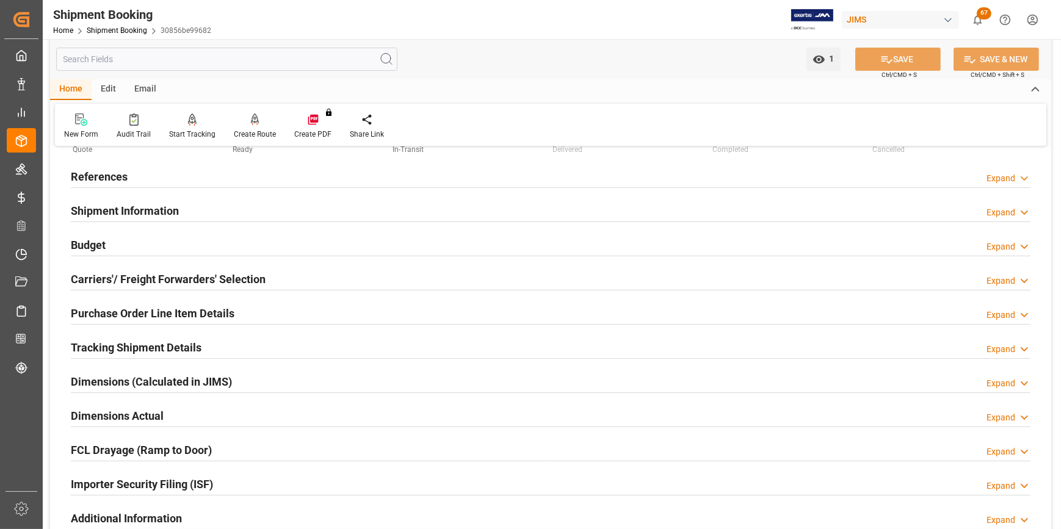
scroll to position [0, 0]
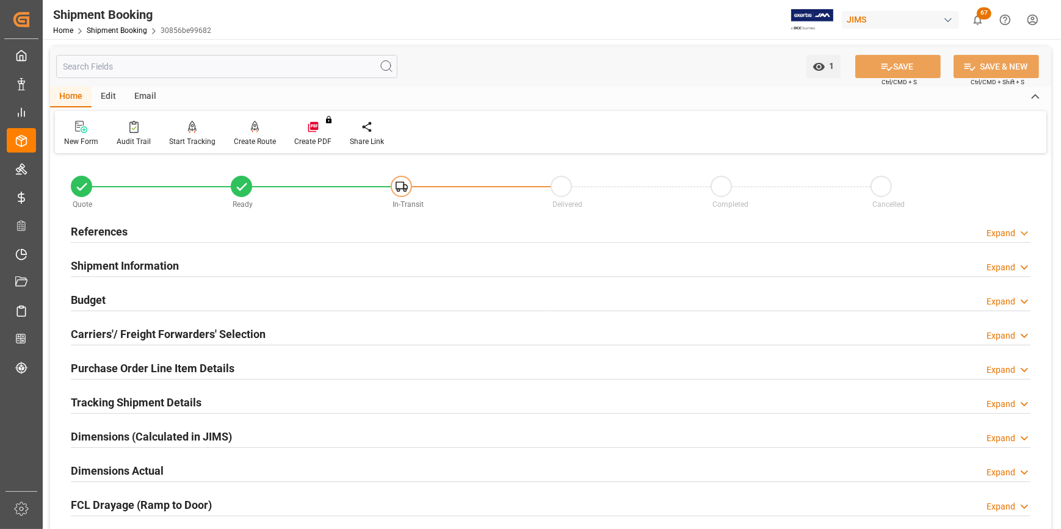
click at [85, 270] on h2 "Shipment Information" at bounding box center [125, 266] width 108 height 16
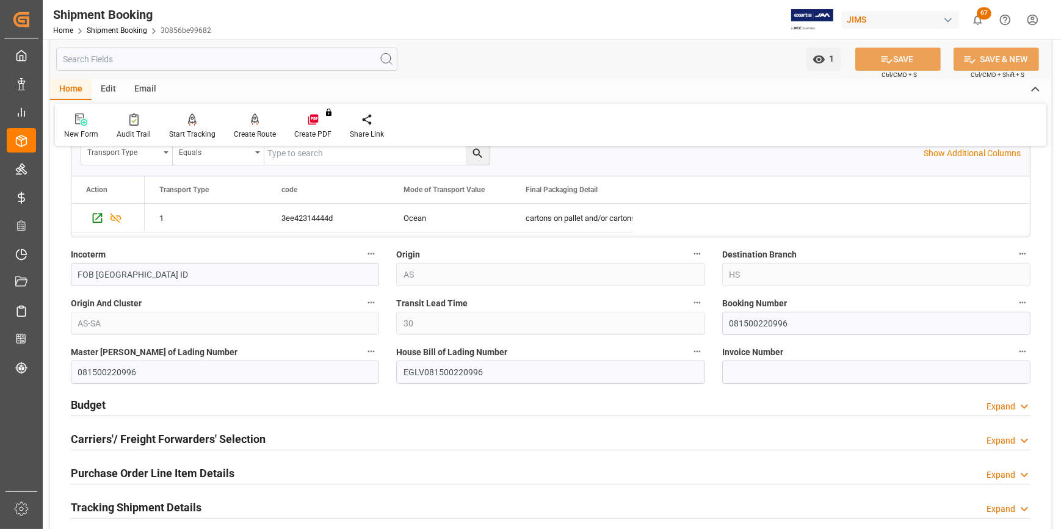
scroll to position [555, 0]
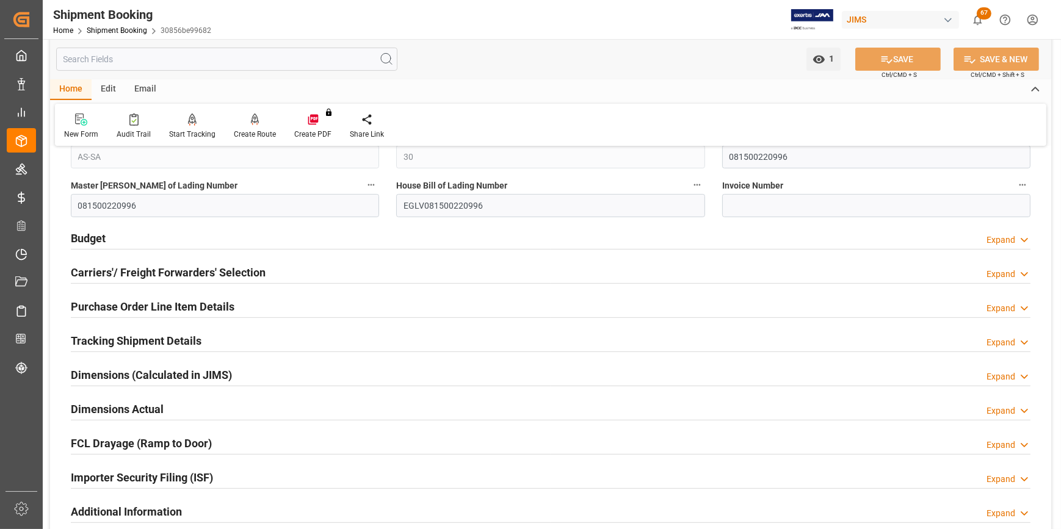
click at [201, 469] on h2 "Importer Security Filing (ISF)" at bounding box center [142, 477] width 142 height 16
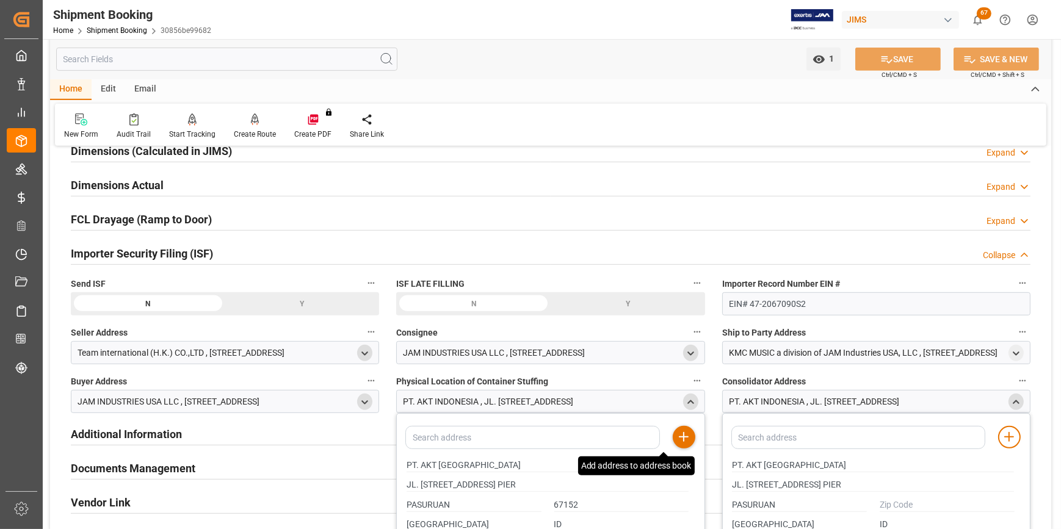
scroll to position [832, 0]
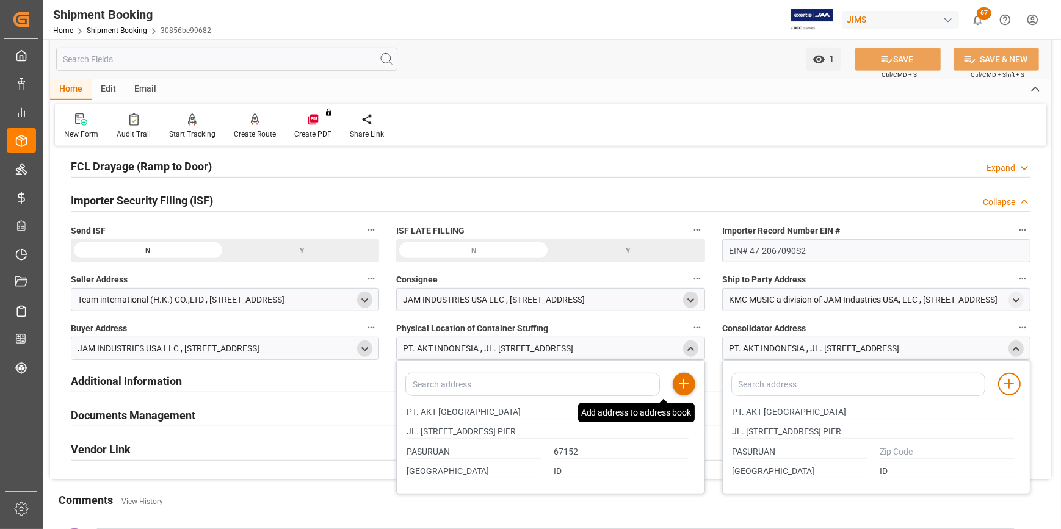
click at [690, 348] on icon "close menu" at bounding box center [690, 349] width 10 height 10
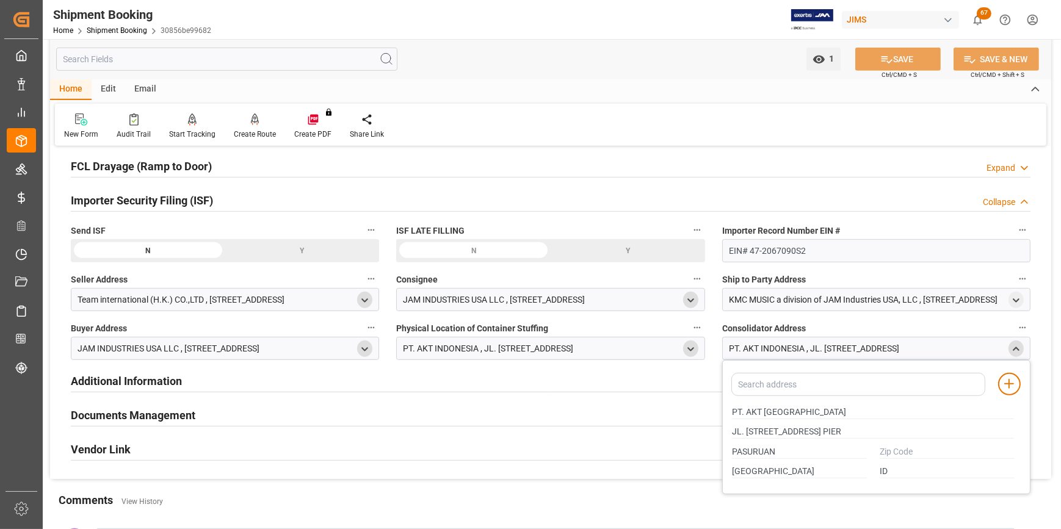
click at [1012, 347] on icon "close menu" at bounding box center [1016, 349] width 10 height 10
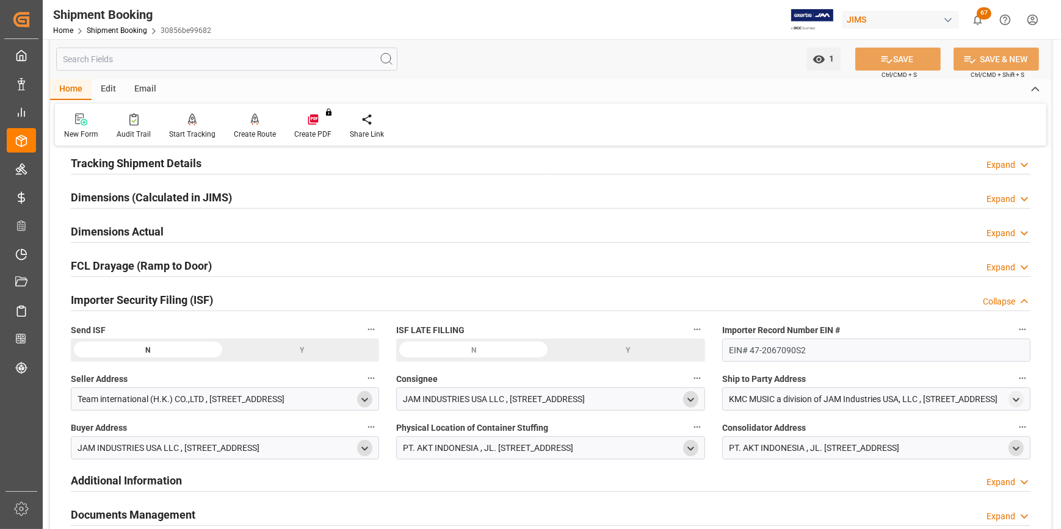
scroll to position [721, 0]
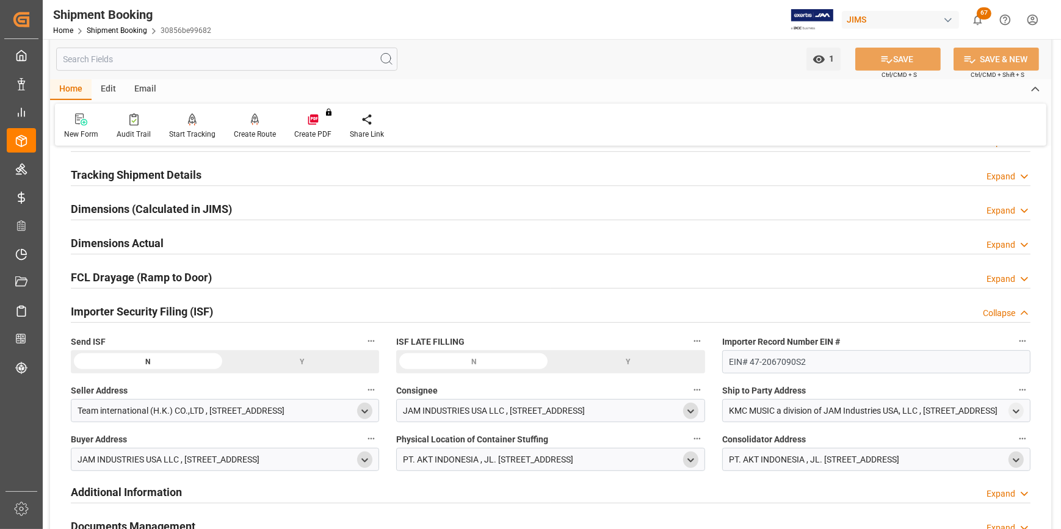
click at [280, 364] on div "Y" at bounding box center [302, 361] width 154 height 23
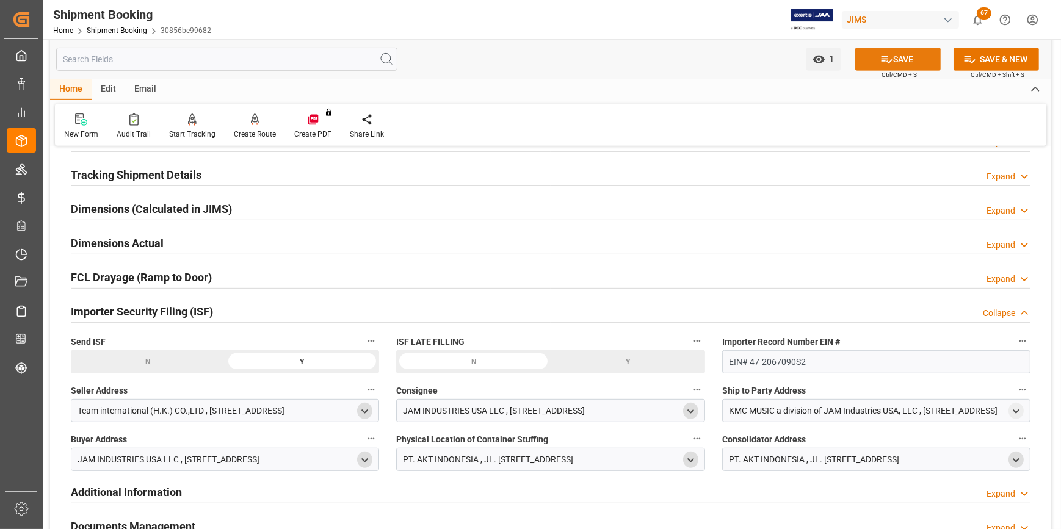
click at [891, 60] on button "SAVE" at bounding box center [897, 59] width 85 height 23
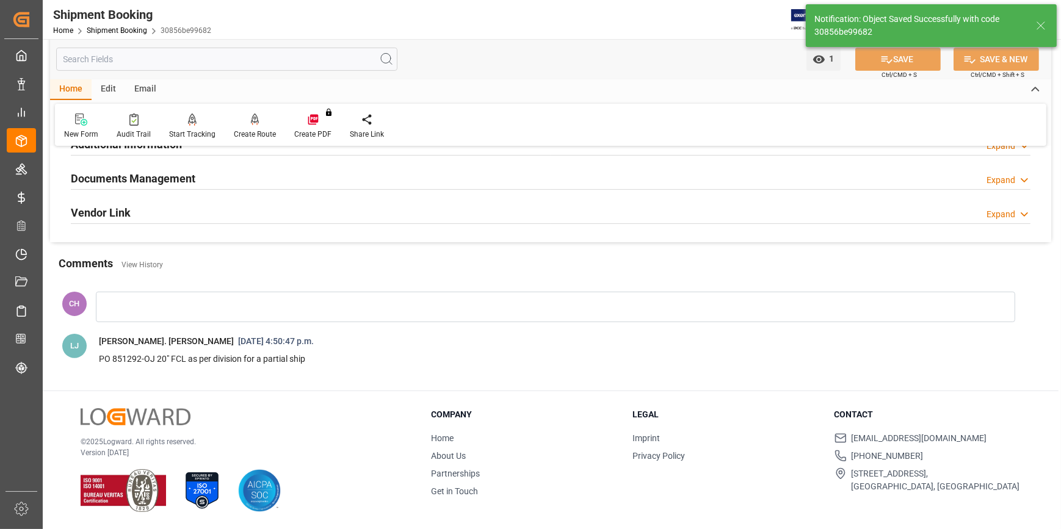
scroll to position [6, 0]
